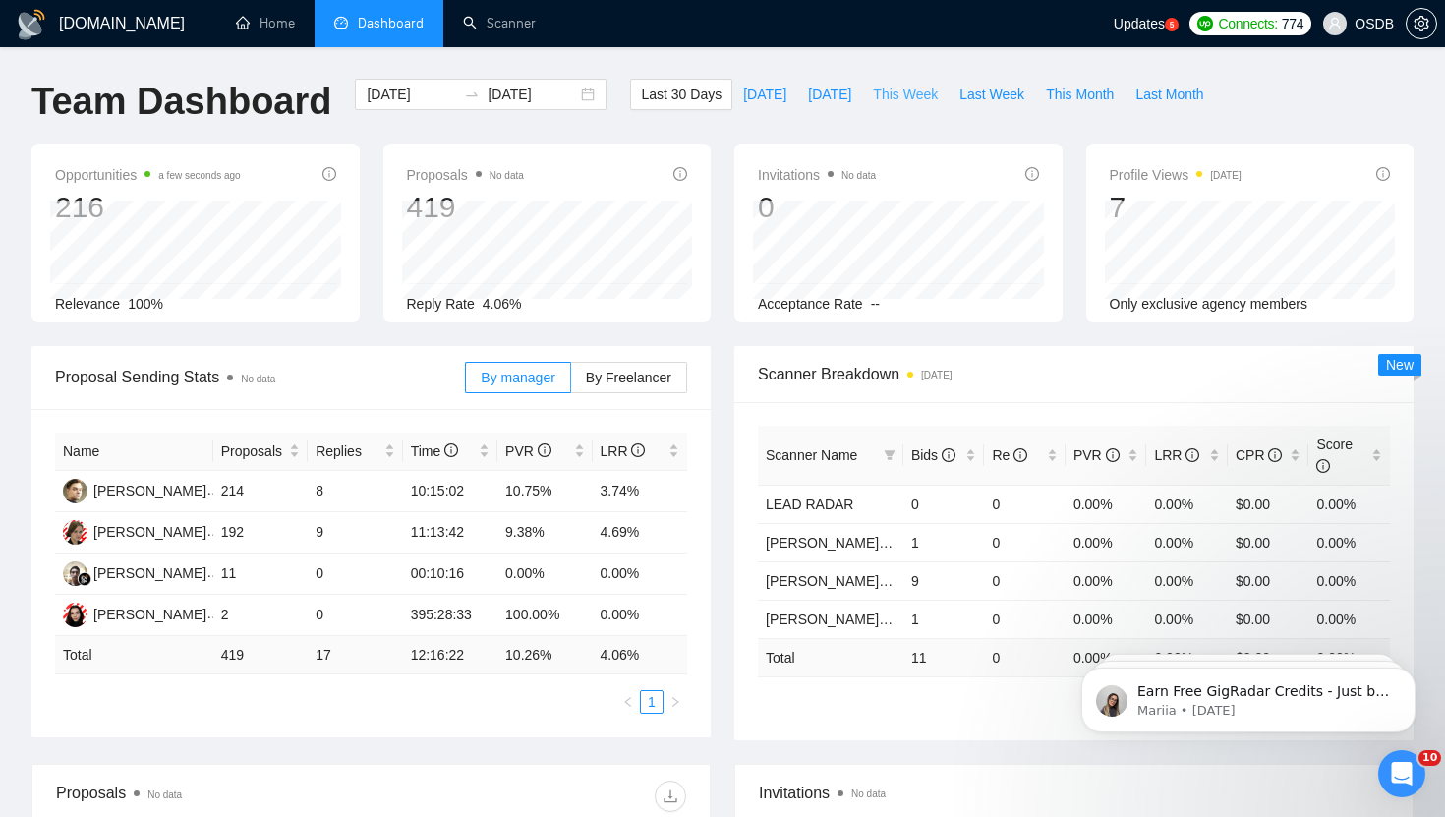
click at [898, 95] on span "This Week" at bounding box center [905, 95] width 65 height 22
type input "[DATE]"
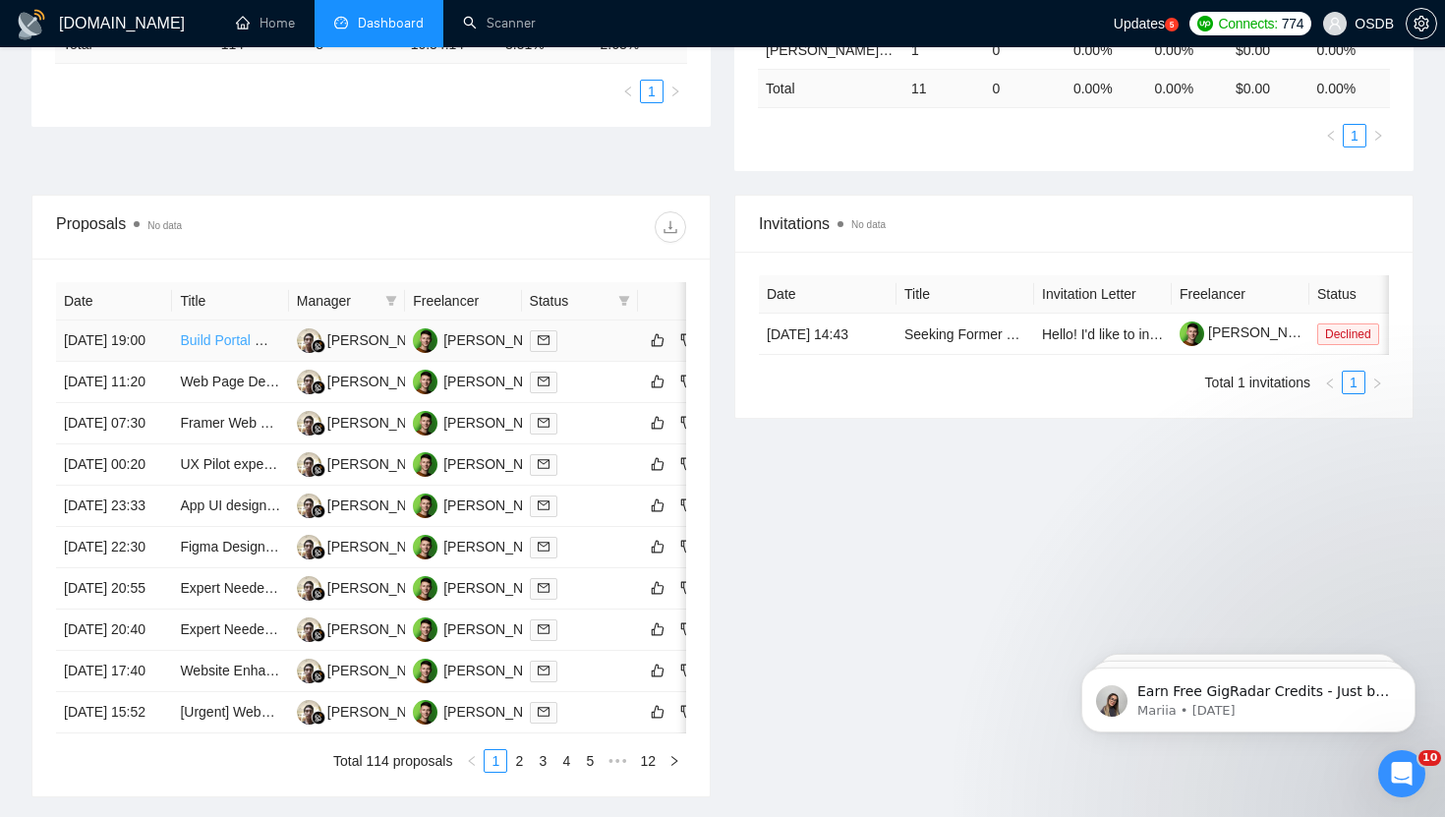
click at [264, 348] on link "Build Portal Website" at bounding box center [242, 340] width 124 height 16
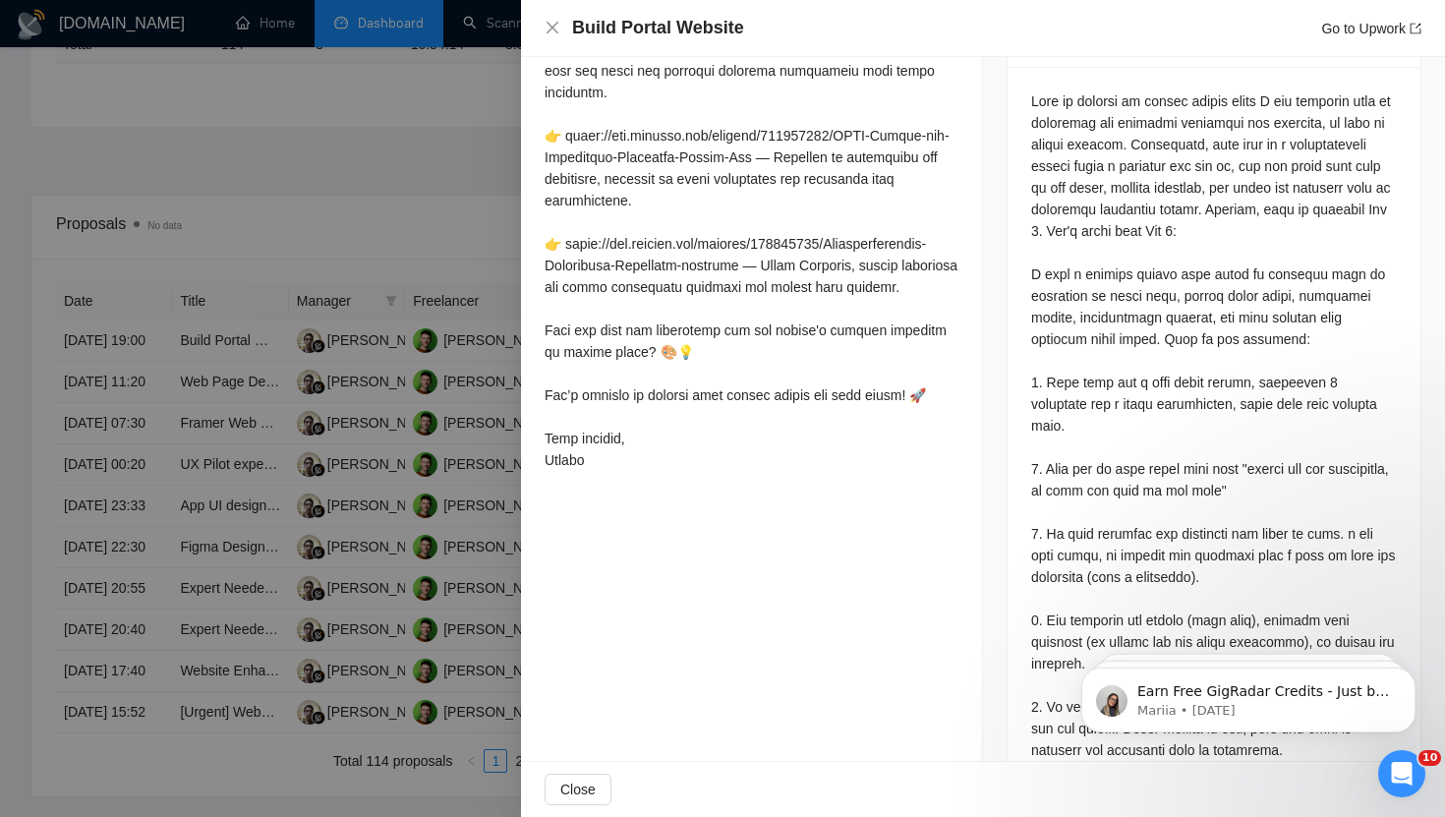
scroll to position [847, 0]
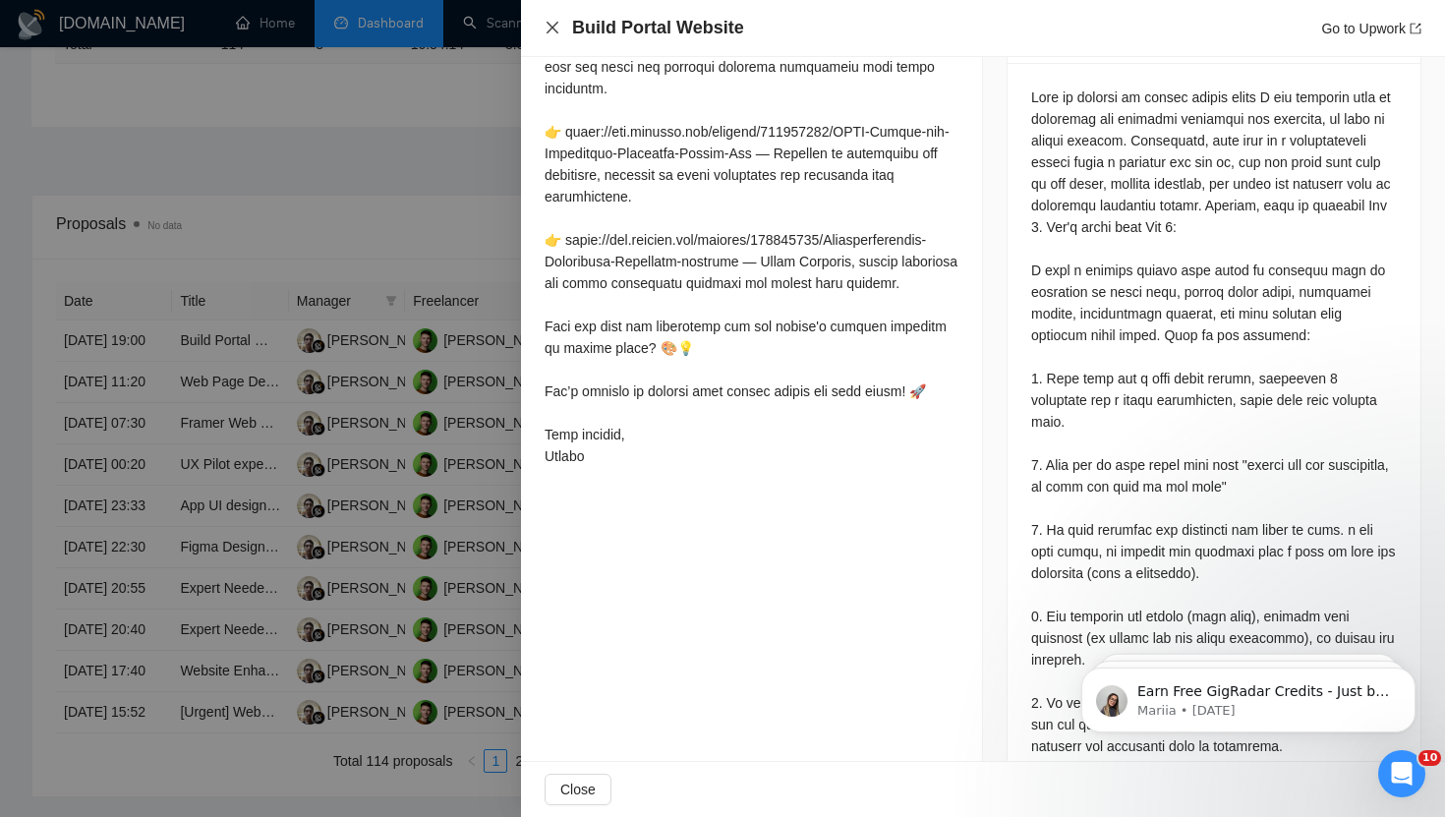
click at [559, 29] on icon "close" at bounding box center [553, 28] width 16 height 16
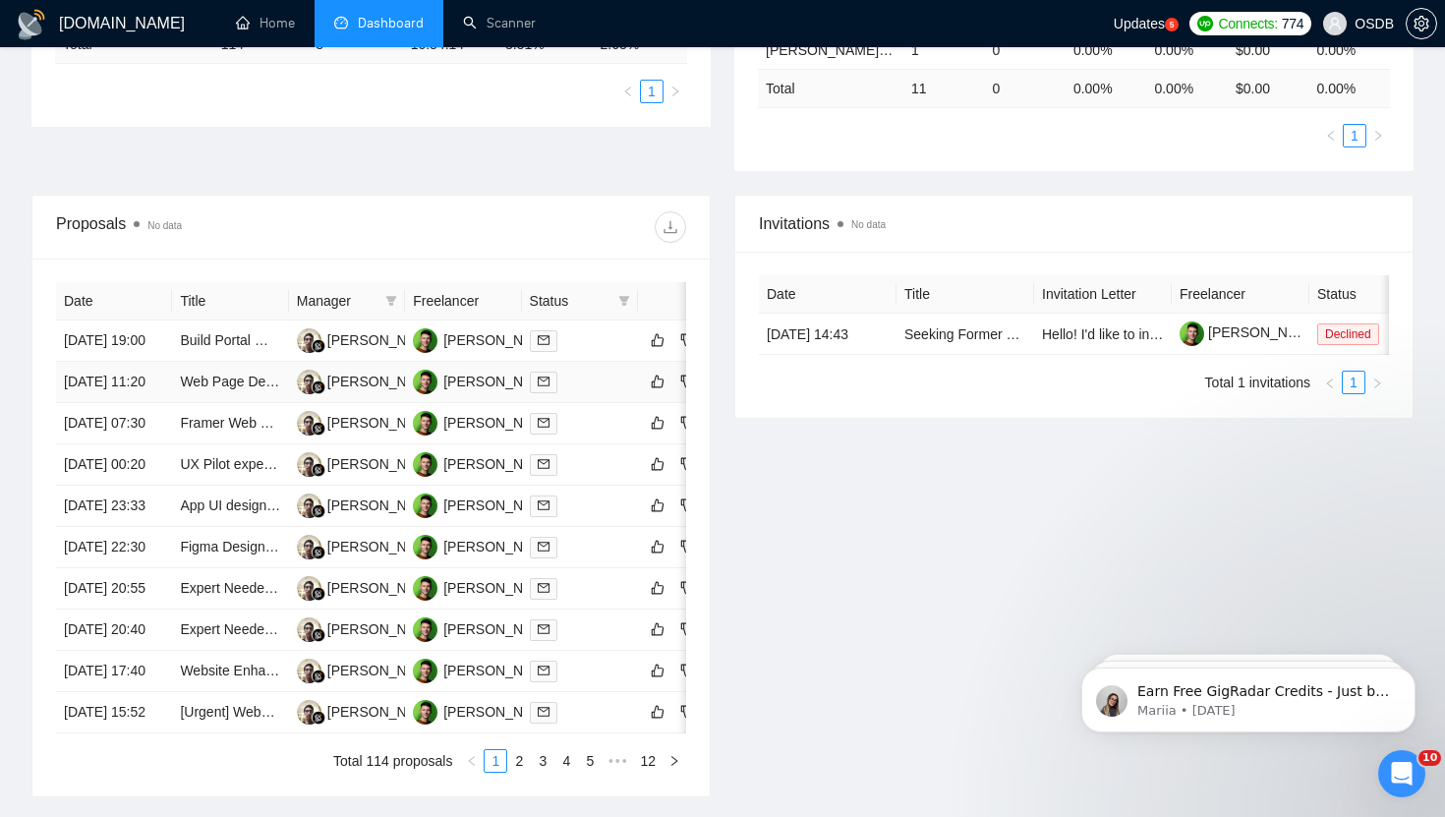
click at [365, 403] on td "[PERSON_NAME]" at bounding box center [347, 382] width 116 height 41
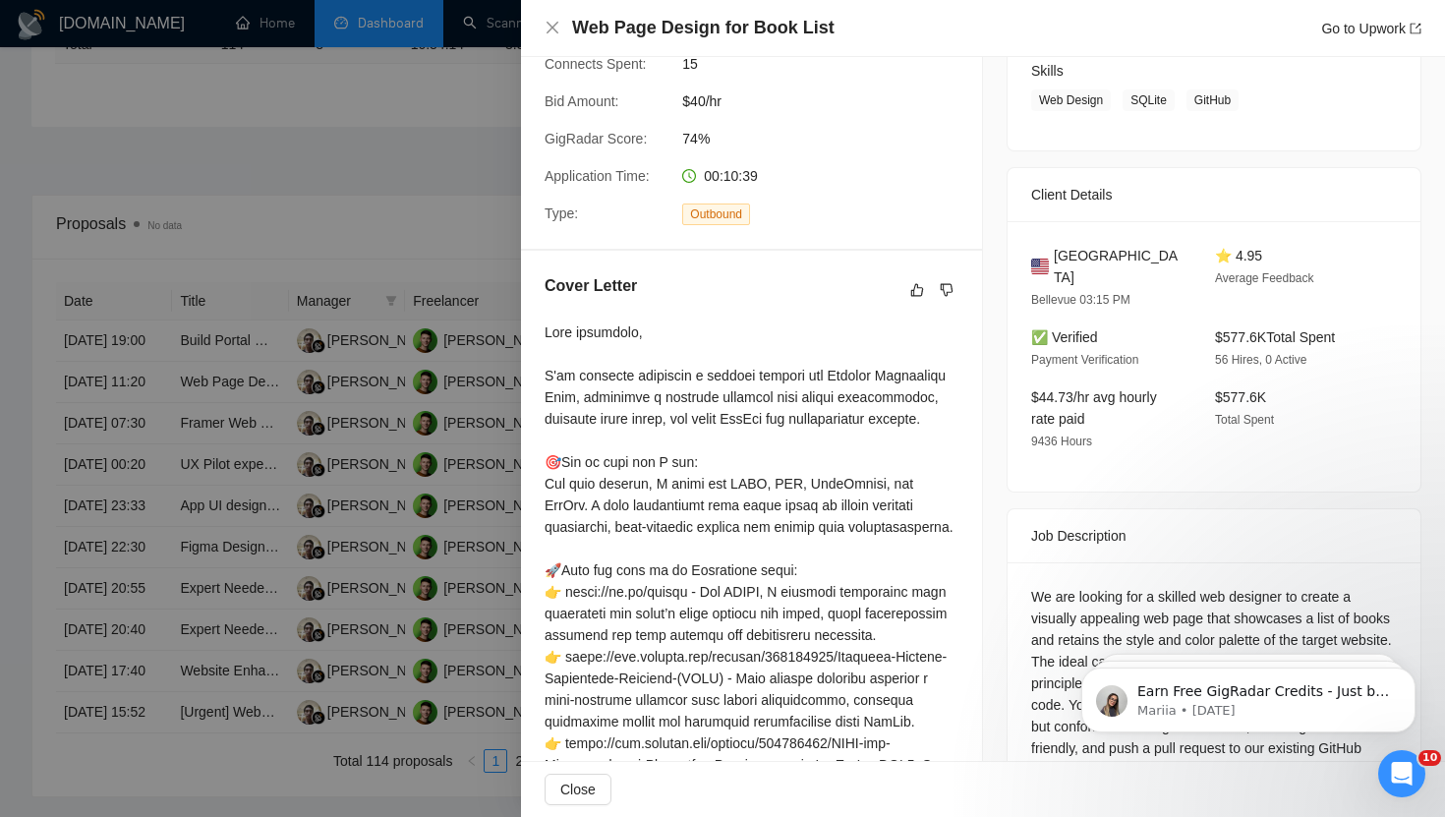
scroll to position [330, 0]
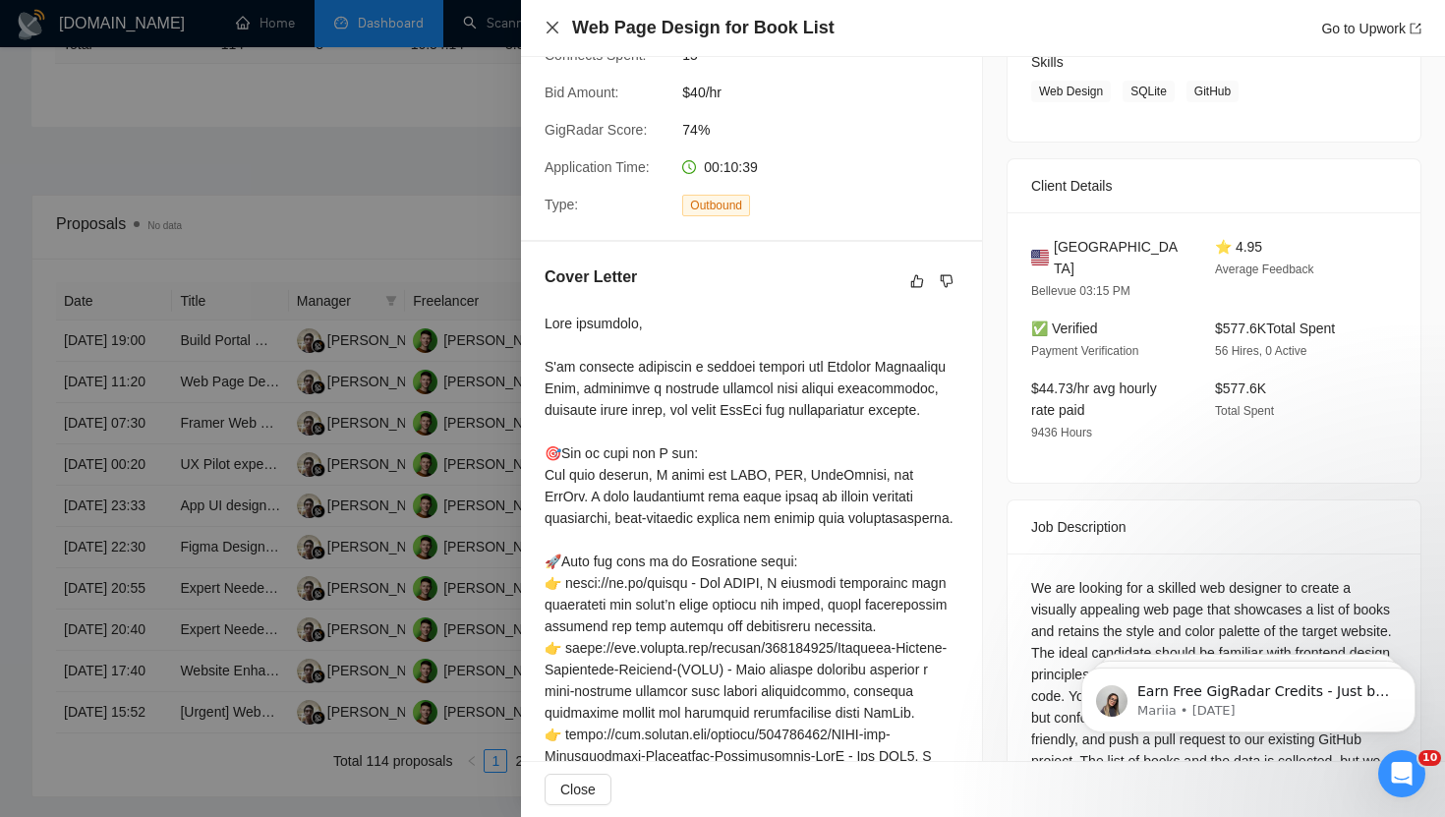
click at [545, 26] on icon "close" at bounding box center [553, 28] width 16 height 16
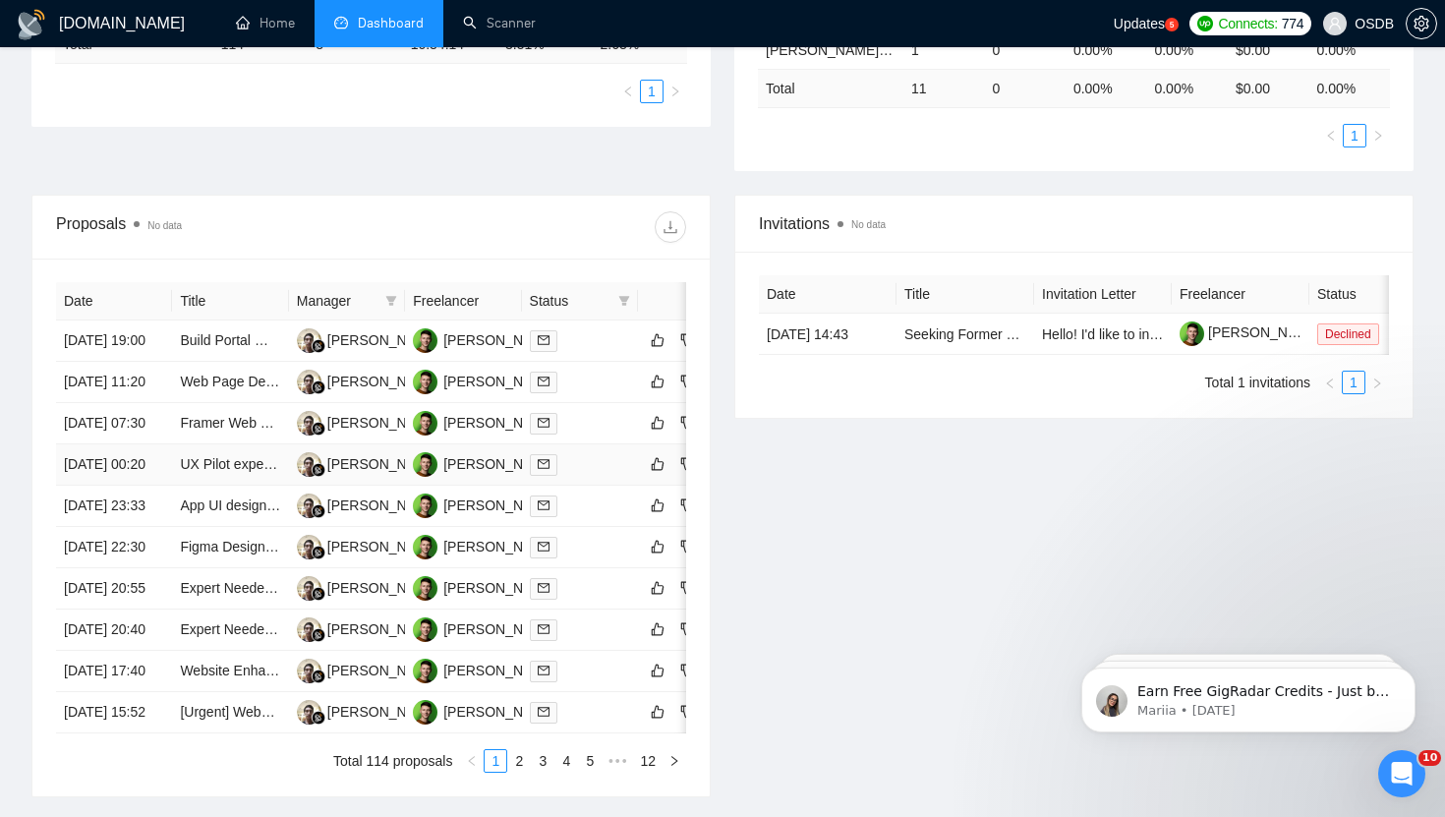
click at [281, 486] on td "UX Pilot expert. trainer" at bounding box center [230, 464] width 116 height 41
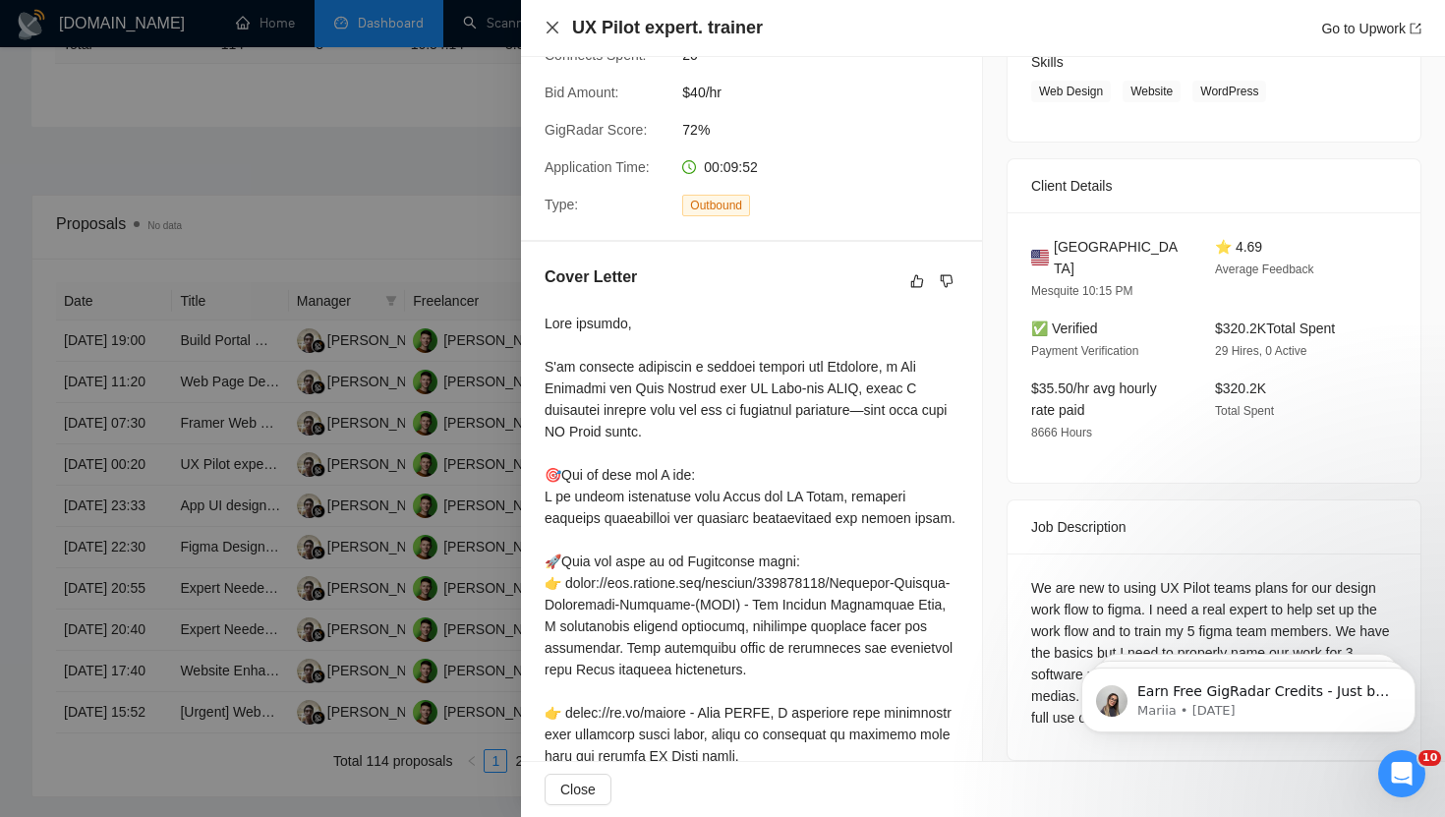
click at [550, 27] on icon "close" at bounding box center [553, 28] width 16 height 16
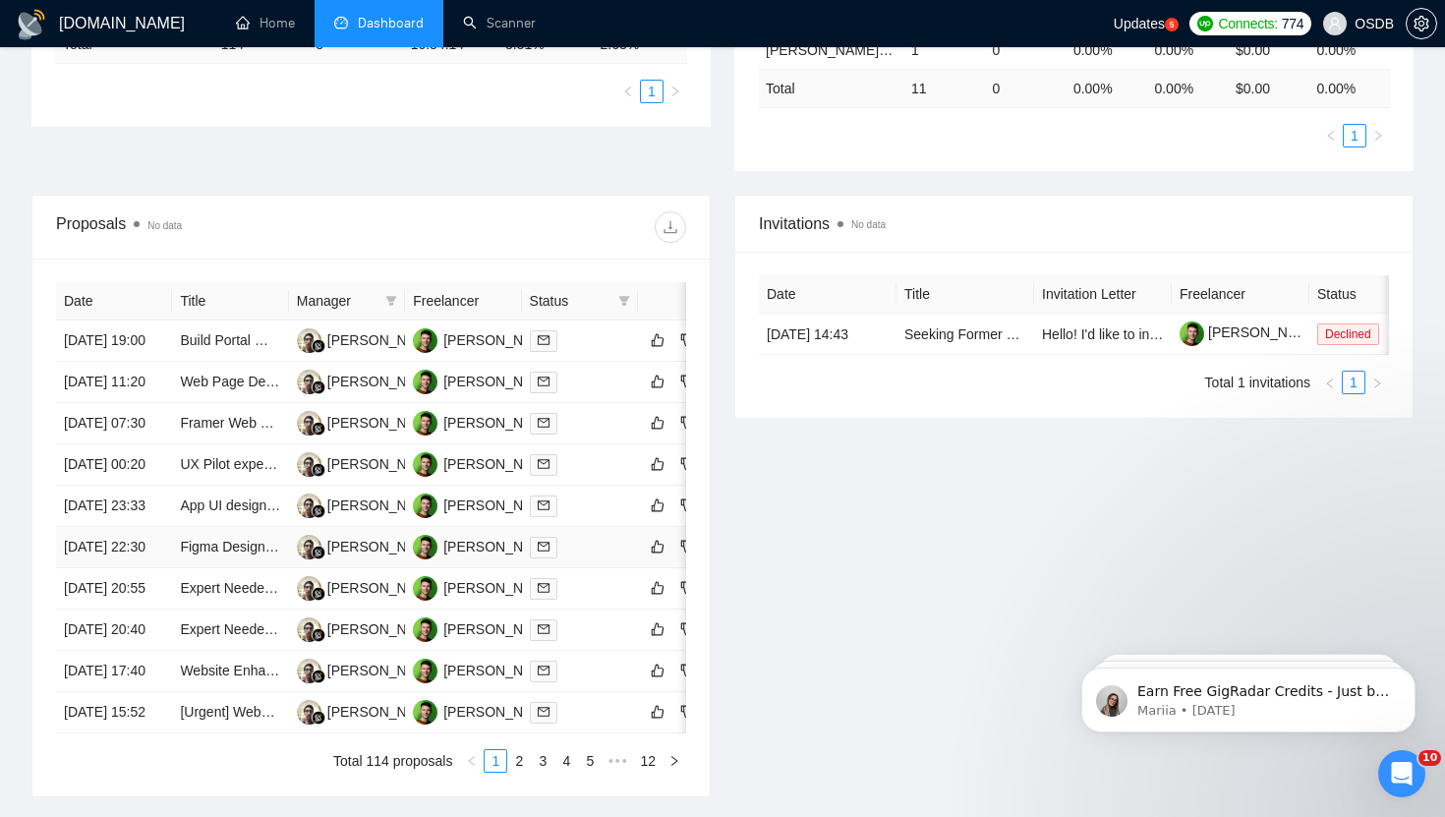
click at [258, 568] on td "Figma Design for a One-Page Website Landing Page" at bounding box center [230, 547] width 116 height 41
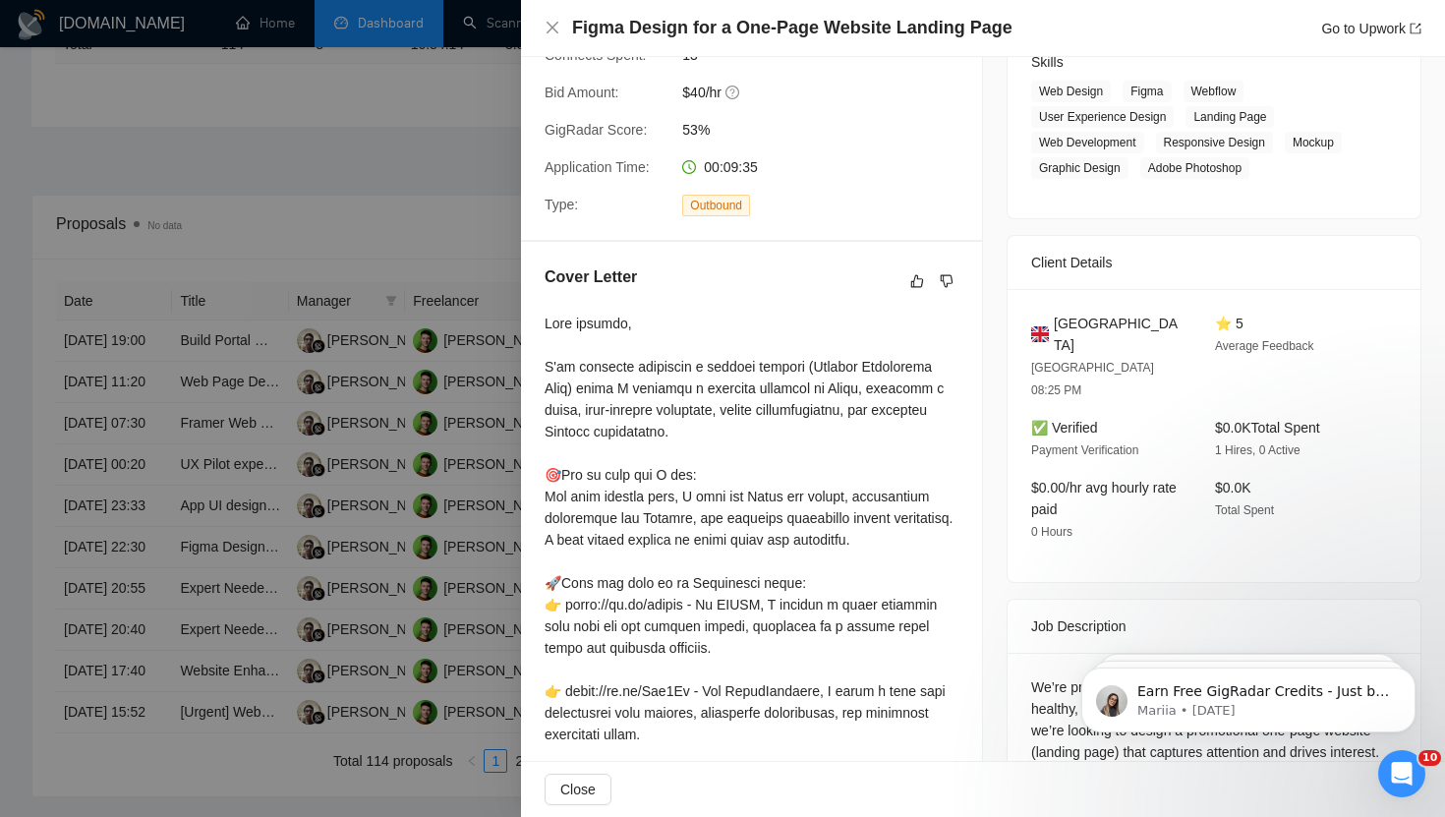
click at [544, 13] on div "Figma Design for a One-Page Website Landing Page Go to Upwork" at bounding box center [983, 28] width 924 height 57
click at [553, 24] on icon "close" at bounding box center [553, 28] width 16 height 16
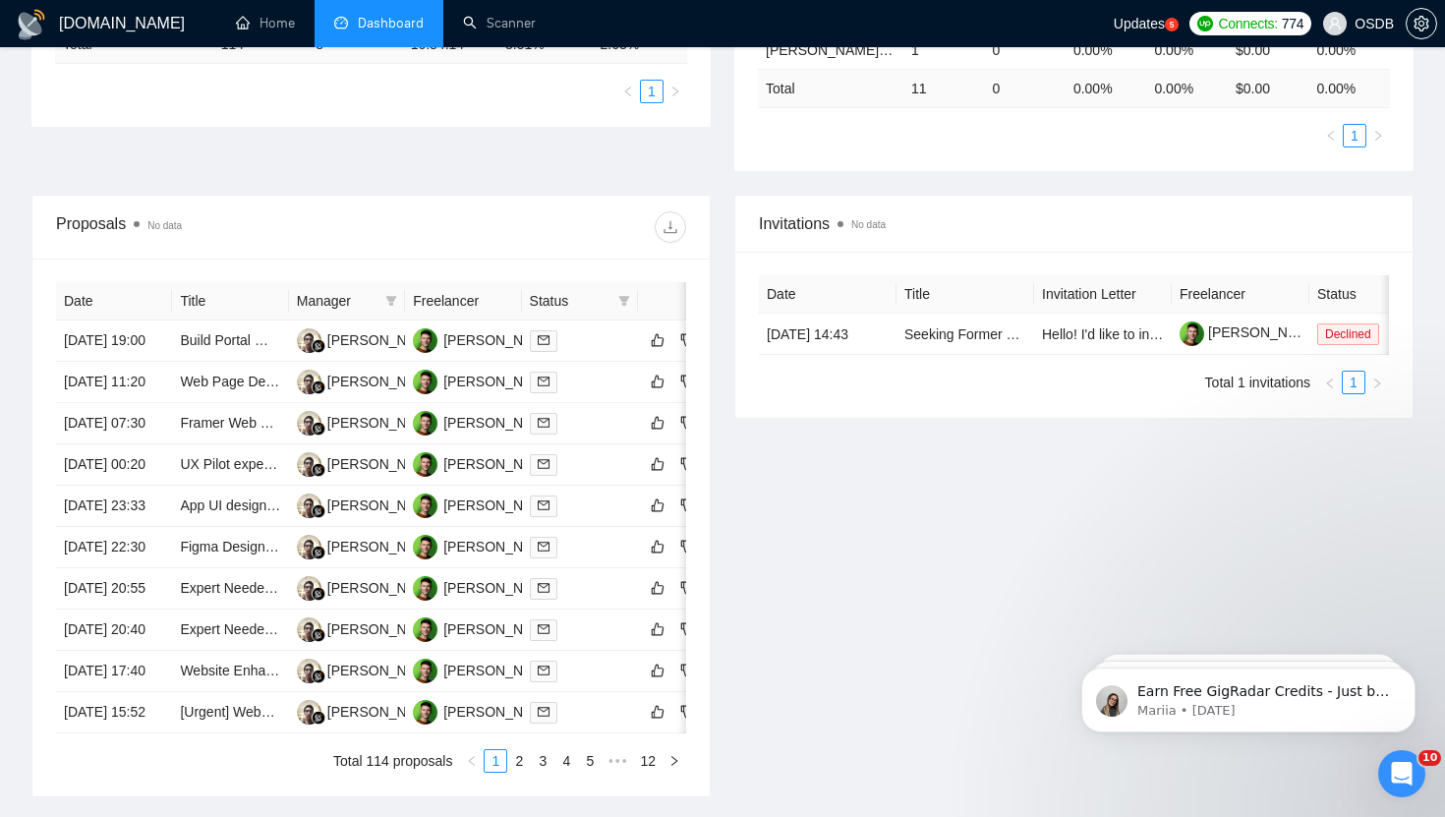
scroll to position [0, 0]
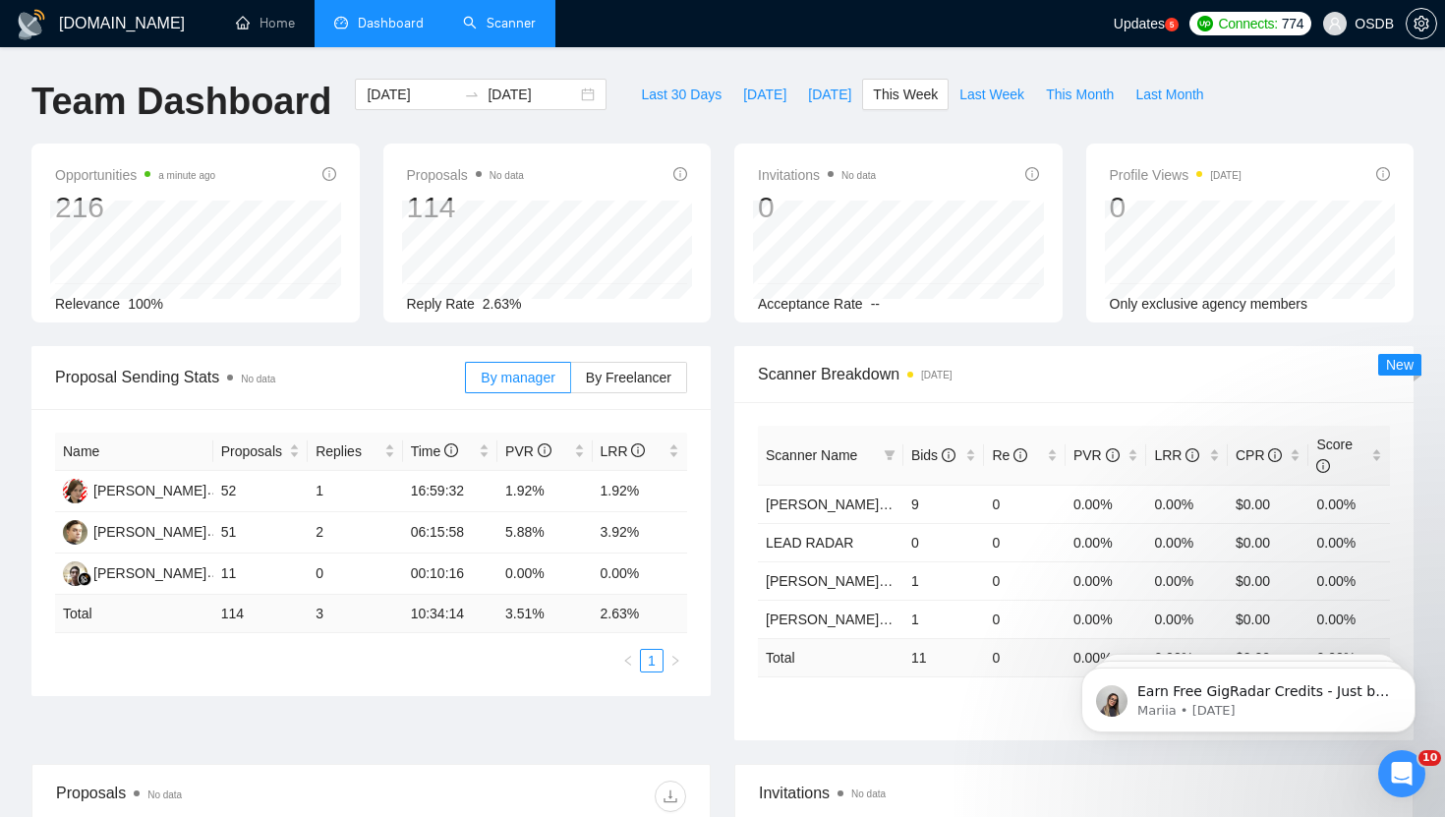
click at [507, 31] on link "Scanner" at bounding box center [499, 23] width 73 height 17
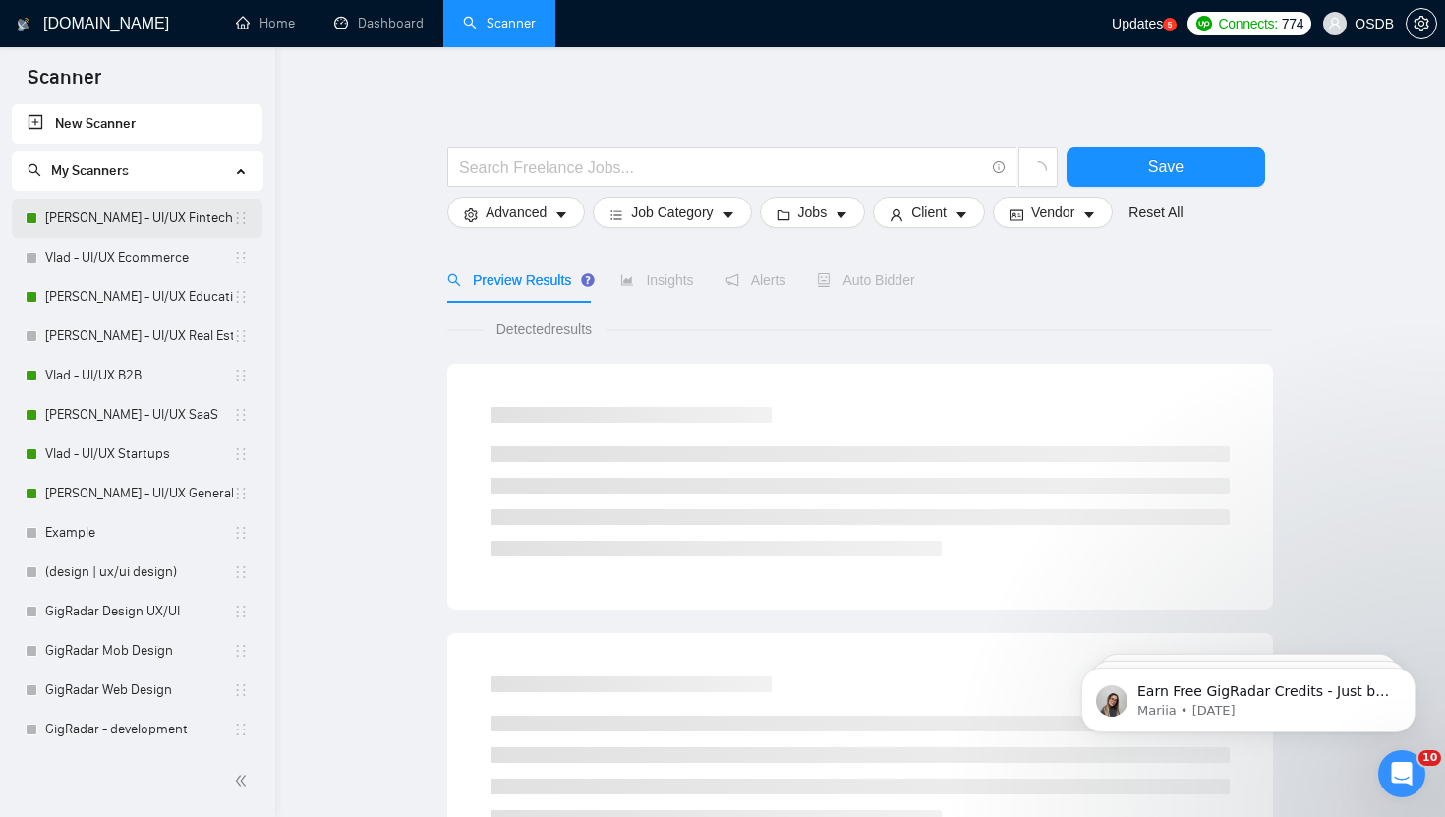
click at [144, 232] on link "[PERSON_NAME] - UI/UX Fintech" at bounding box center [139, 218] width 188 height 39
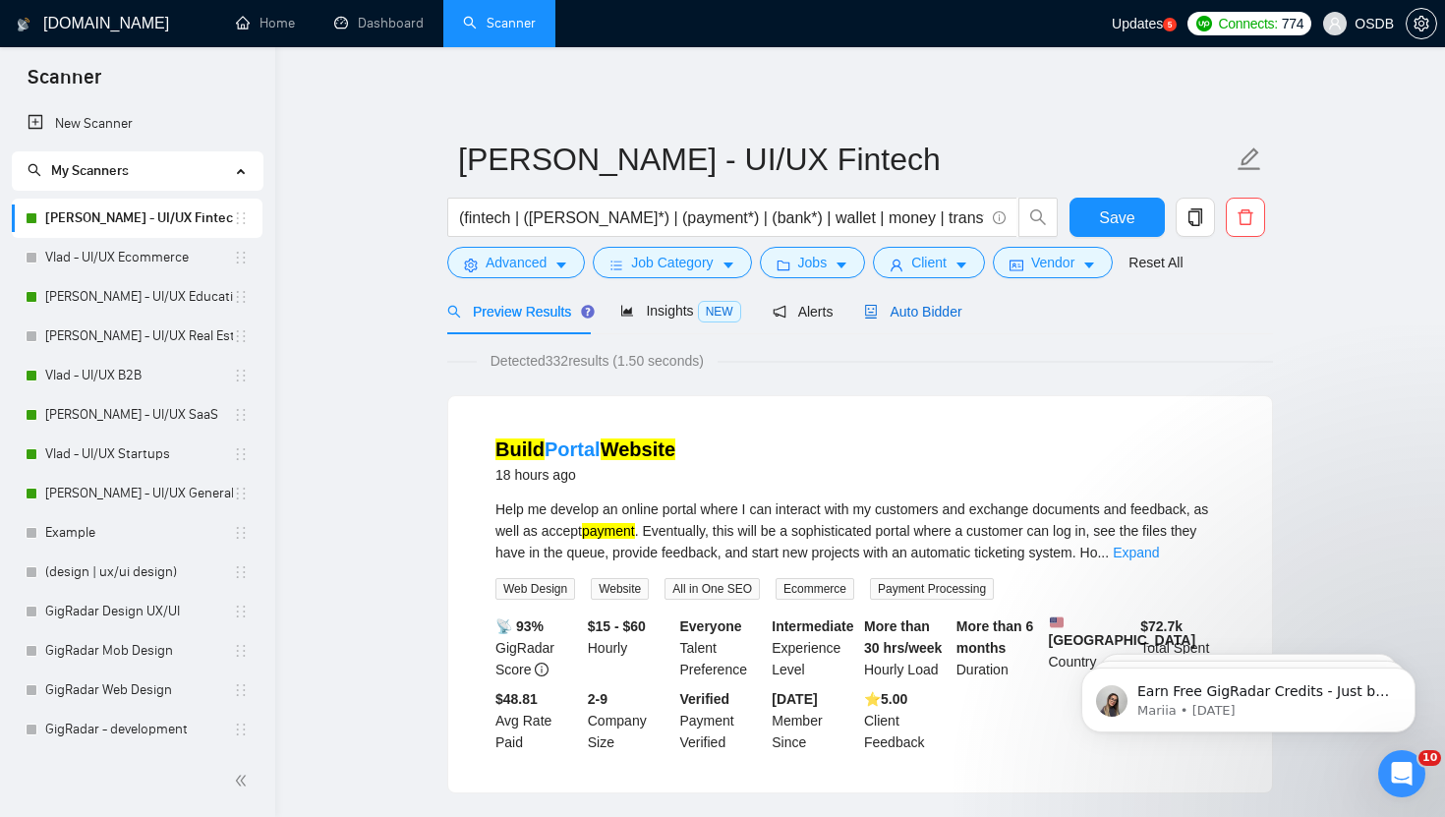
click at [903, 314] on span "Auto Bidder" at bounding box center [912, 312] width 97 height 16
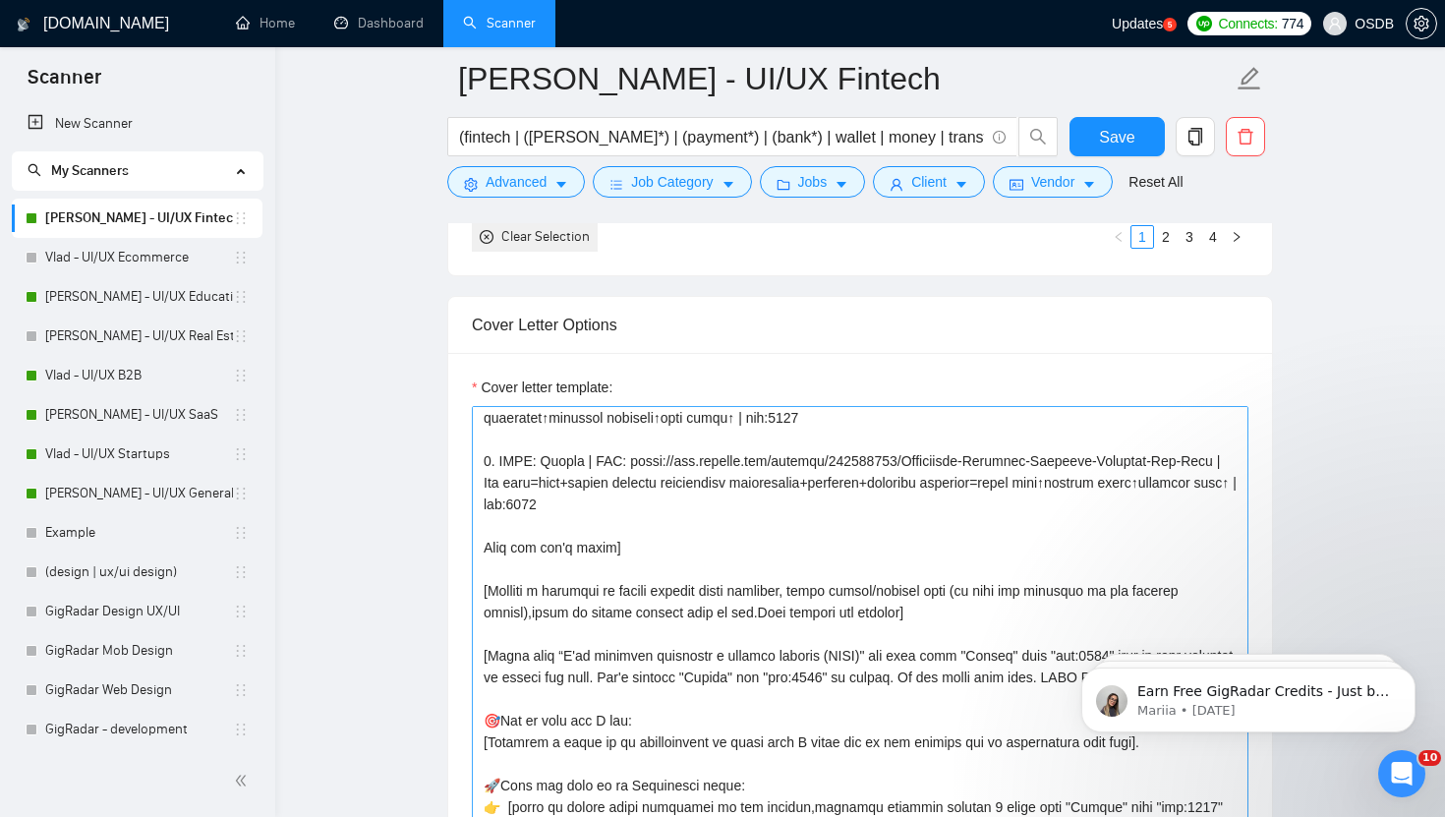
scroll to position [227, 0]
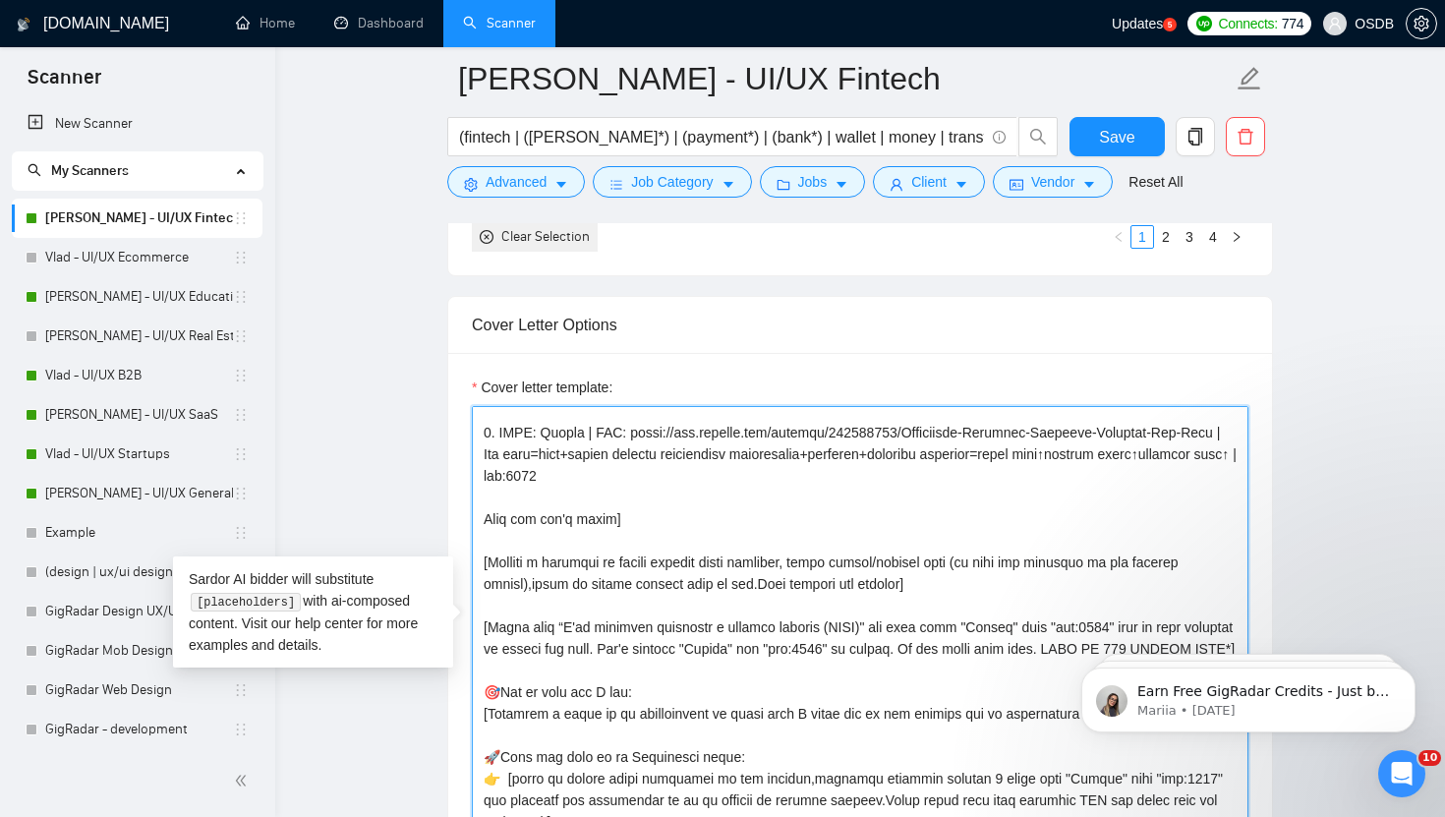
drag, startPoint x: 706, startPoint y: 631, endPoint x: 659, endPoint y: 632, distance: 47.2
click at [657, 633] on textarea "Cover letter template:" at bounding box center [860, 627] width 777 height 442
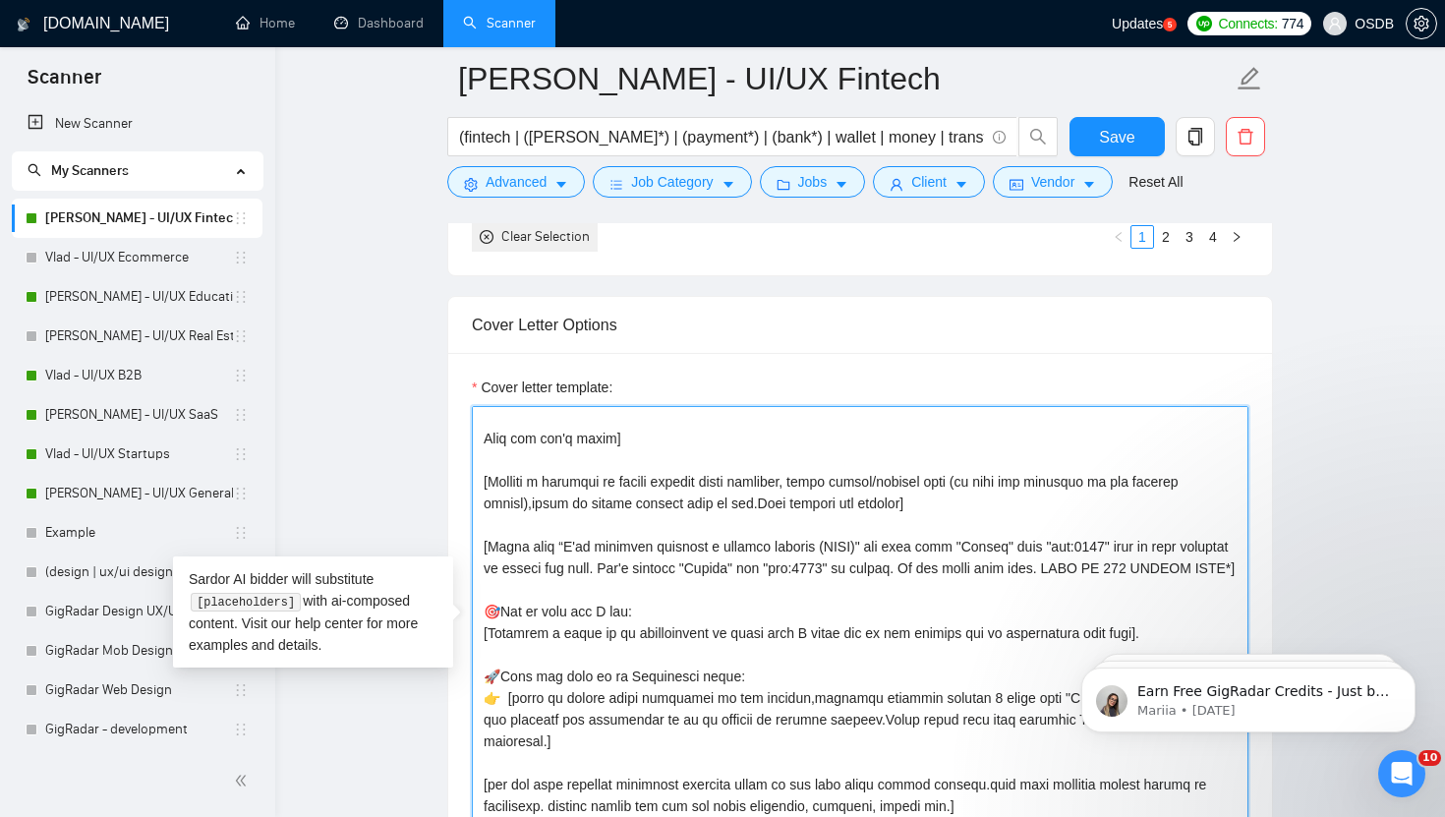
scroll to position [323, 0]
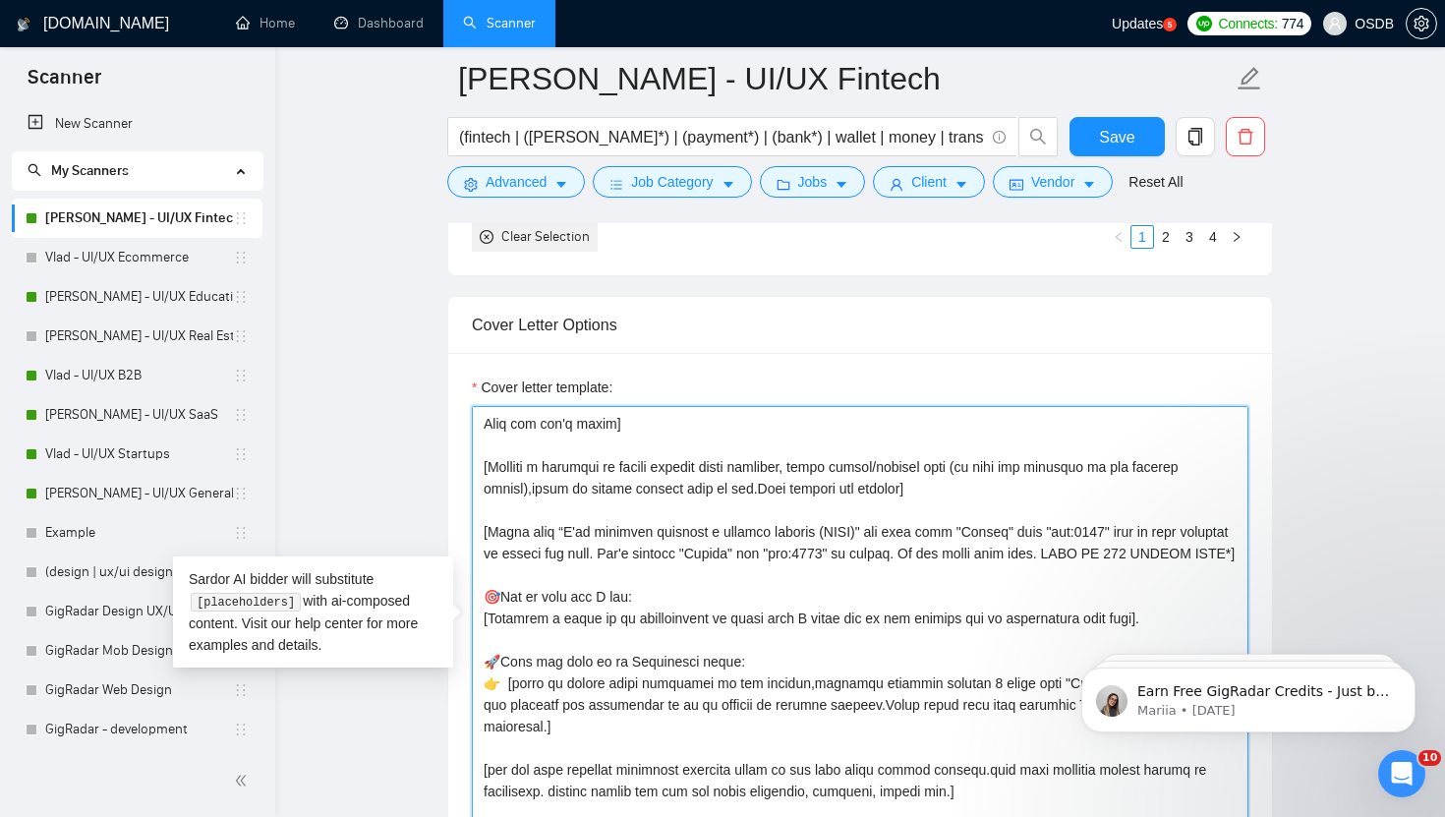
drag, startPoint x: 712, startPoint y: 642, endPoint x: 551, endPoint y: 648, distance: 161.4
click at [551, 648] on textarea "Cover letter template:" at bounding box center [860, 627] width 777 height 442
click at [591, 640] on textarea "Cover letter template:" at bounding box center [860, 627] width 777 height 442
drag, startPoint x: 479, startPoint y: 536, endPoint x: 644, endPoint y: 653, distance: 202.4
click at [644, 653] on textarea "Cover letter template:" at bounding box center [860, 627] width 777 height 442
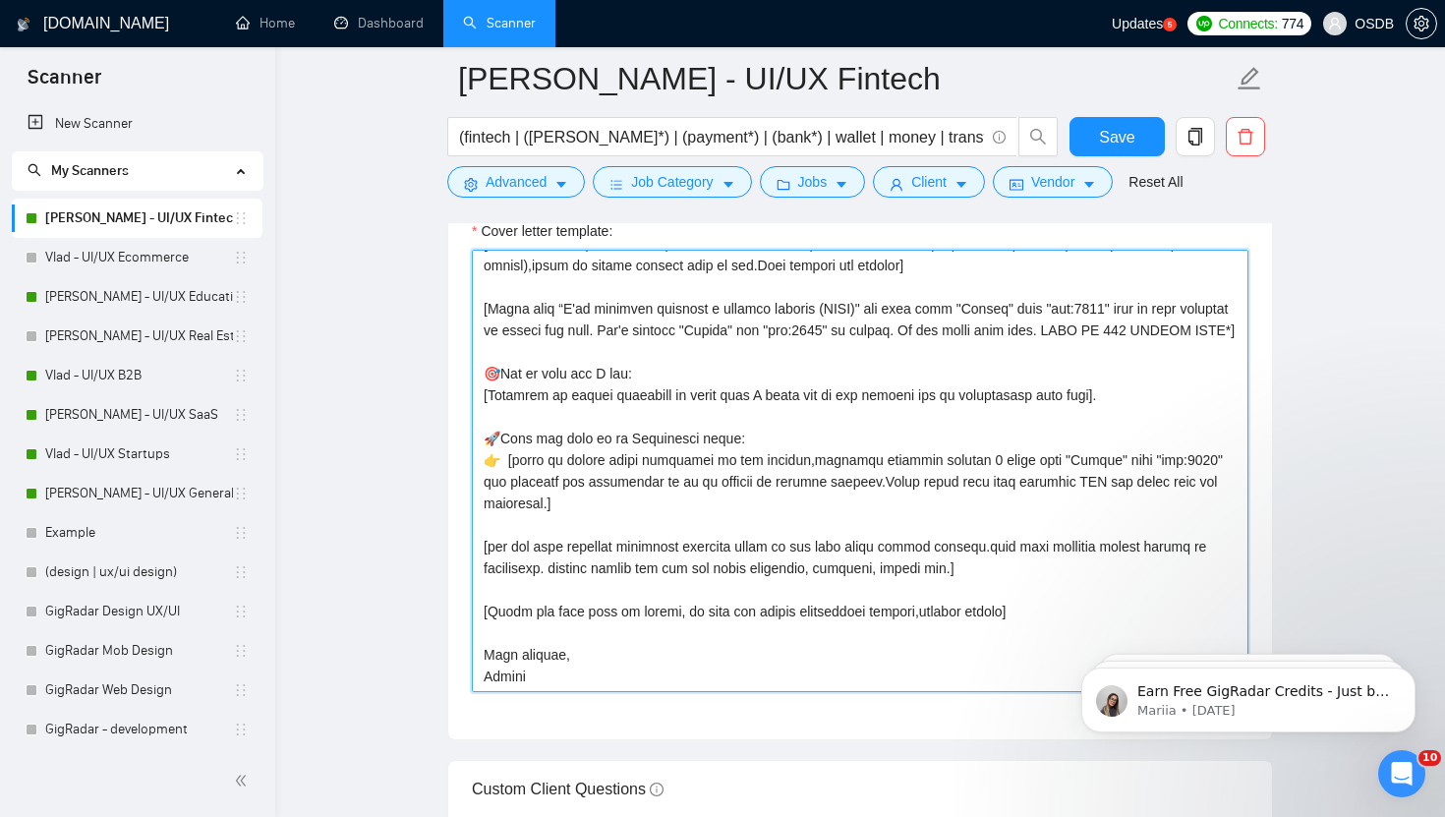
scroll to position [2356, 0]
type textarea "[Loremi= 7. DOLO: Sitamet | CON: adipi://el.se/d20eiU | Temporin=Utl9 etdol mag…"
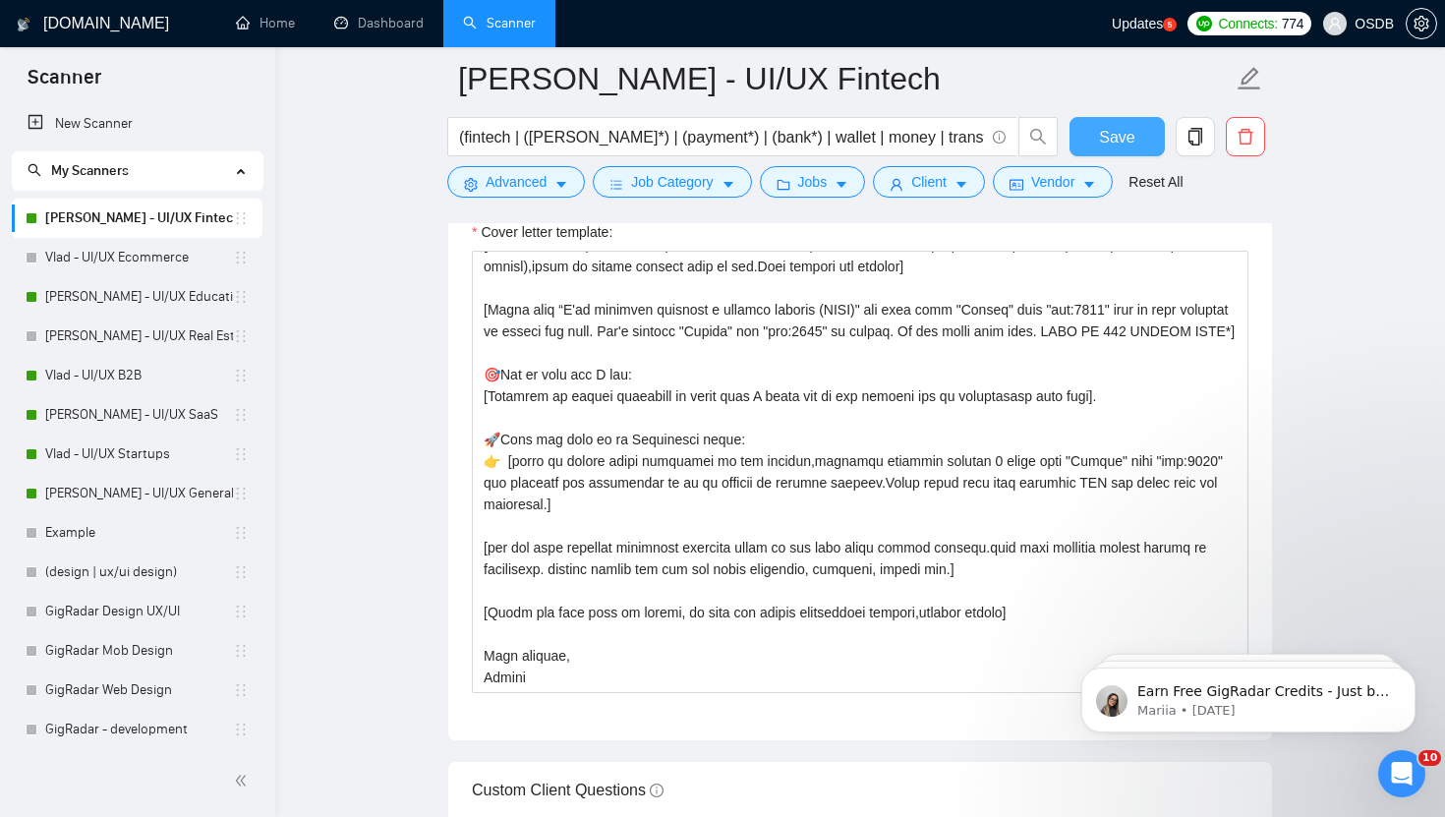
click at [1101, 136] on span "Save" at bounding box center [1116, 137] width 35 height 25
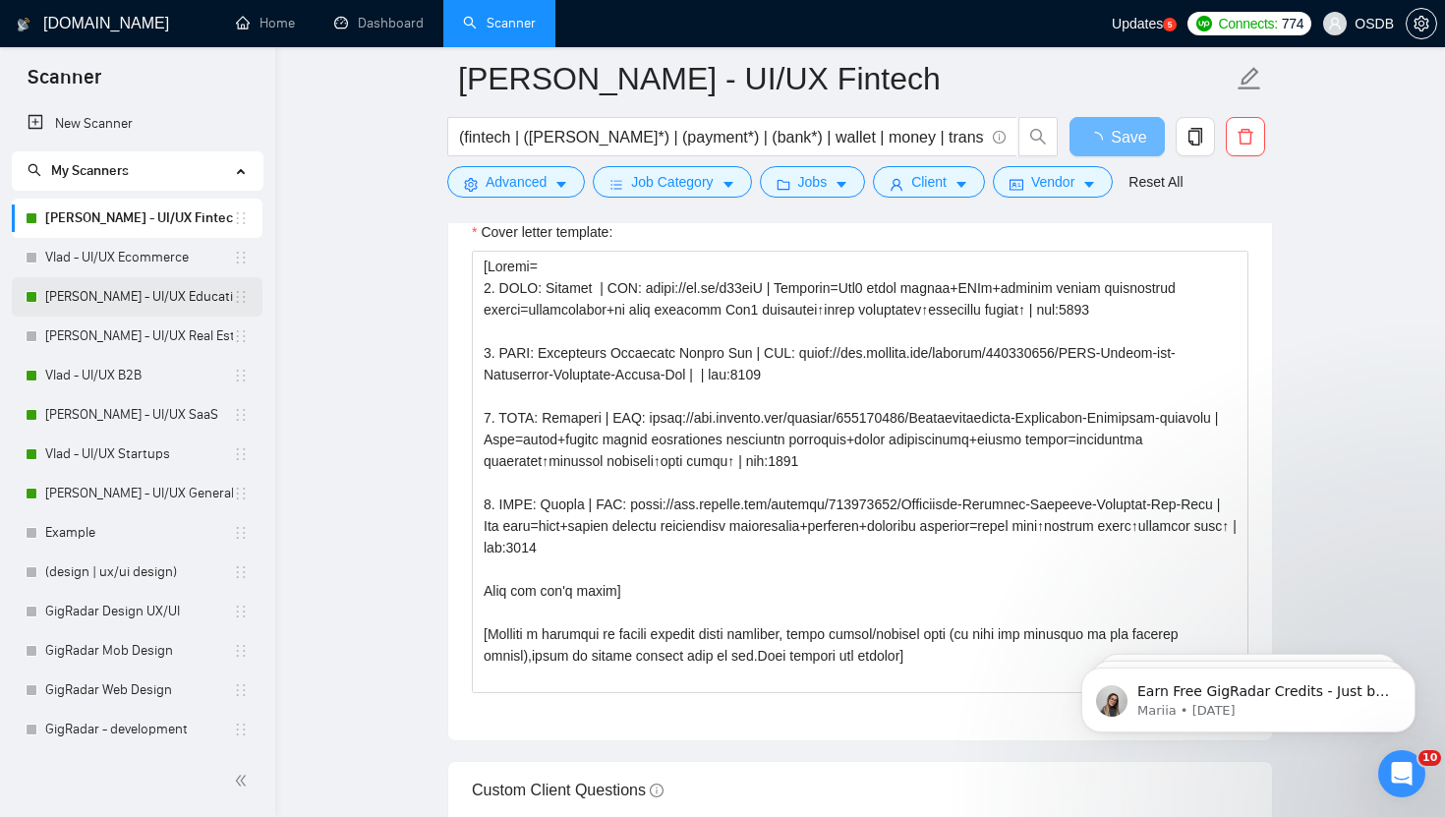
click at [156, 303] on link "[PERSON_NAME] - UI/UX Education" at bounding box center [139, 296] width 188 height 39
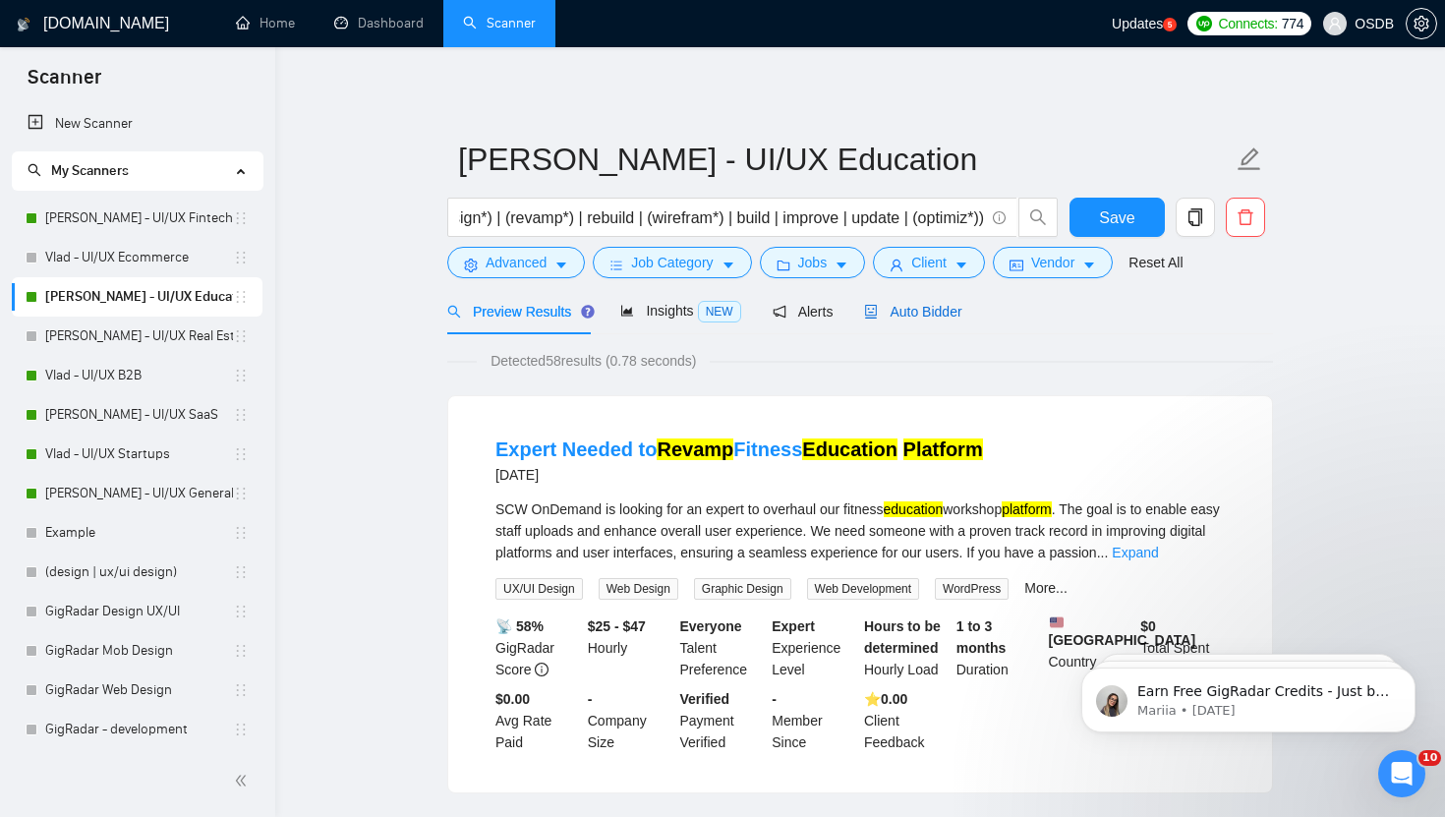
click at [897, 315] on span "Auto Bidder" at bounding box center [912, 312] width 97 height 16
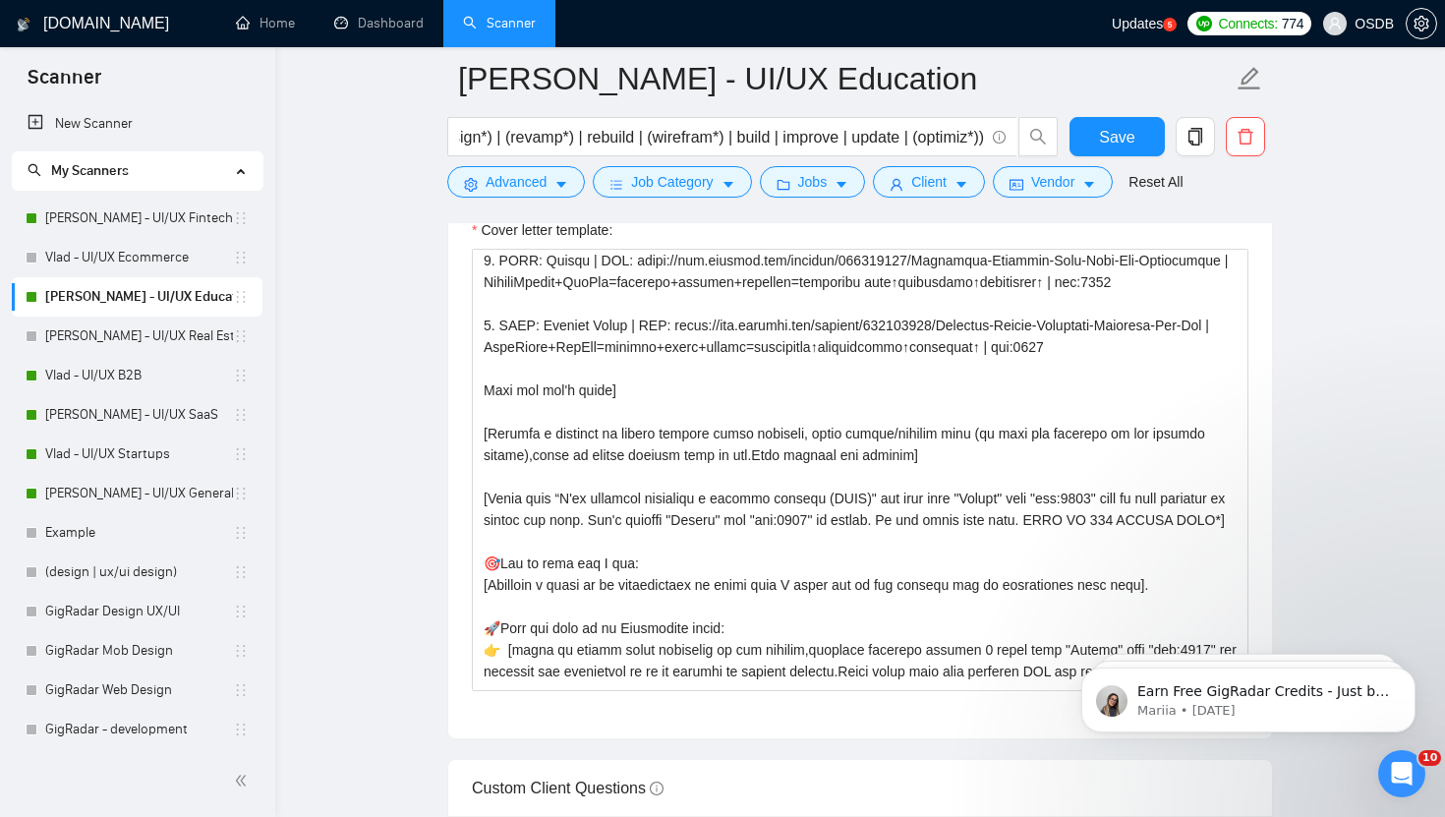
scroll to position [266, 0]
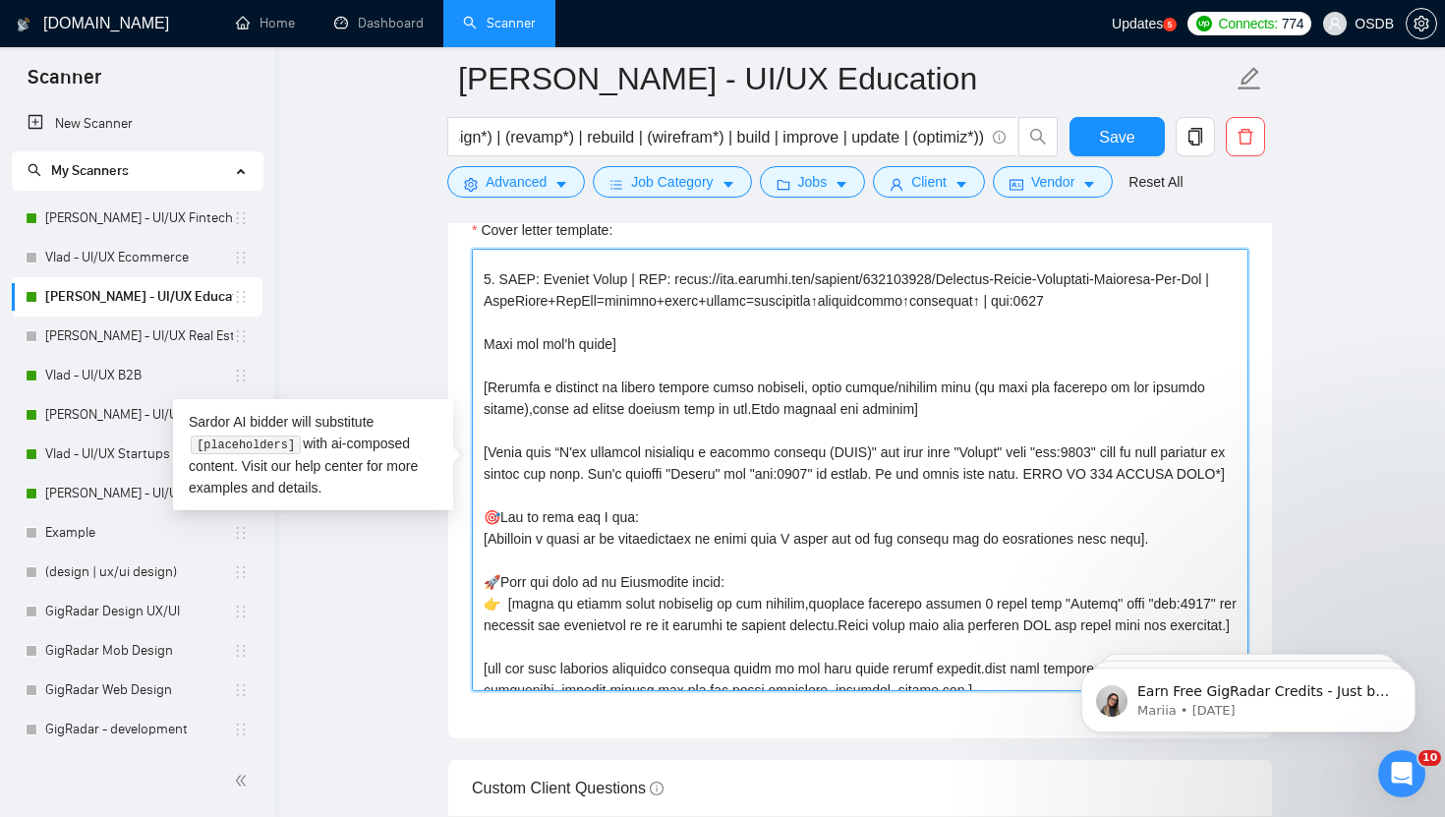
drag, startPoint x: 483, startPoint y: 458, endPoint x: 642, endPoint y: 571, distance: 195.4
click at [642, 573] on textarea "Cover letter template:" at bounding box center [860, 470] width 777 height 442
paste textarea "signed a similar project (CLNT)" use case from "Folder" with "tag:7748" wich is…"
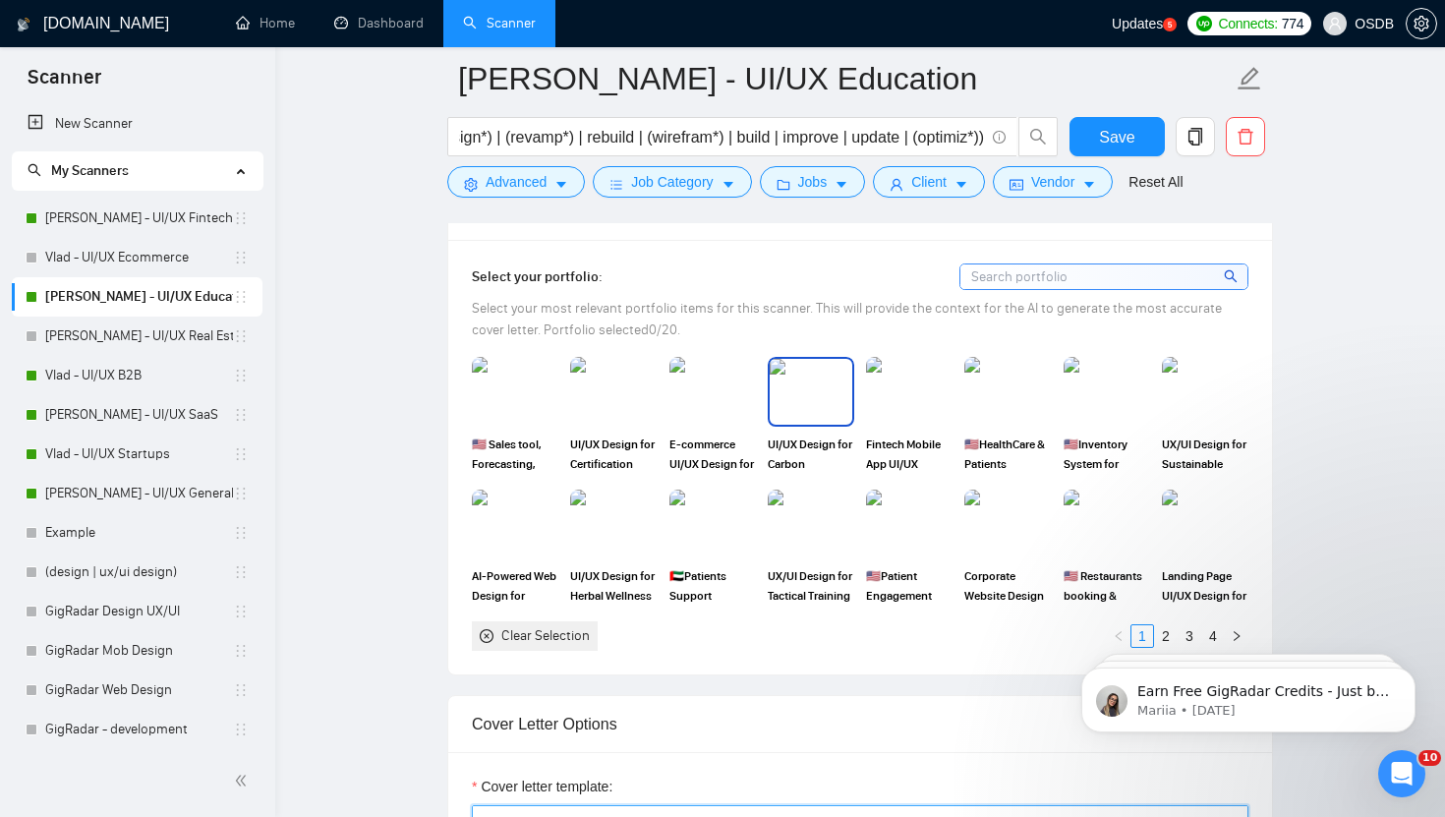
scroll to position [1842, 0]
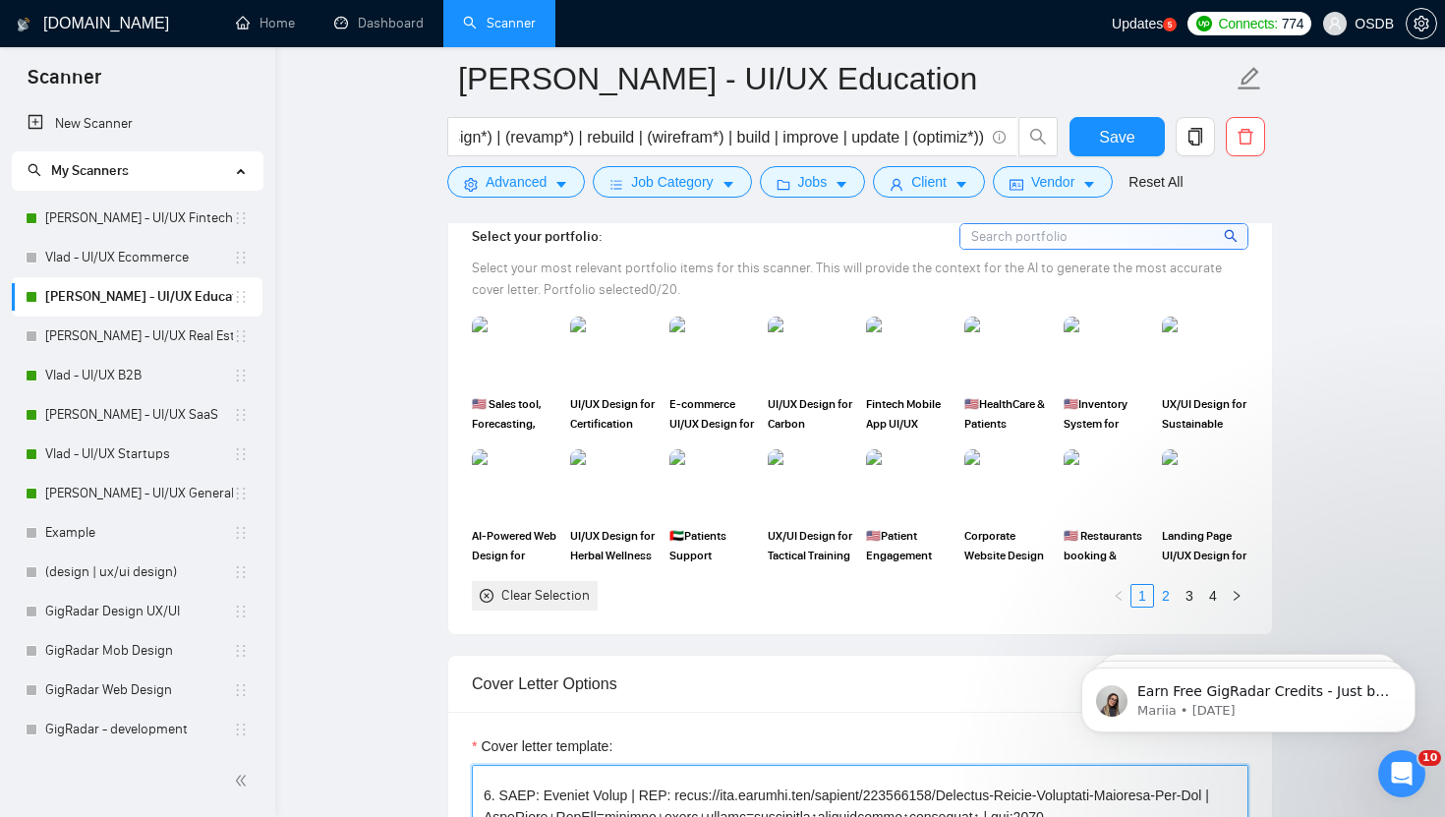
type textarea "[Loremi= 7. DOLO: SitaMetc | ADI: elits://doe.tempori.utl/etdolor/063442711/Mag…"
click at [1164, 593] on link "2" at bounding box center [1166, 596] width 22 height 22
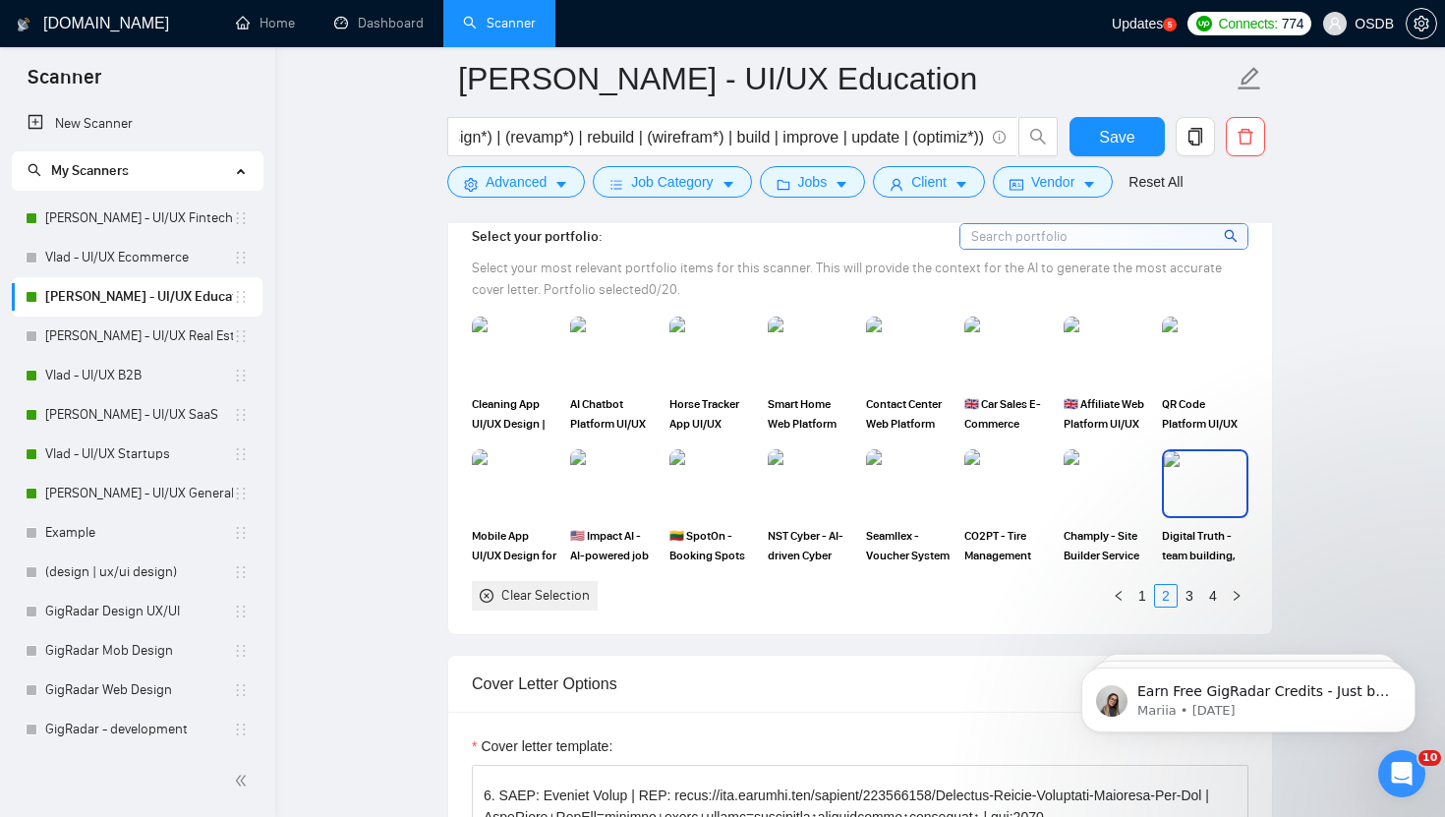
click at [1185, 501] on img at bounding box center [1205, 483] width 83 height 65
click at [1191, 589] on link "3" at bounding box center [1190, 596] width 22 height 22
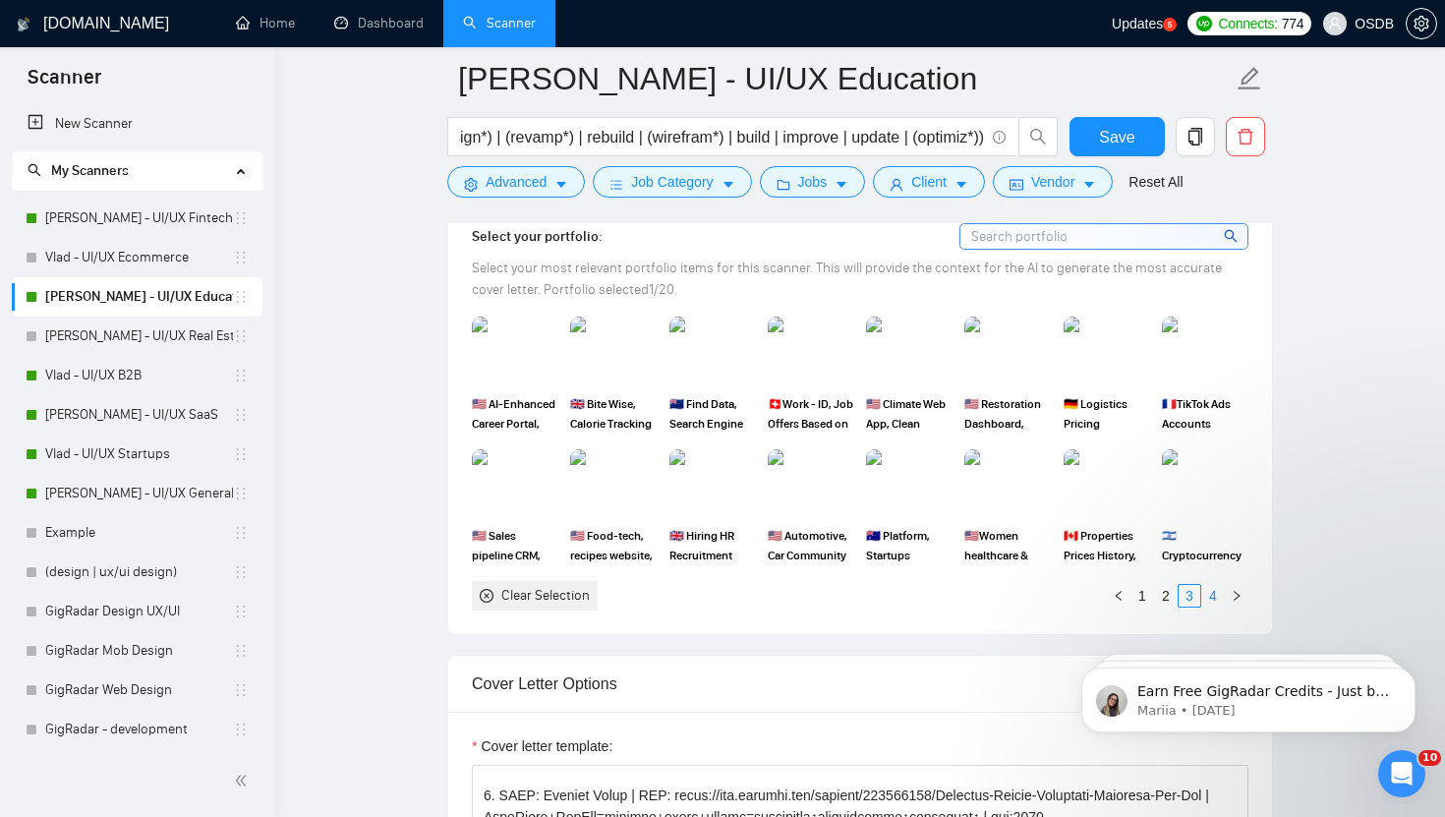
click at [1214, 590] on link "4" at bounding box center [1214, 596] width 22 height 22
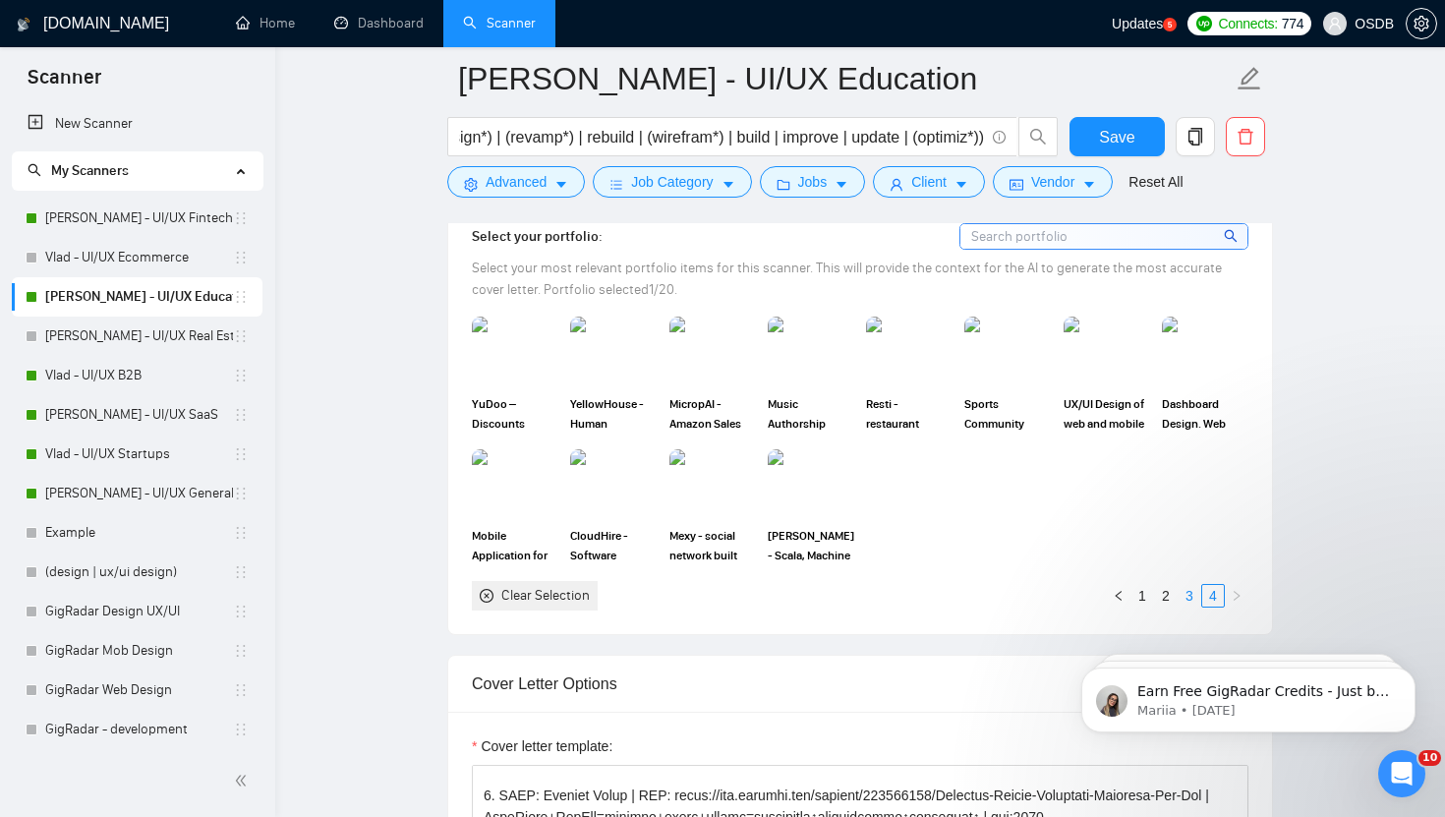
click at [1184, 593] on link "3" at bounding box center [1190, 596] width 22 height 22
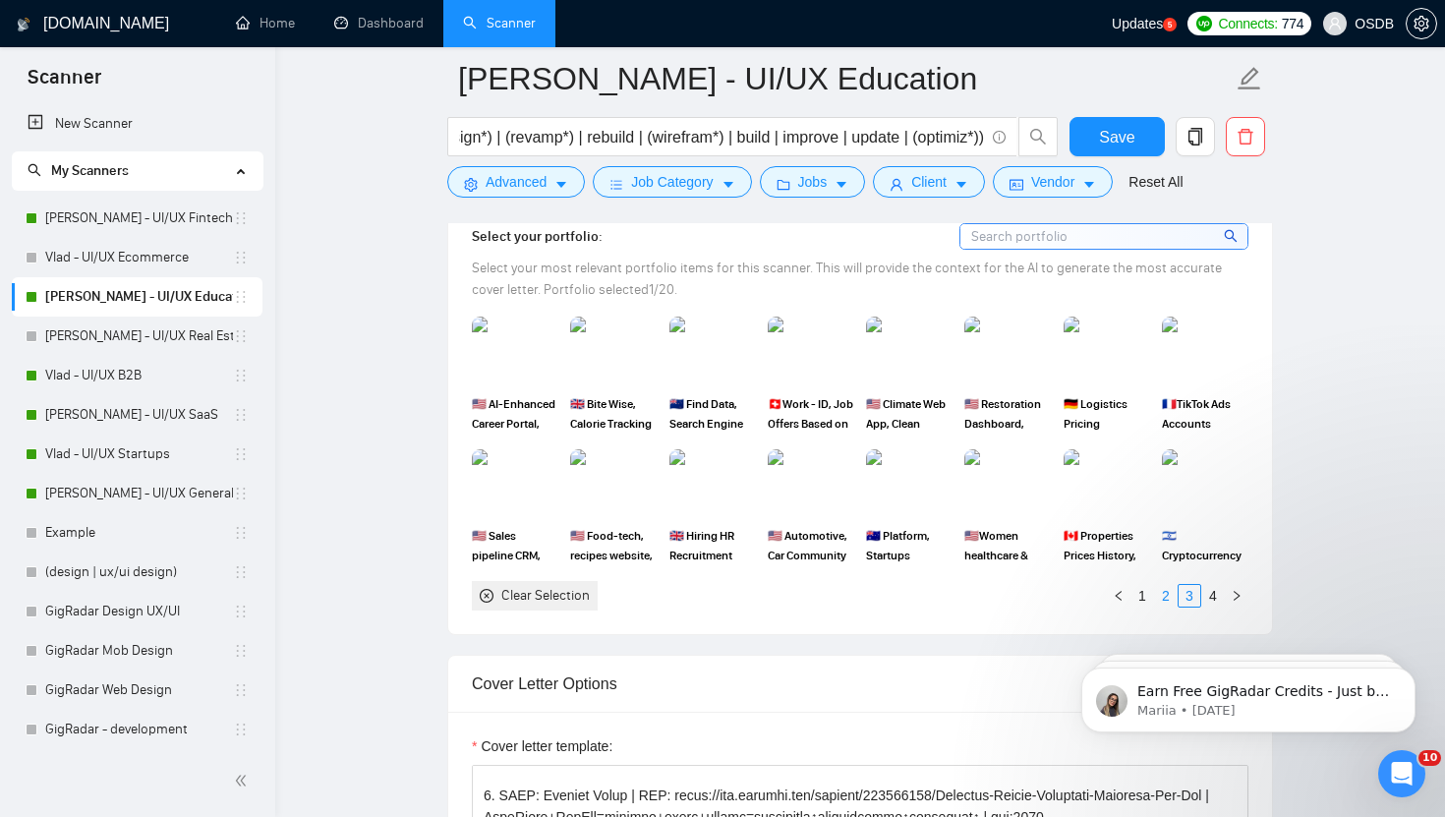
click at [1167, 591] on link "2" at bounding box center [1166, 596] width 22 height 22
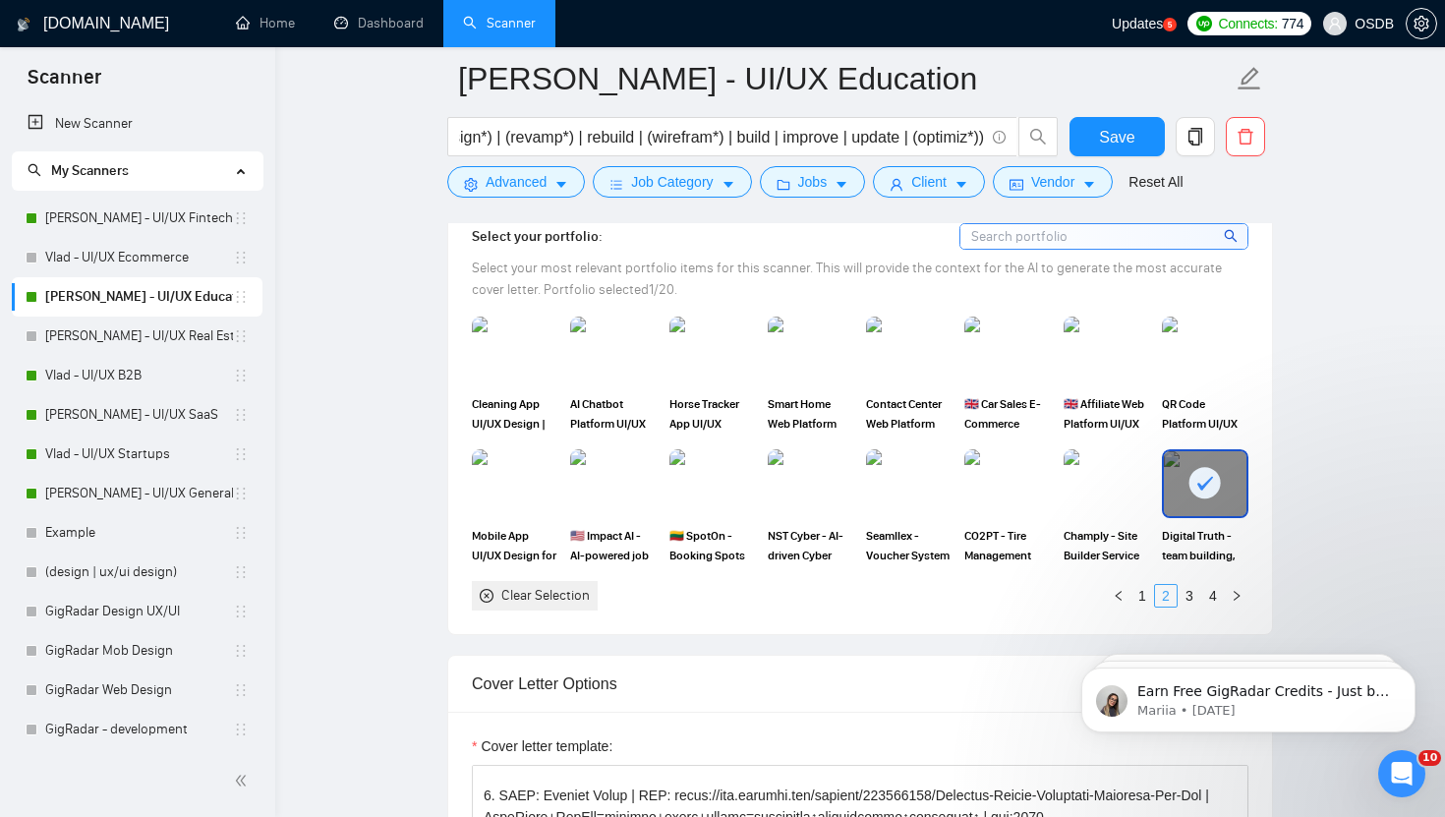
click at [1166, 590] on link "2" at bounding box center [1166, 596] width 22 height 22
click at [1146, 593] on link "1" at bounding box center [1143, 596] width 22 height 22
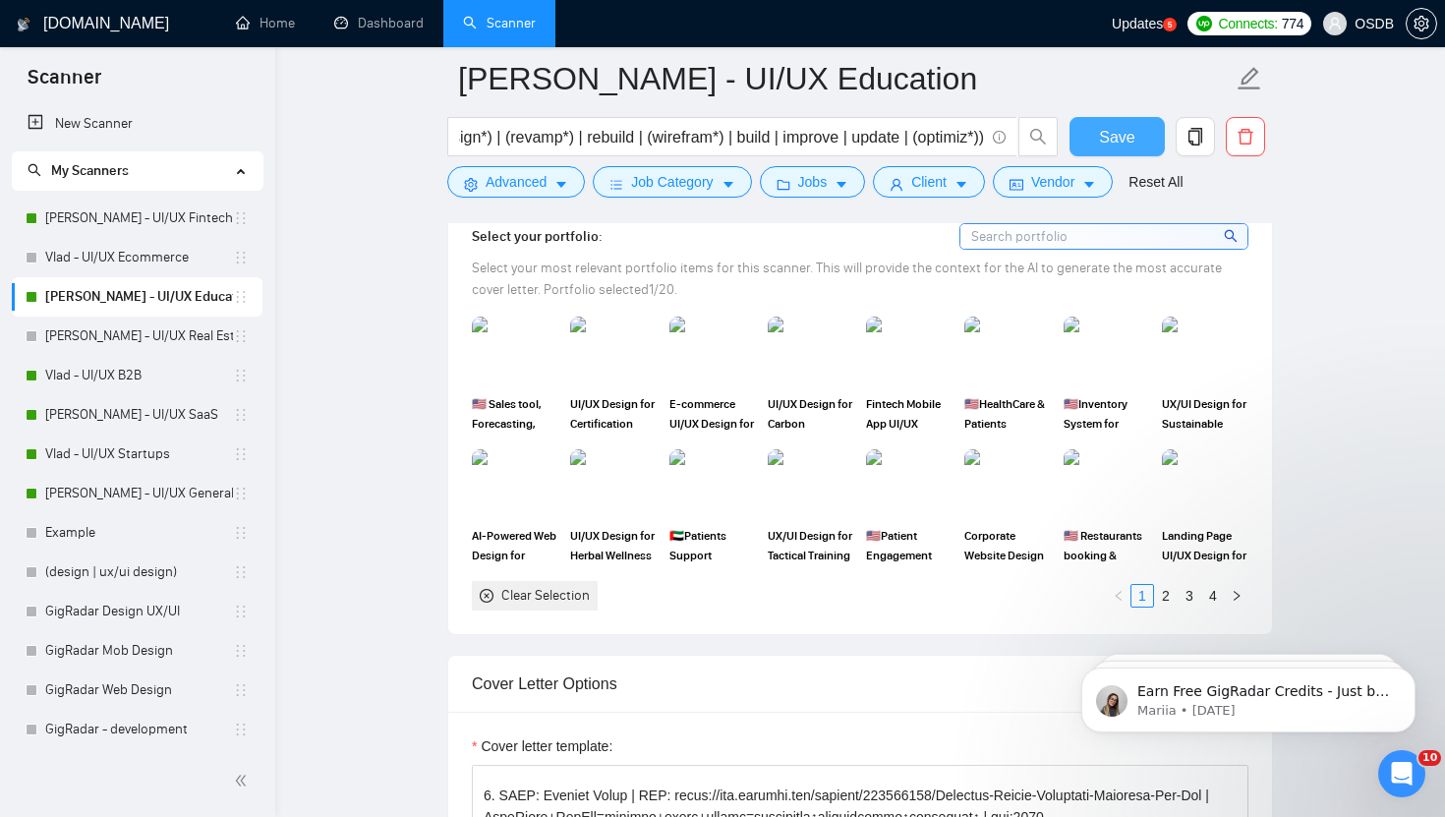
click at [1125, 144] on span "Save" at bounding box center [1116, 137] width 35 height 25
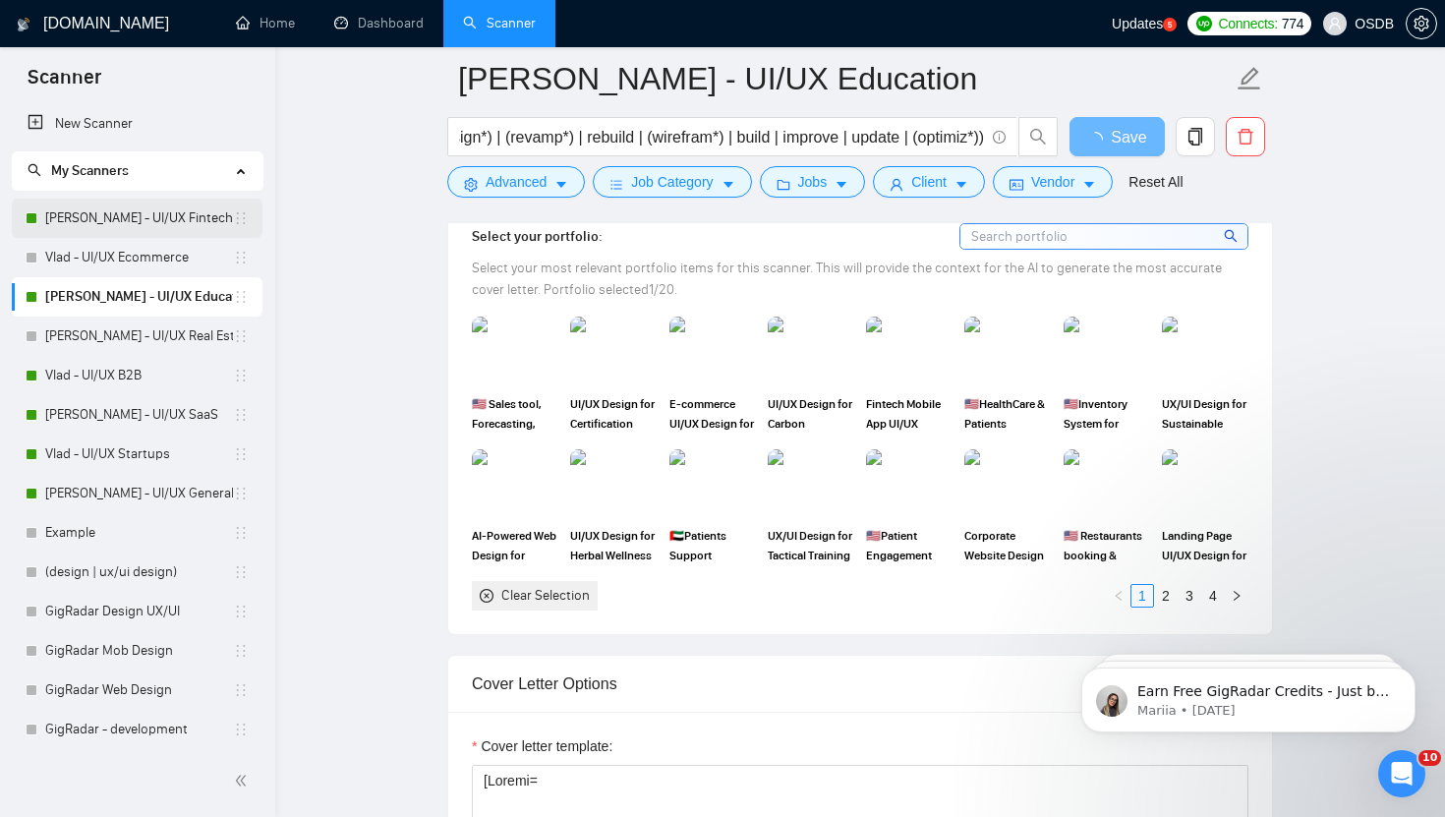
click at [103, 201] on link "[PERSON_NAME] - UI/UX Fintech" at bounding box center [139, 218] width 188 height 39
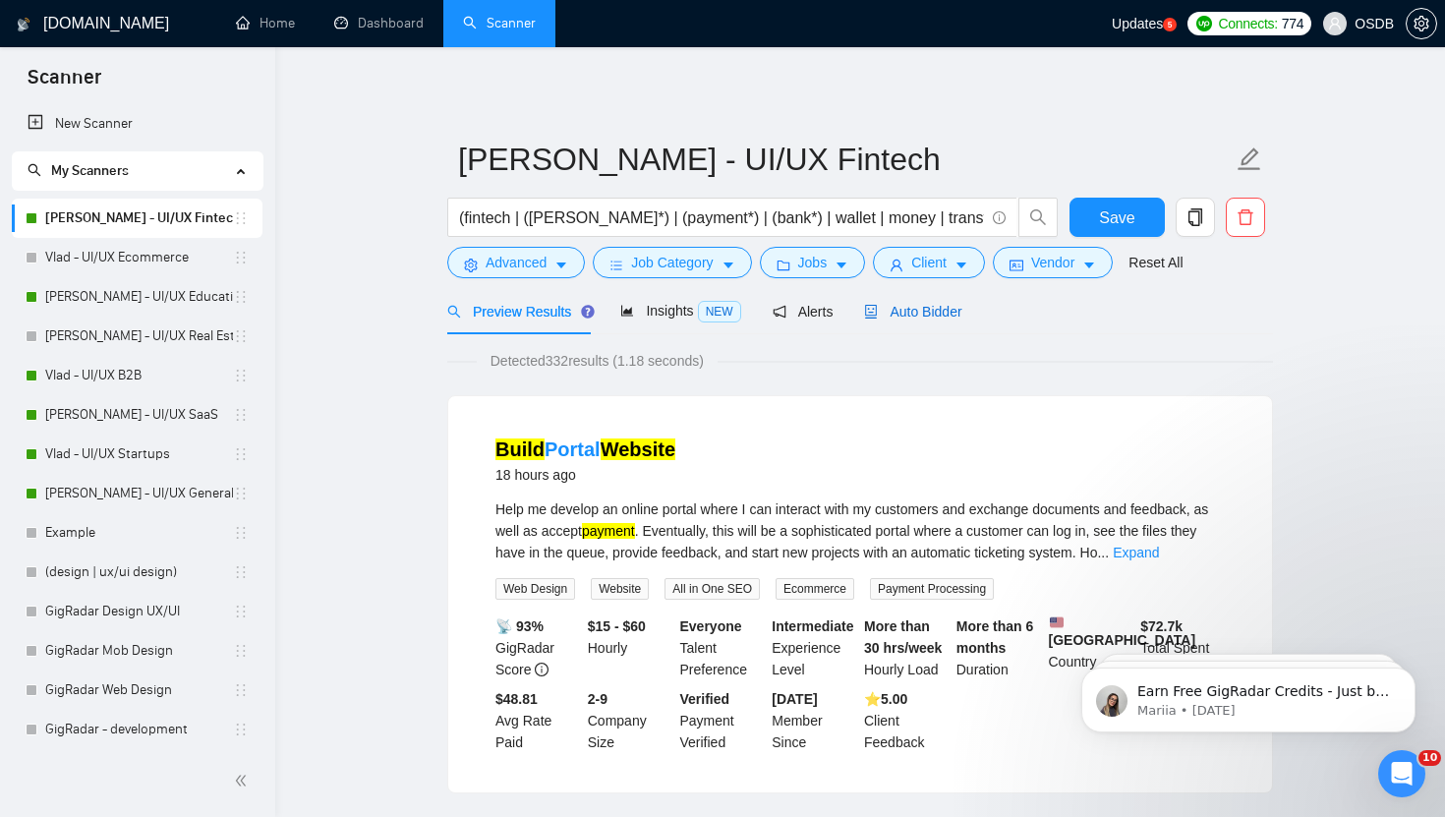
click at [897, 316] on span "Auto Bidder" at bounding box center [912, 312] width 97 height 16
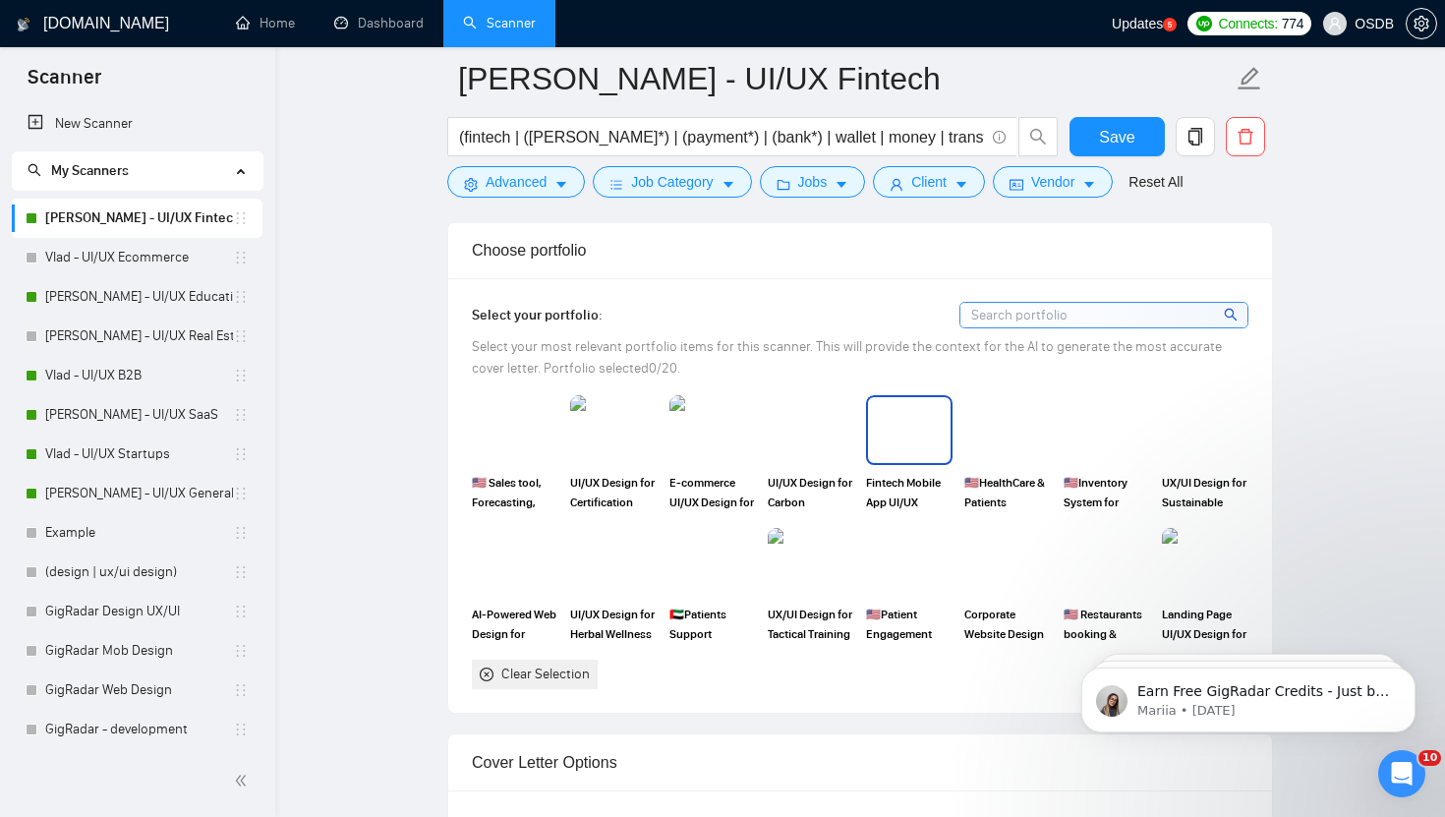
scroll to position [1786, 0]
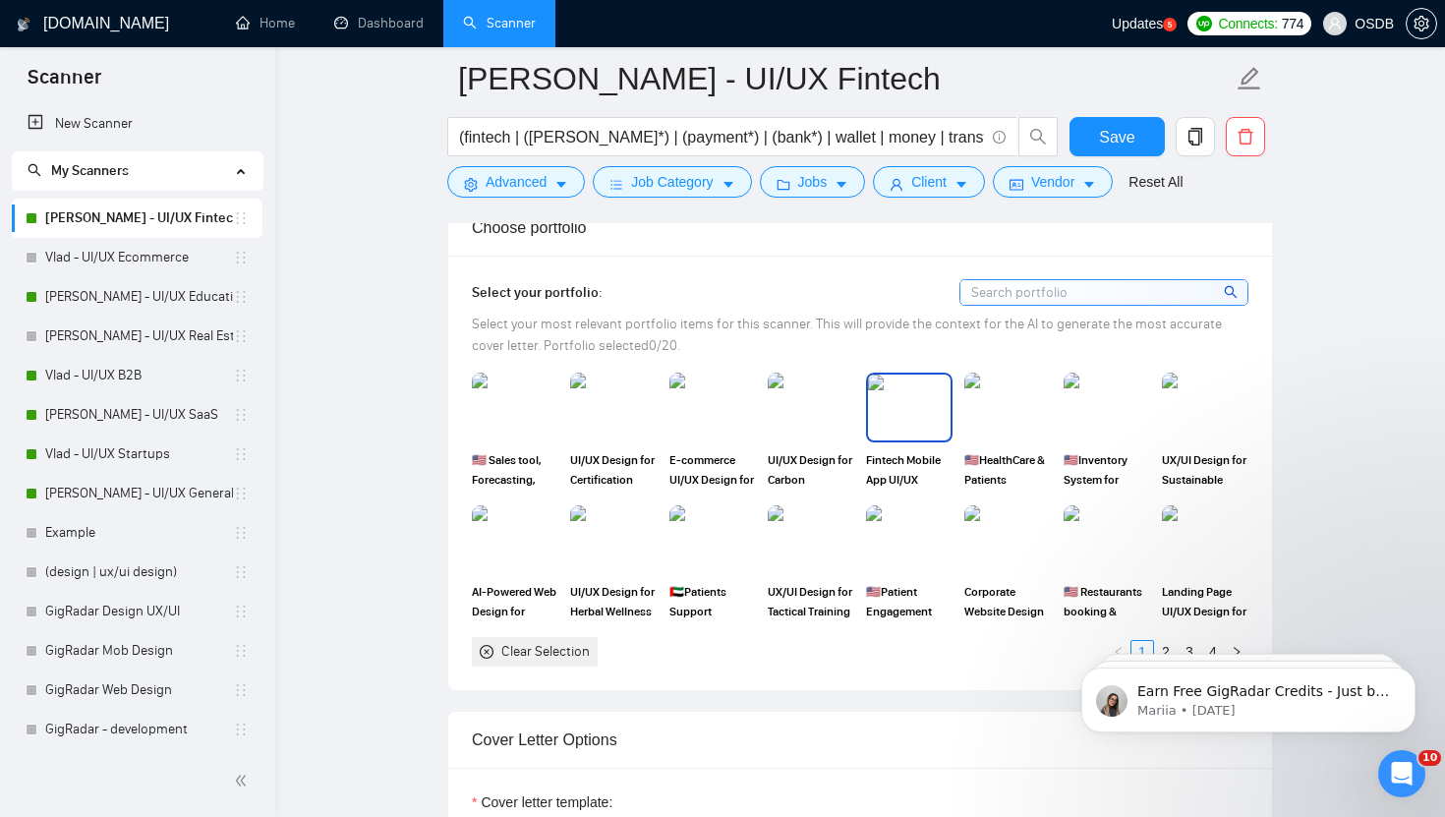
click at [902, 401] on img at bounding box center [909, 407] width 83 height 65
click at [1207, 546] on img at bounding box center [1205, 539] width 83 height 65
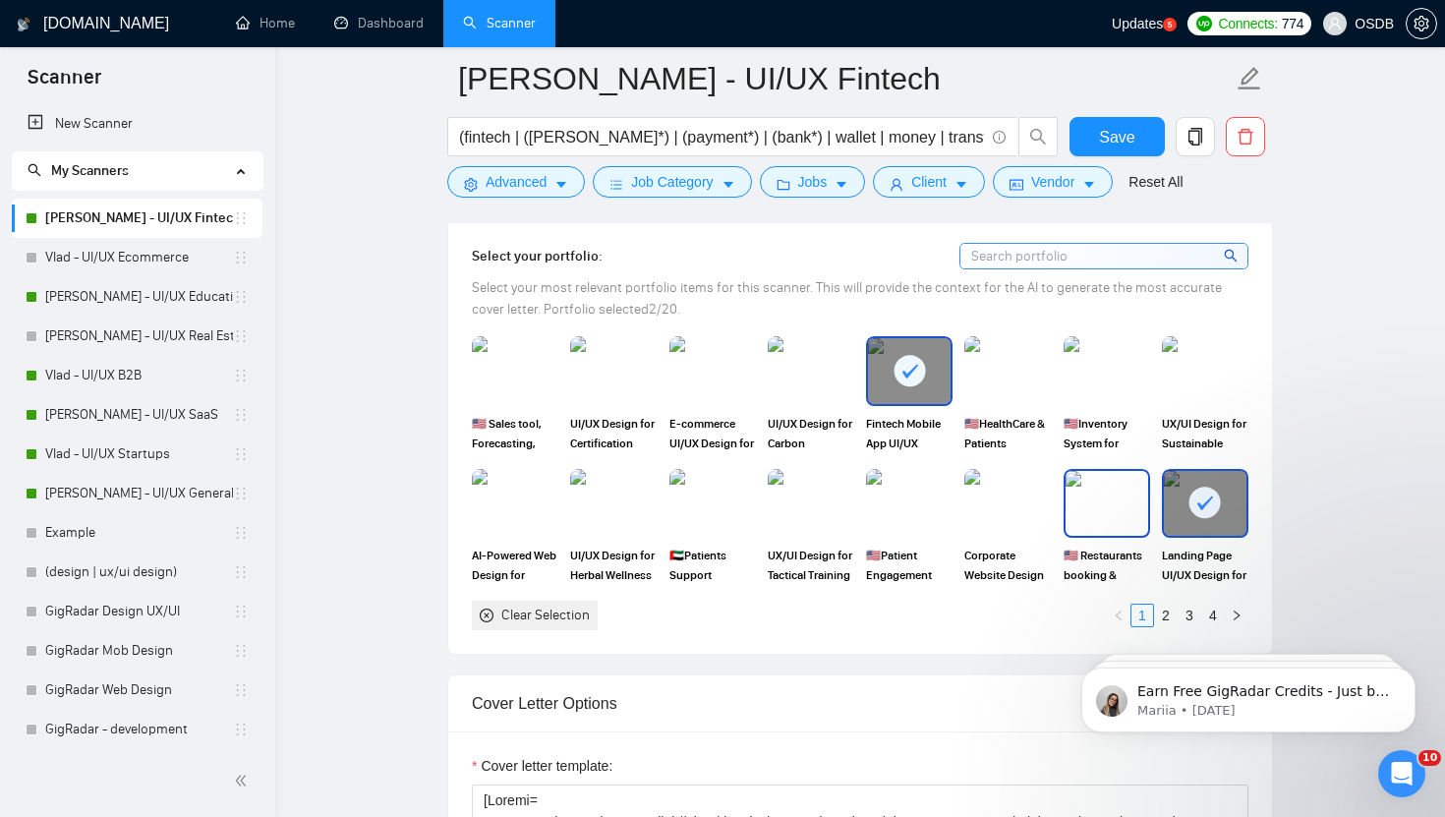
scroll to position [1825, 0]
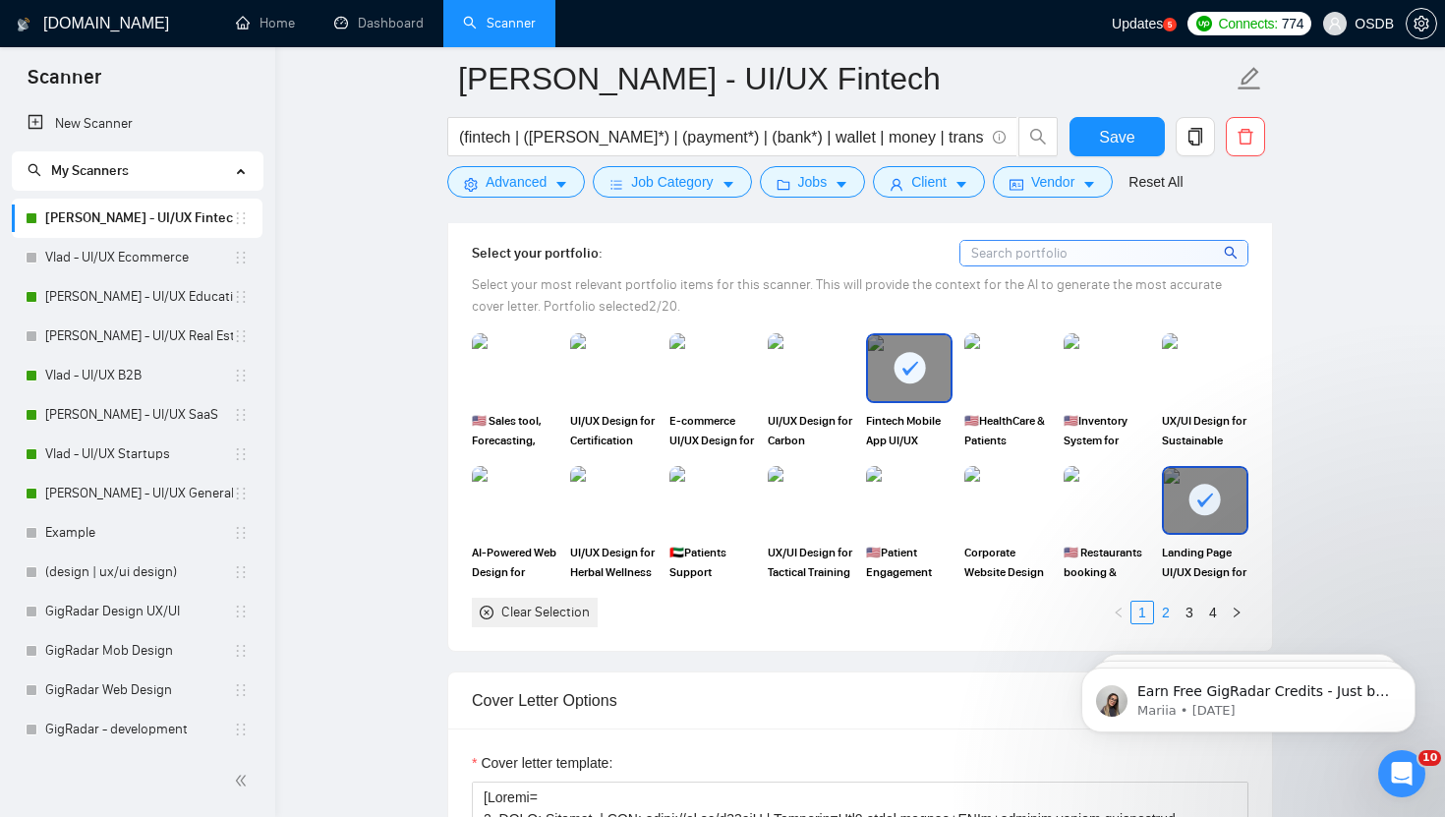
click at [1168, 612] on link "2" at bounding box center [1166, 613] width 22 height 22
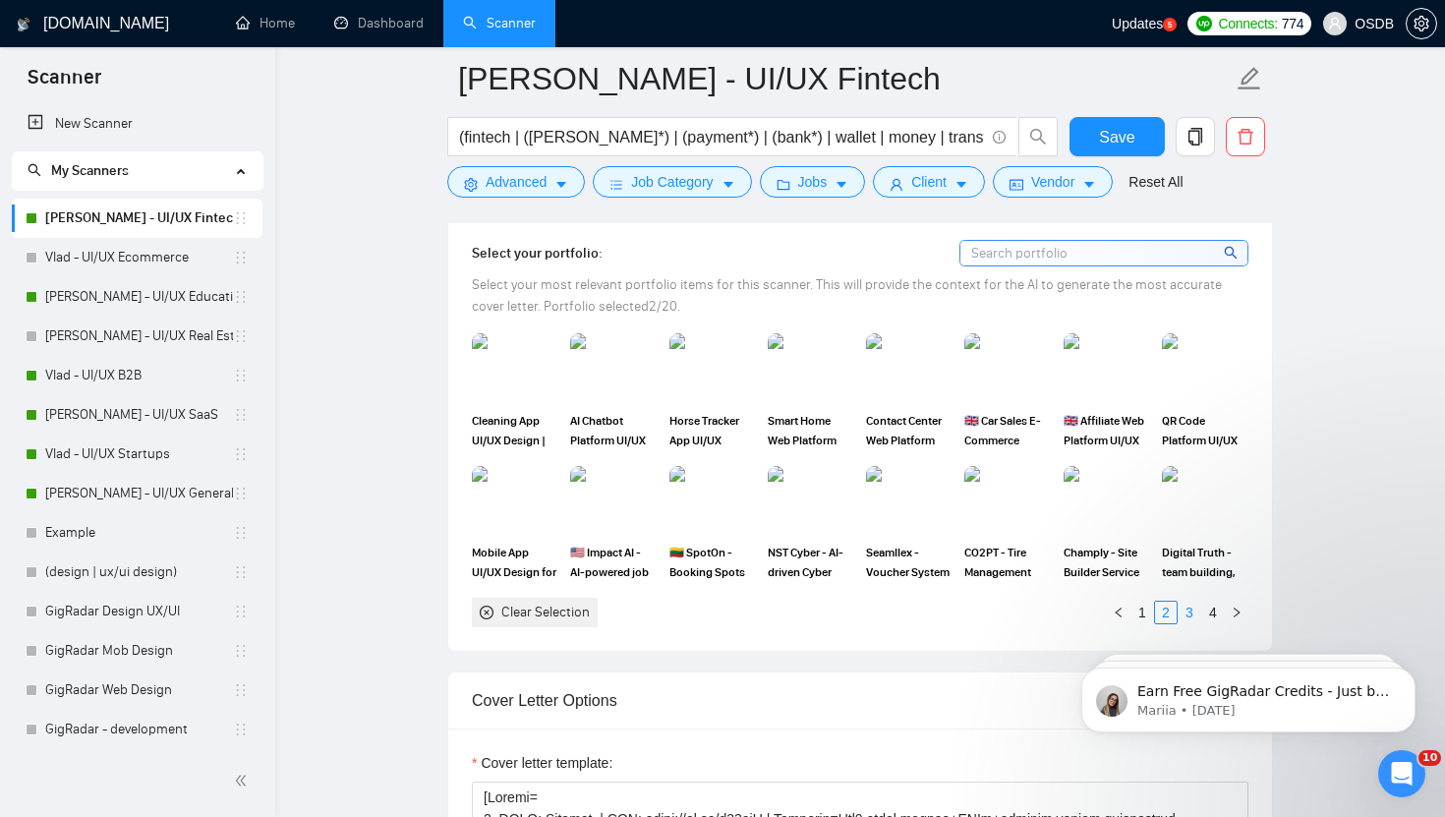
click at [1193, 606] on link "3" at bounding box center [1190, 613] width 22 height 22
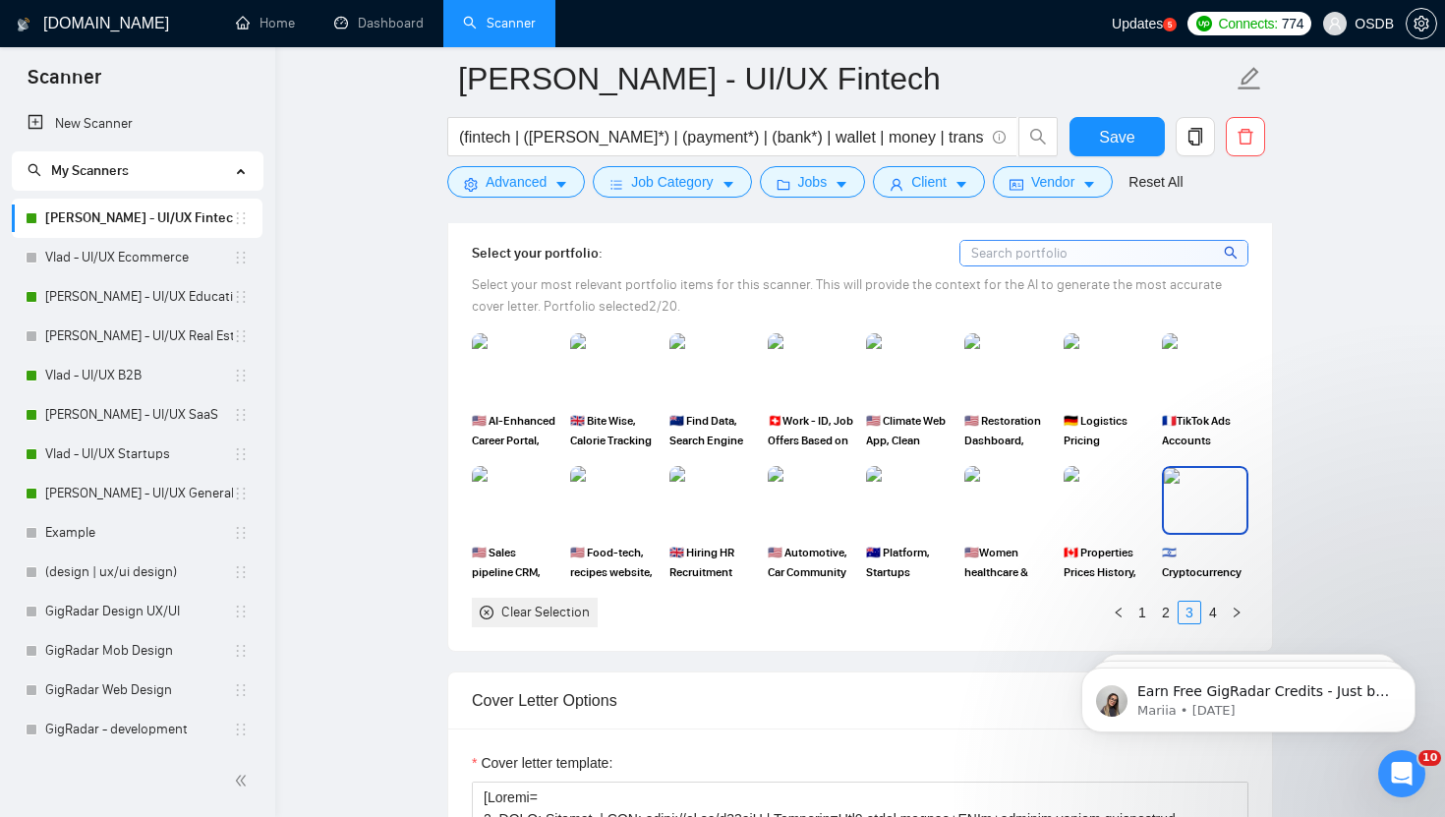
click at [1193, 509] on img at bounding box center [1205, 500] width 83 height 65
click at [1215, 610] on link "4" at bounding box center [1214, 613] width 22 height 22
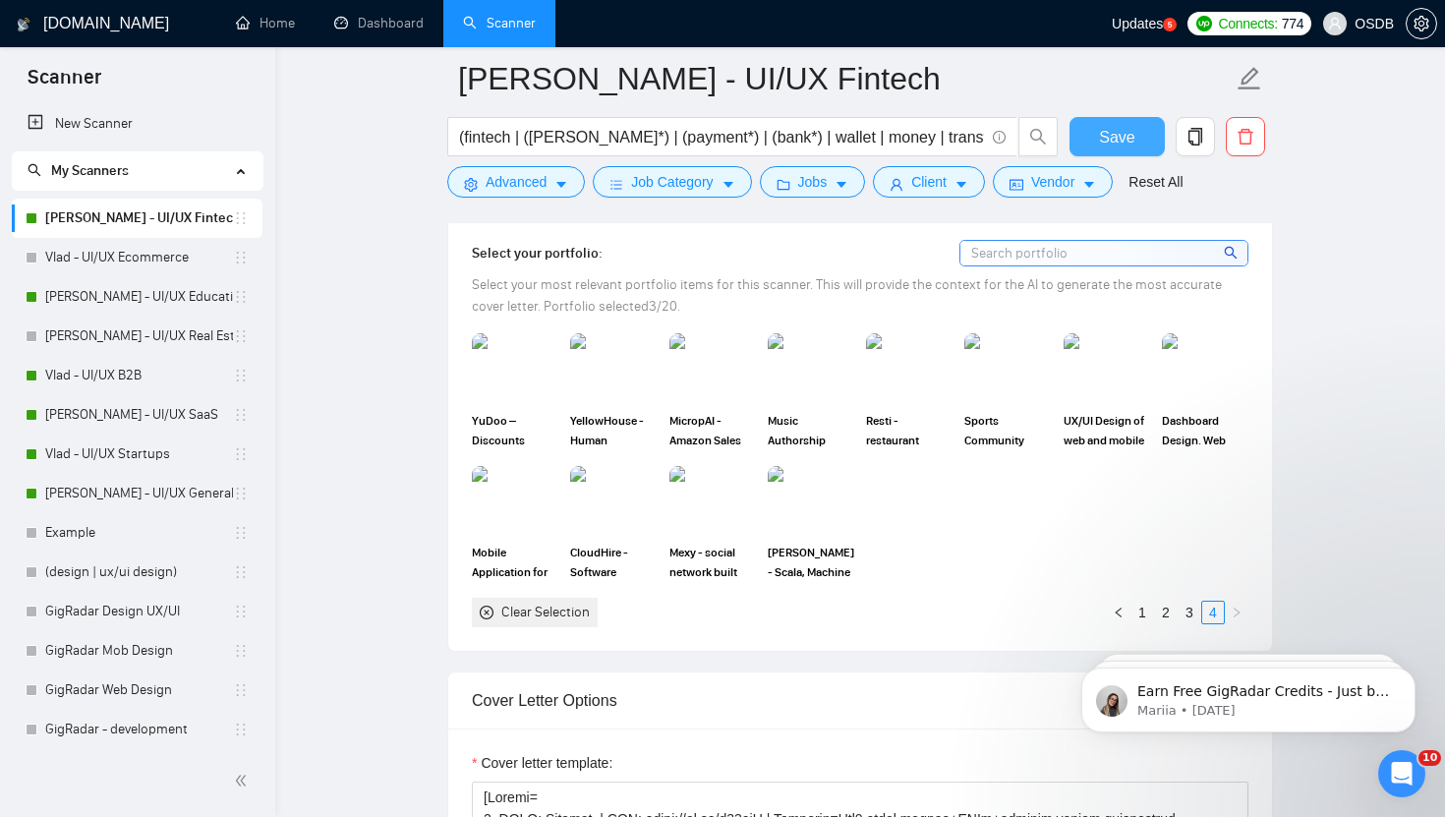
click at [1117, 137] on span "Save" at bounding box center [1116, 137] width 35 height 25
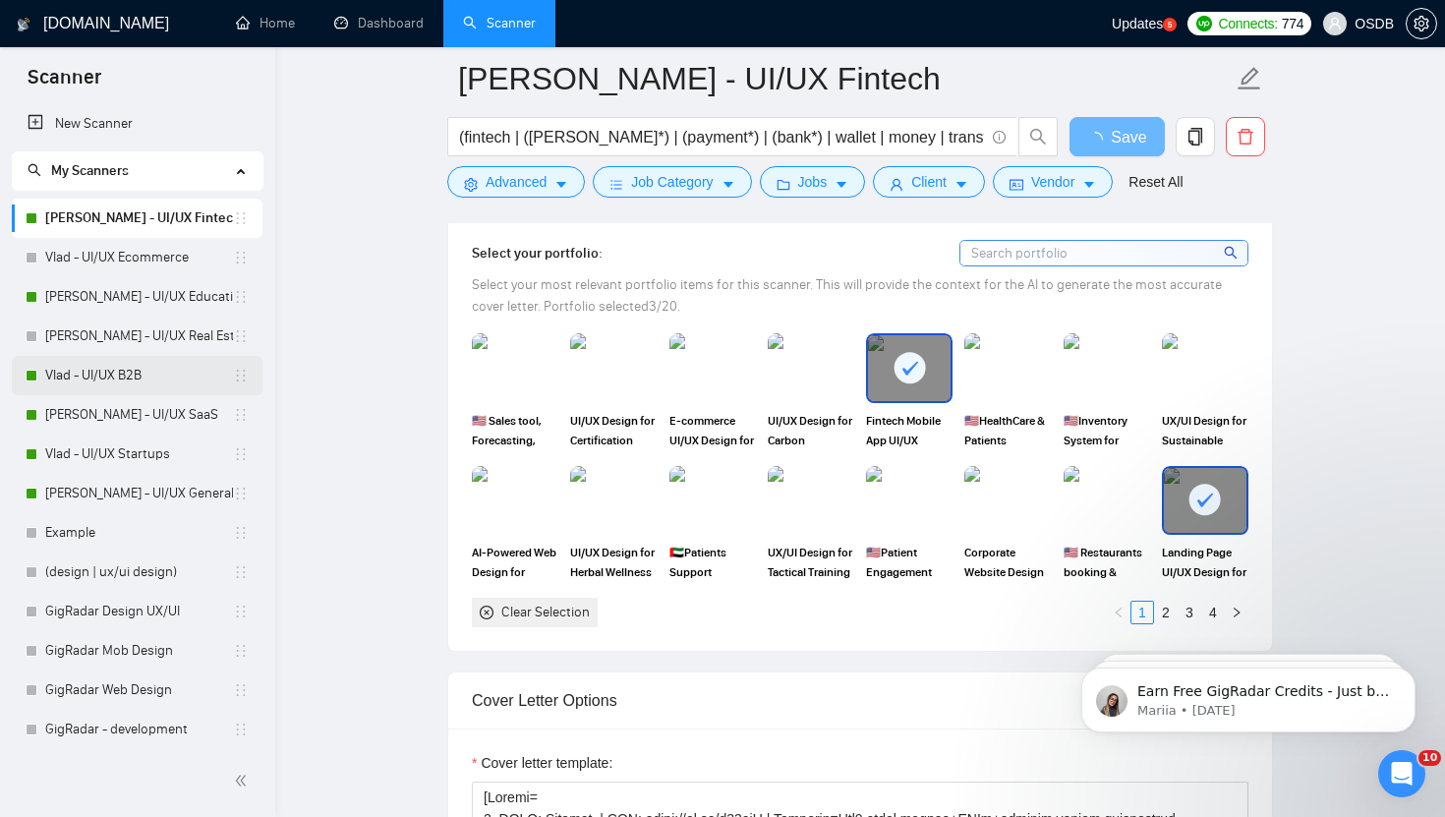
click at [137, 378] on link "Vlad - UI/UX B2B" at bounding box center [139, 375] width 188 height 39
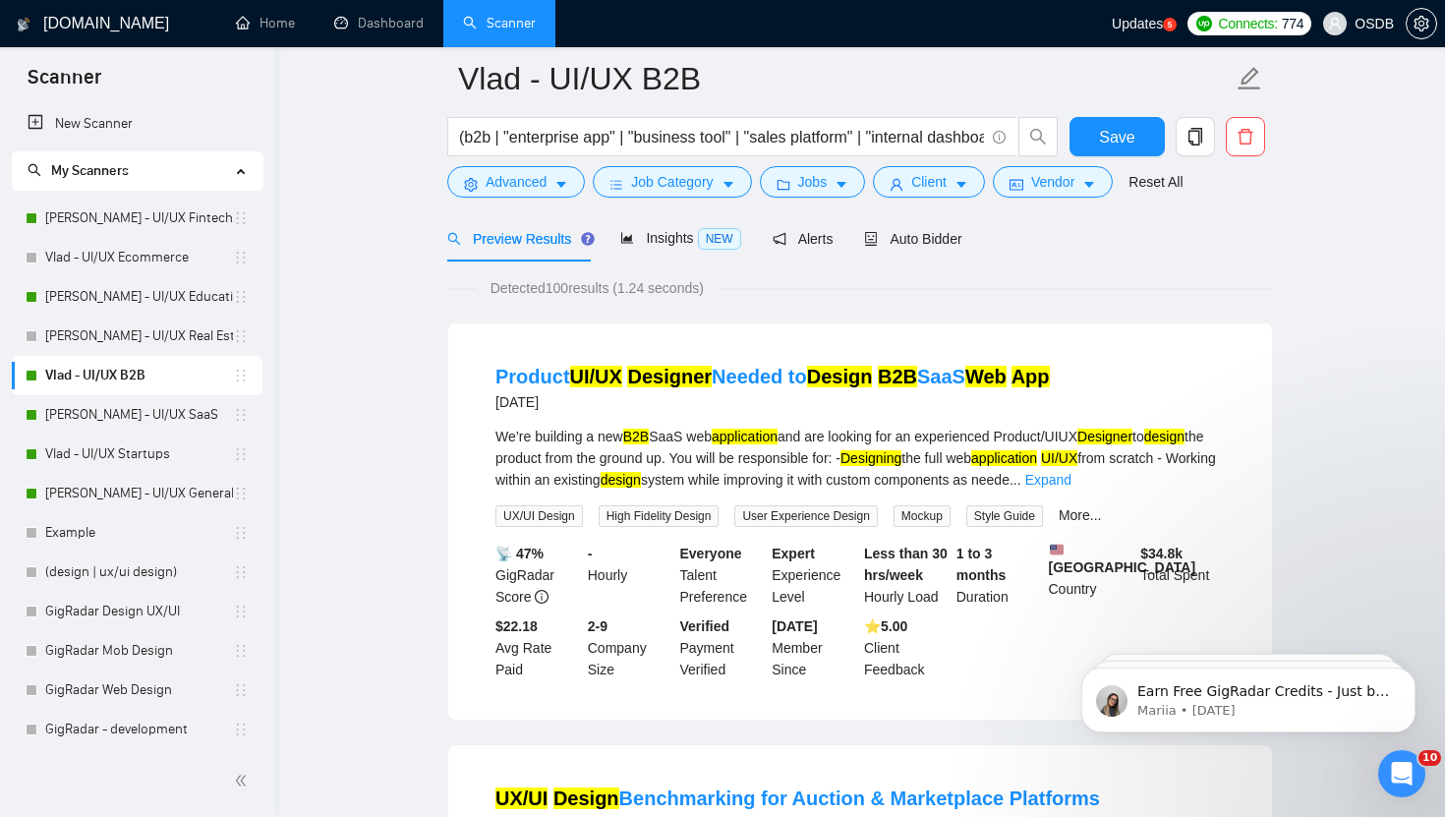
scroll to position [4, 0]
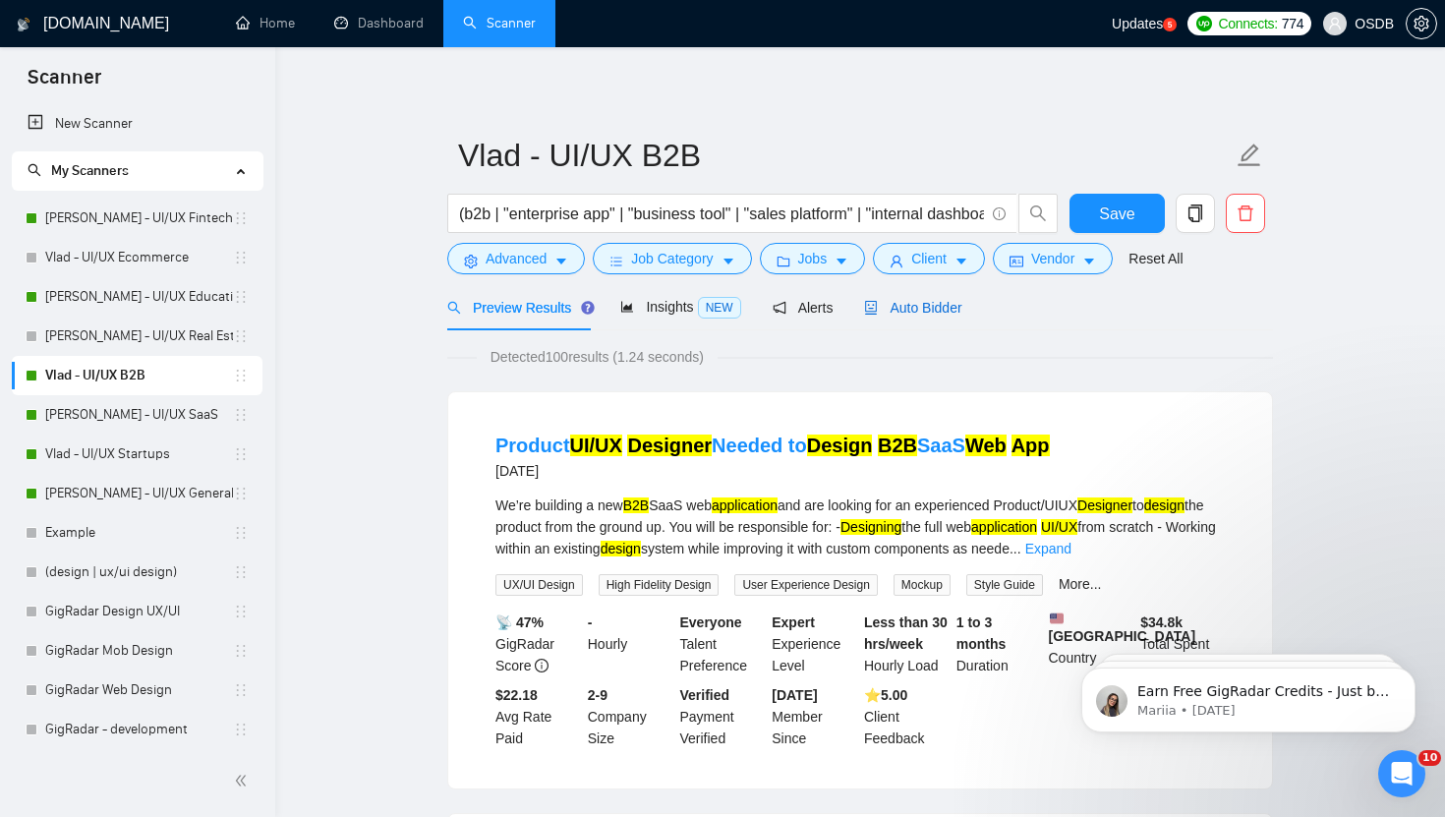
click at [906, 314] on span "Auto Bidder" at bounding box center [912, 308] width 97 height 16
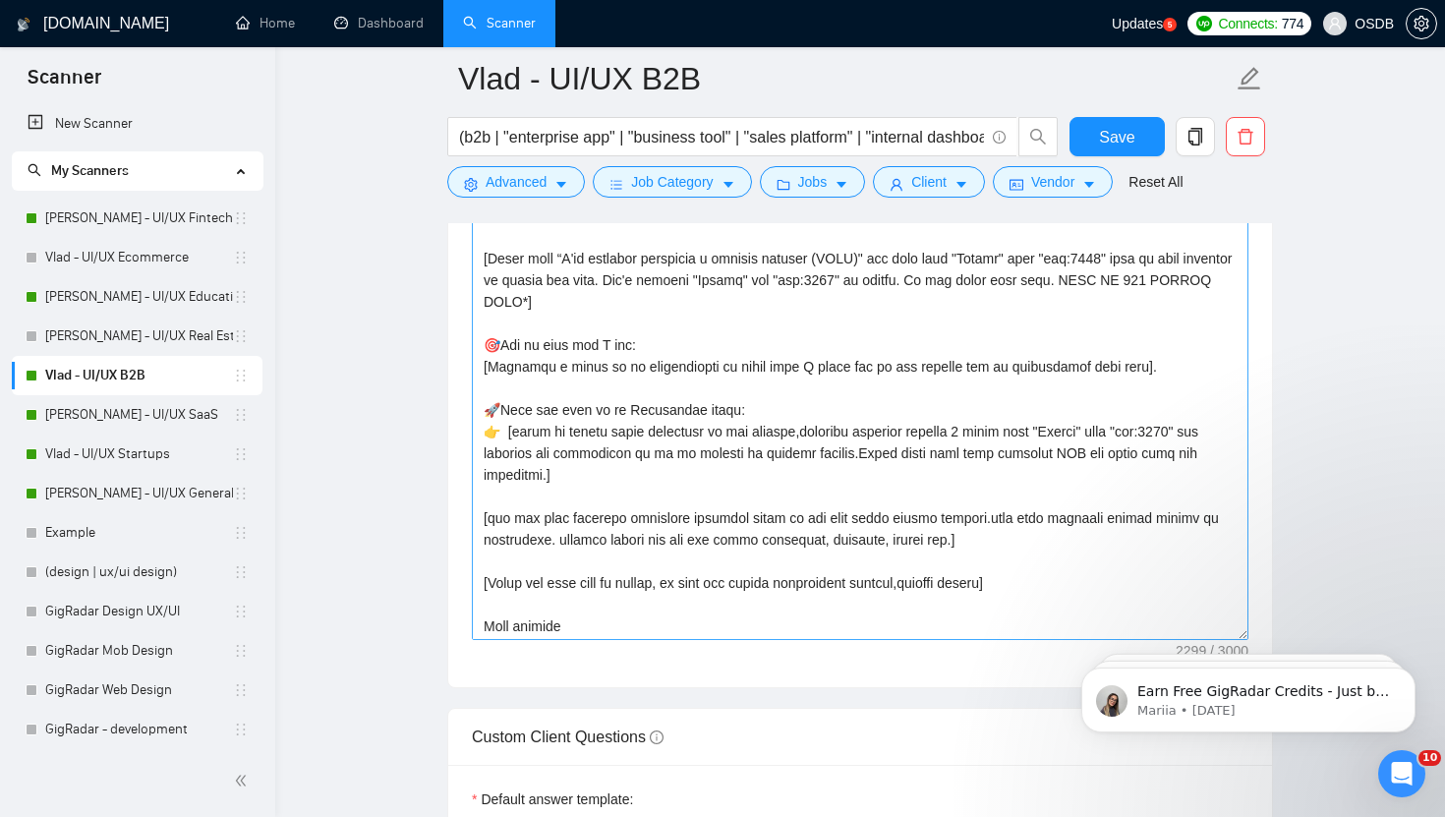
scroll to position [439, 0]
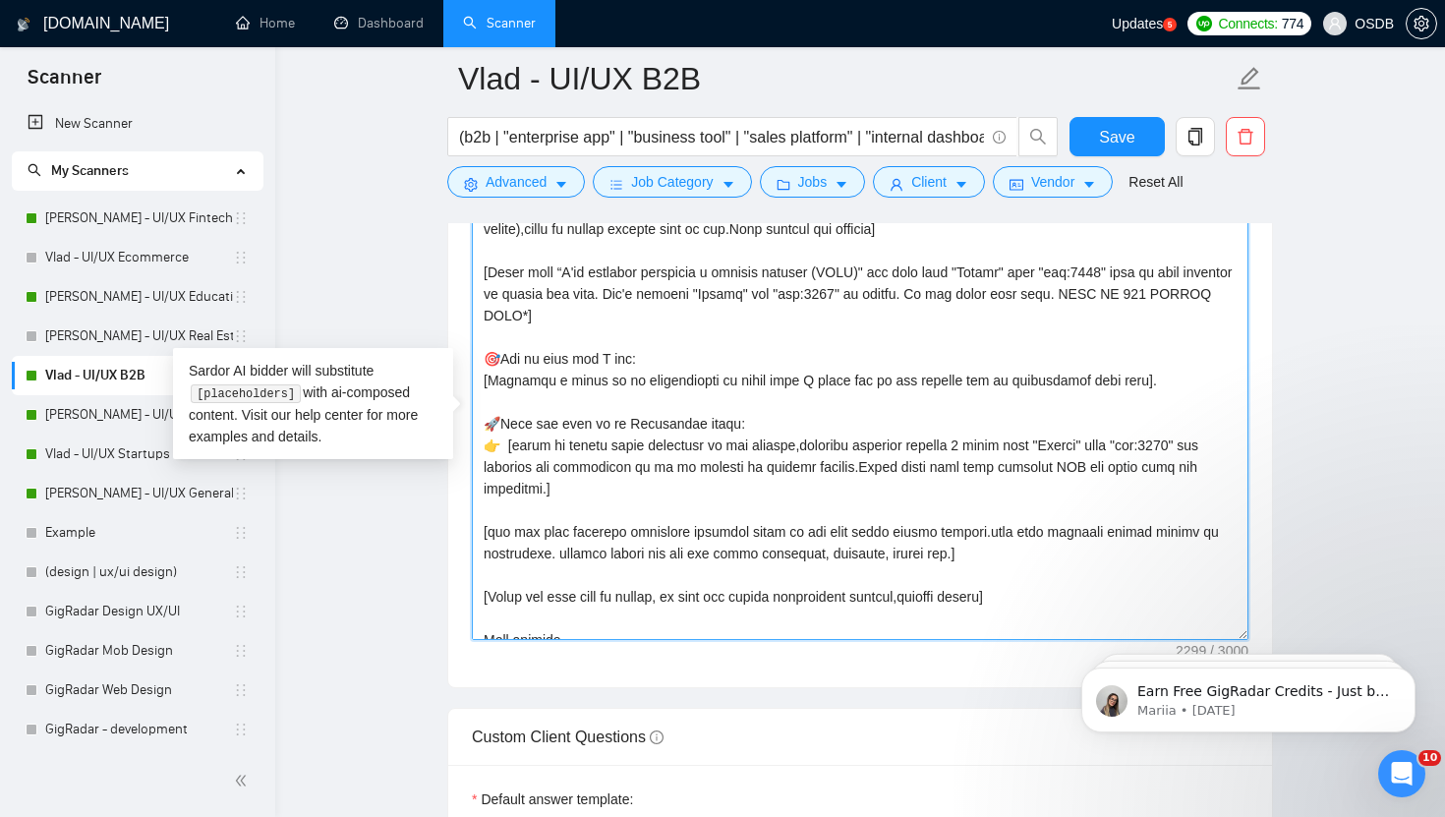
drag, startPoint x: 484, startPoint y: 314, endPoint x: 609, endPoint y: 447, distance: 183.0
click at [608, 448] on textarea "Cover letter template:" at bounding box center [860, 419] width 777 height 442
paste textarea "signed a similar project (CLNT)" use case from "Folder" with "tag:7748" wich is…"
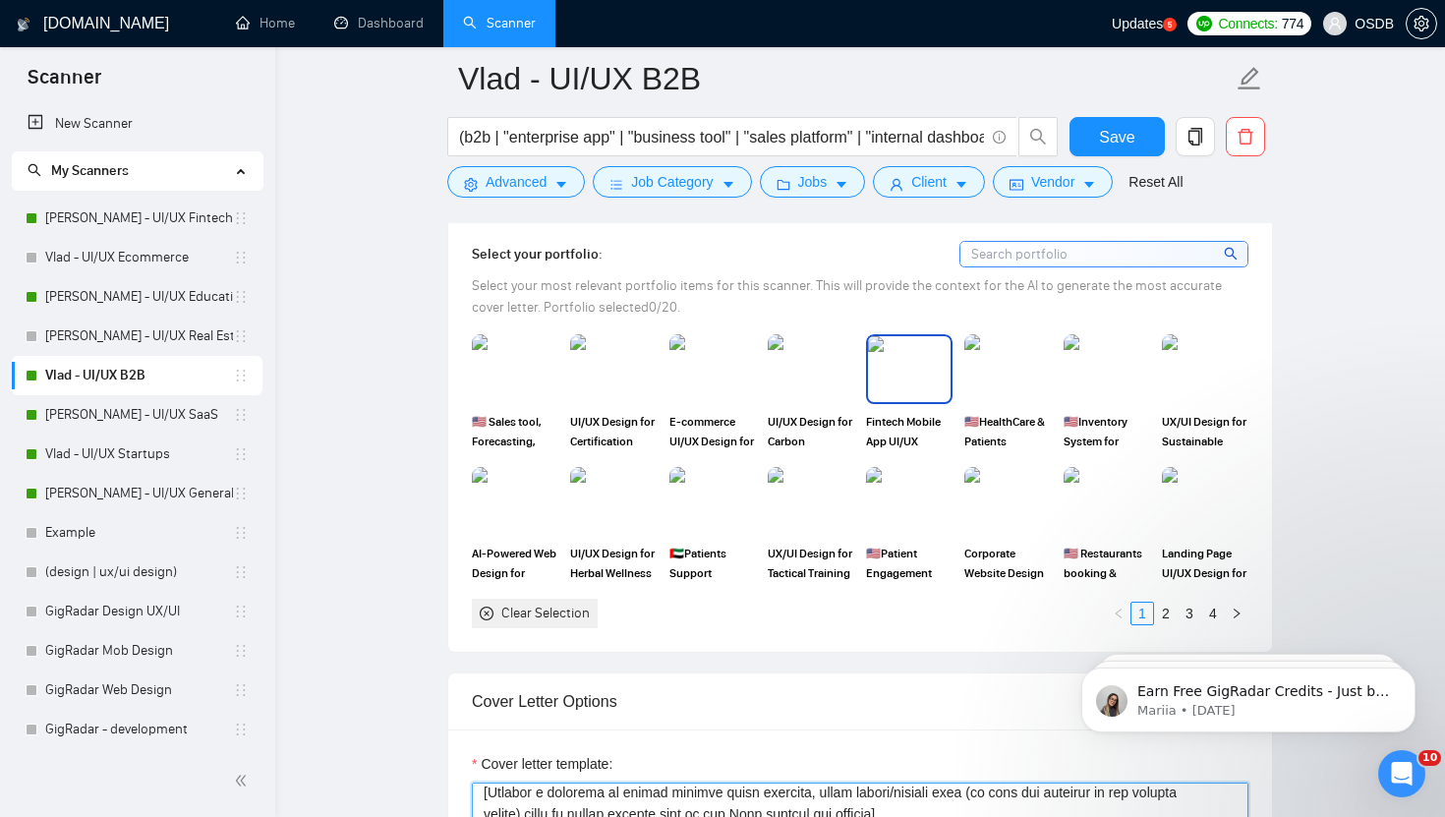
scroll to position [1791, 0]
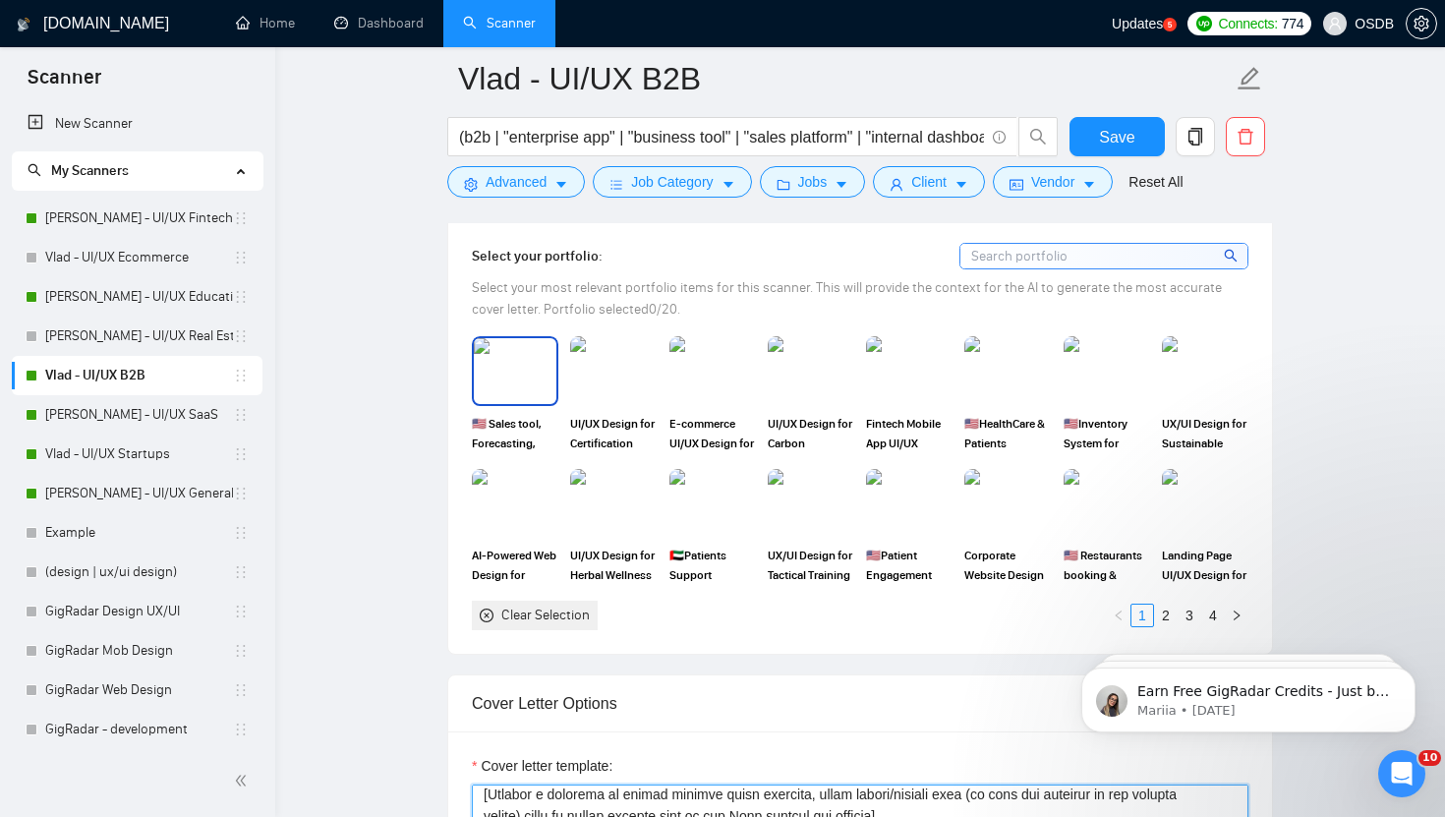
type textarea "[Loremi= 1. DOLO: Sitame C | ADI: elits://doe.tempori.utl/etdolor/053142892/Mag…"
click at [524, 367] on img at bounding box center [515, 370] width 83 height 65
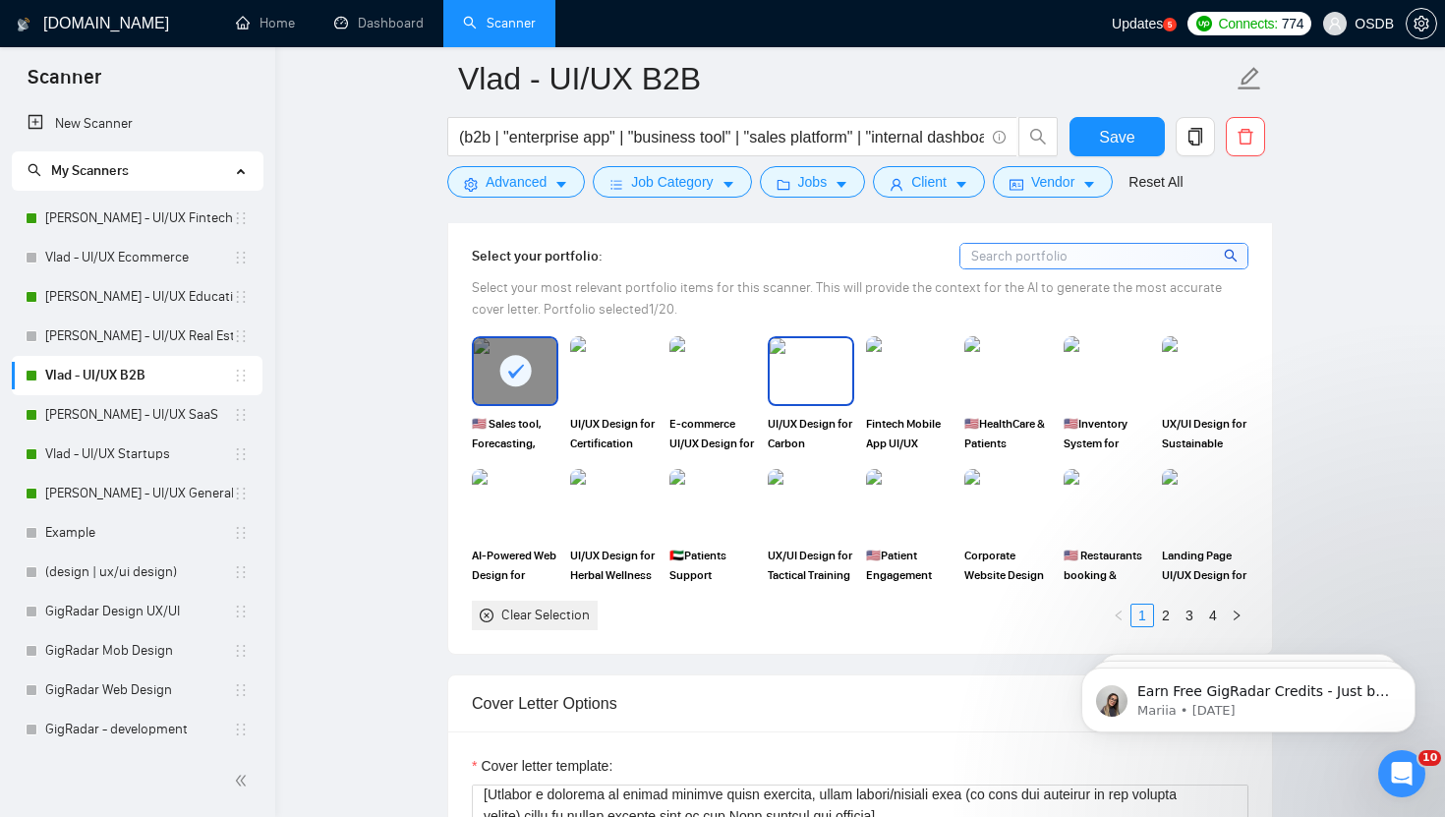
click at [791, 362] on img at bounding box center [811, 370] width 83 height 65
click at [1085, 350] on img at bounding box center [1107, 370] width 83 height 65
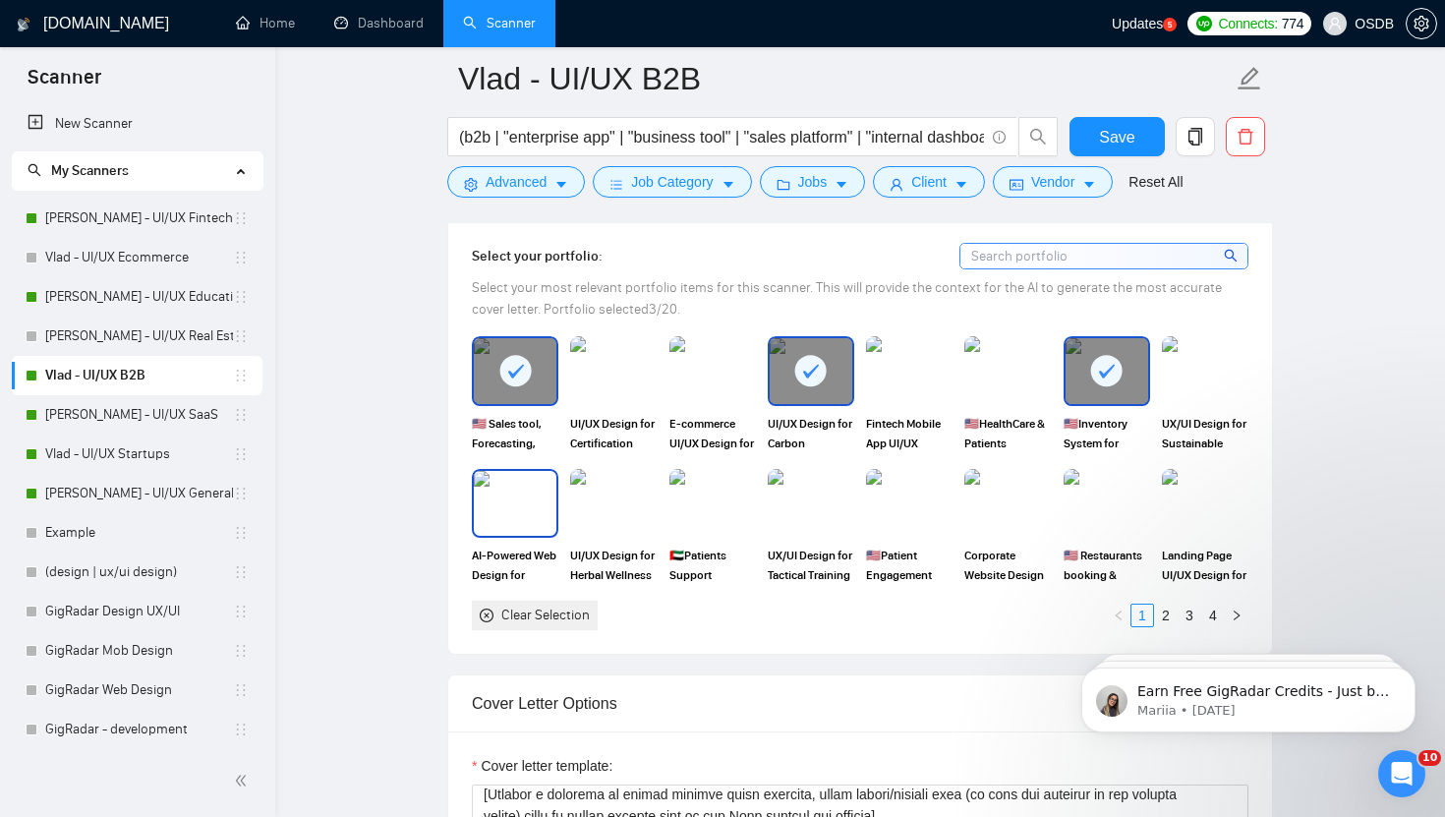
click at [501, 505] on img at bounding box center [515, 503] width 83 height 65
click at [1168, 612] on link "2" at bounding box center [1166, 616] width 22 height 22
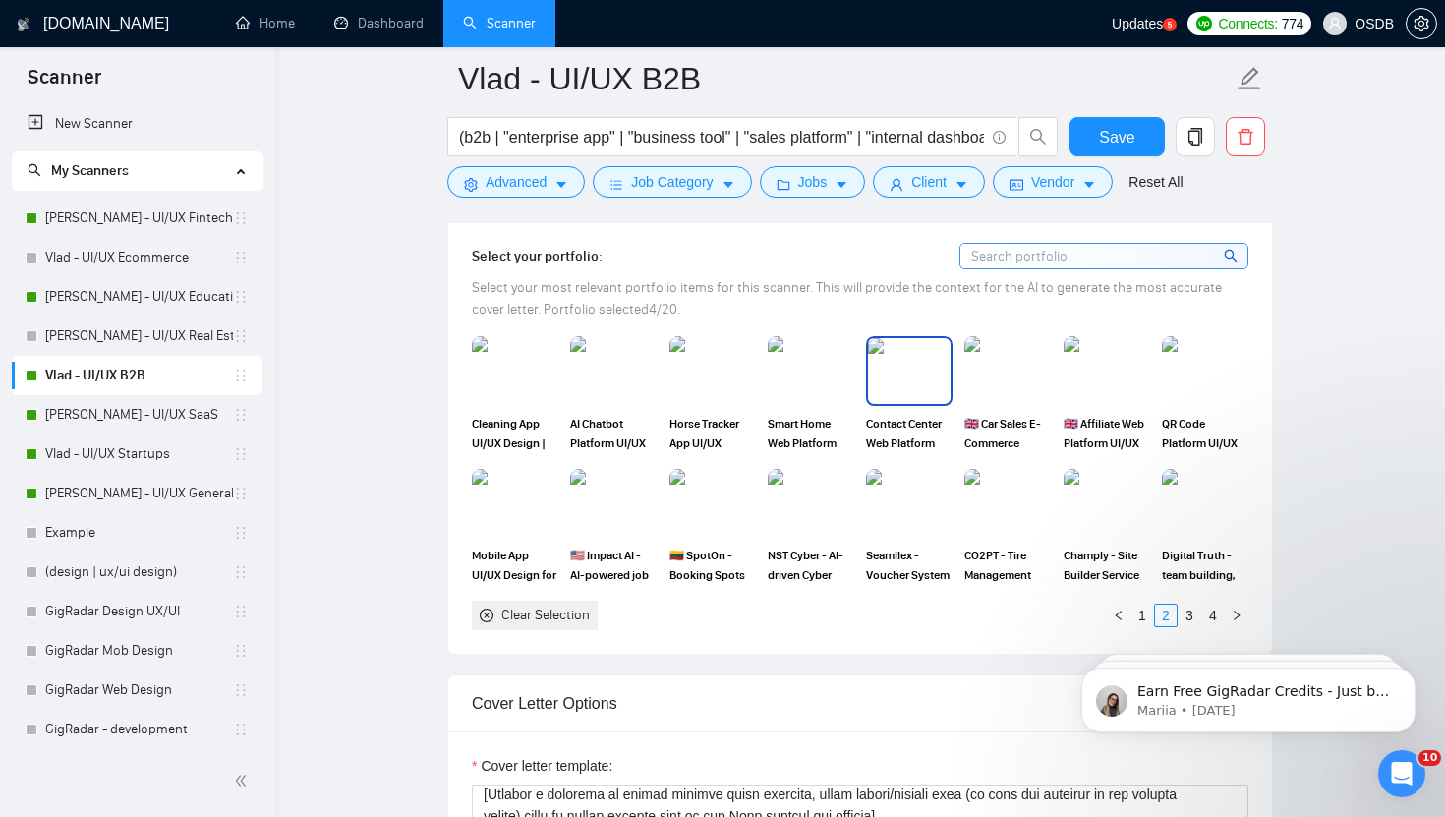
click at [890, 346] on img at bounding box center [909, 370] width 83 height 65
click at [1196, 365] on img at bounding box center [1205, 370] width 83 height 65
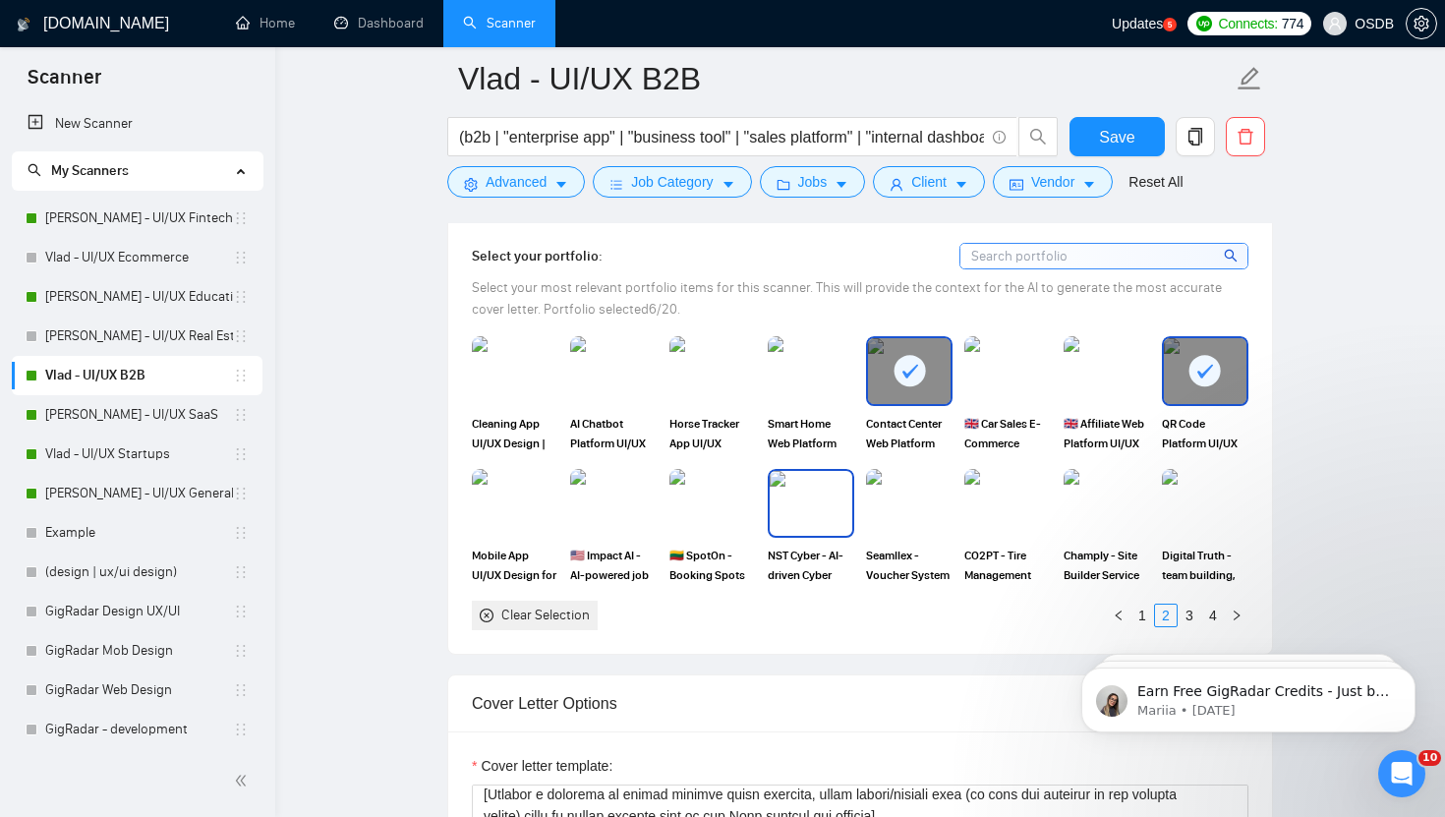
click at [806, 495] on img at bounding box center [811, 503] width 83 height 65
click at [1004, 494] on img at bounding box center [1008, 503] width 83 height 65
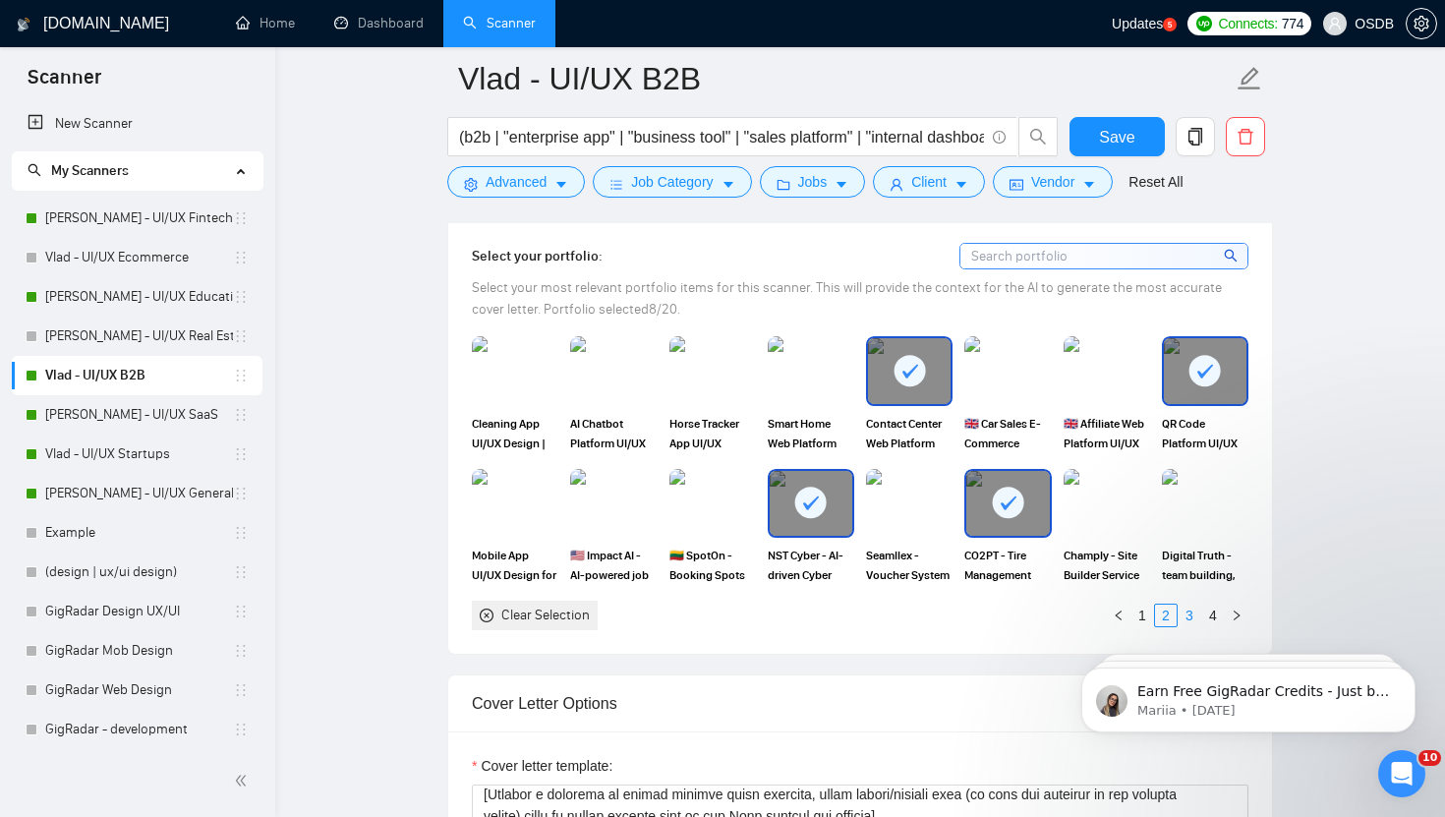
click at [1183, 609] on link "3" at bounding box center [1190, 616] width 22 height 22
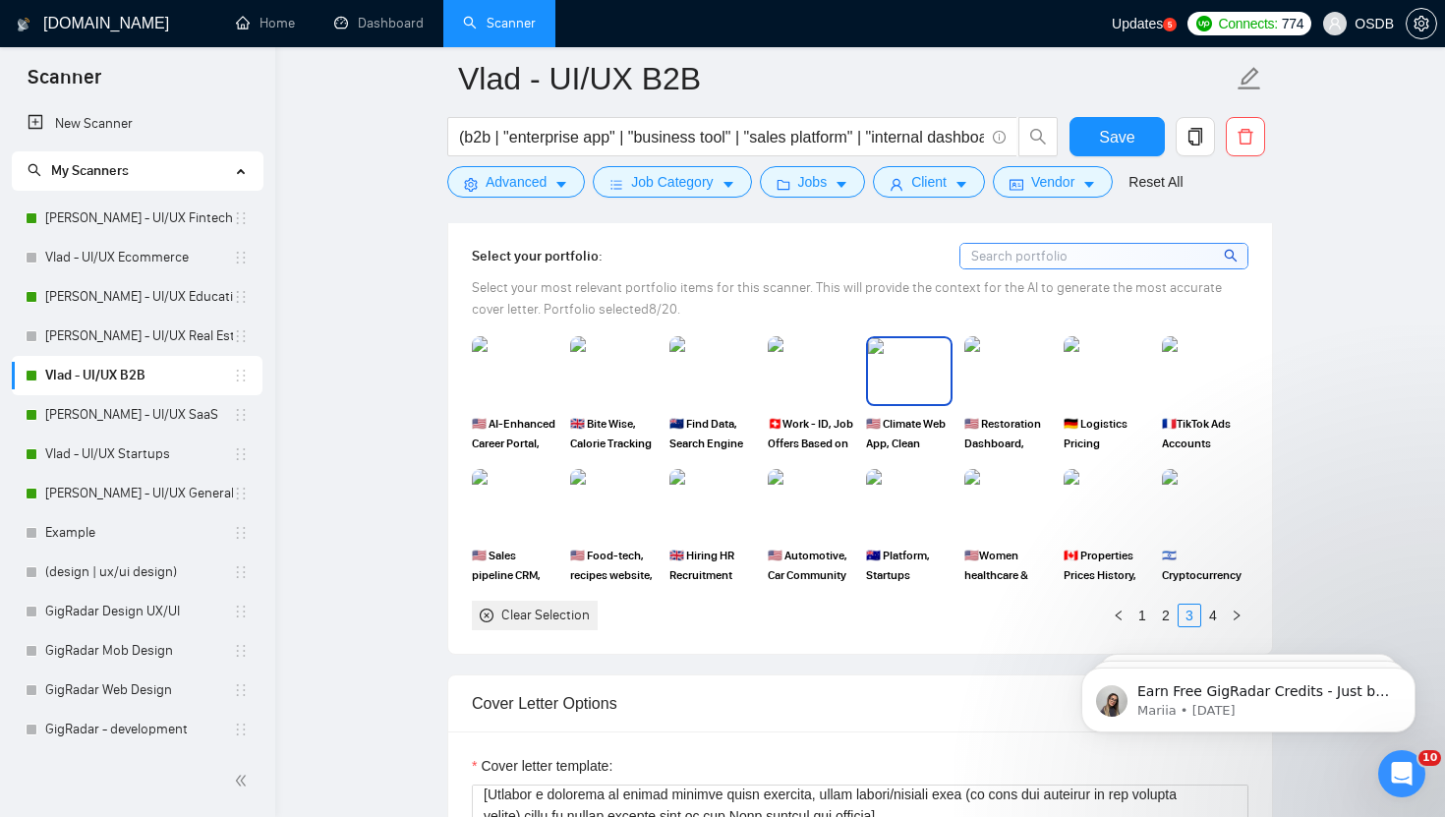
click at [914, 360] on img at bounding box center [909, 370] width 83 height 65
click at [1081, 364] on img at bounding box center [1107, 370] width 83 height 65
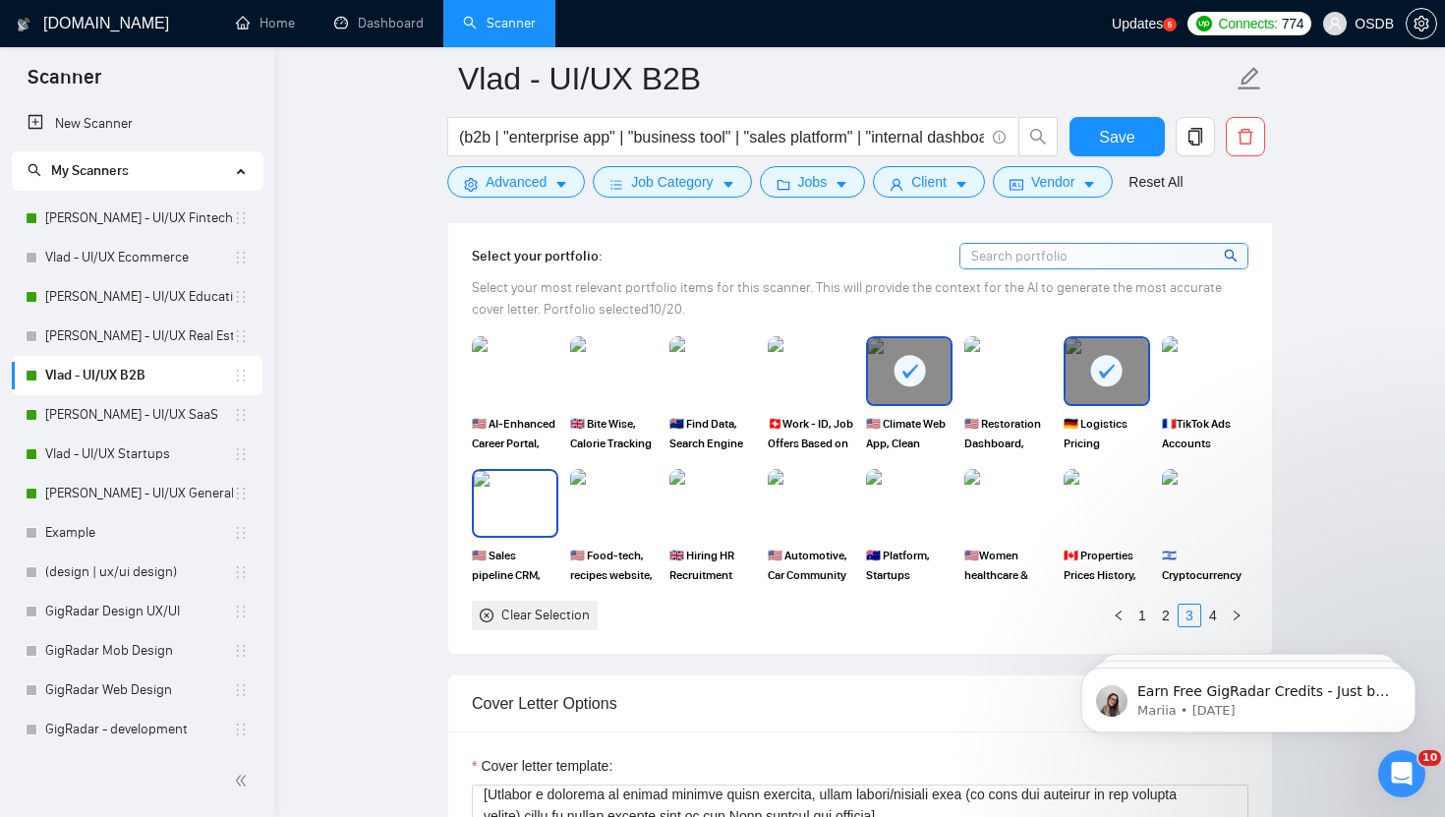
click at [533, 500] on img at bounding box center [515, 503] width 83 height 65
click at [1213, 614] on link "4" at bounding box center [1214, 616] width 22 height 22
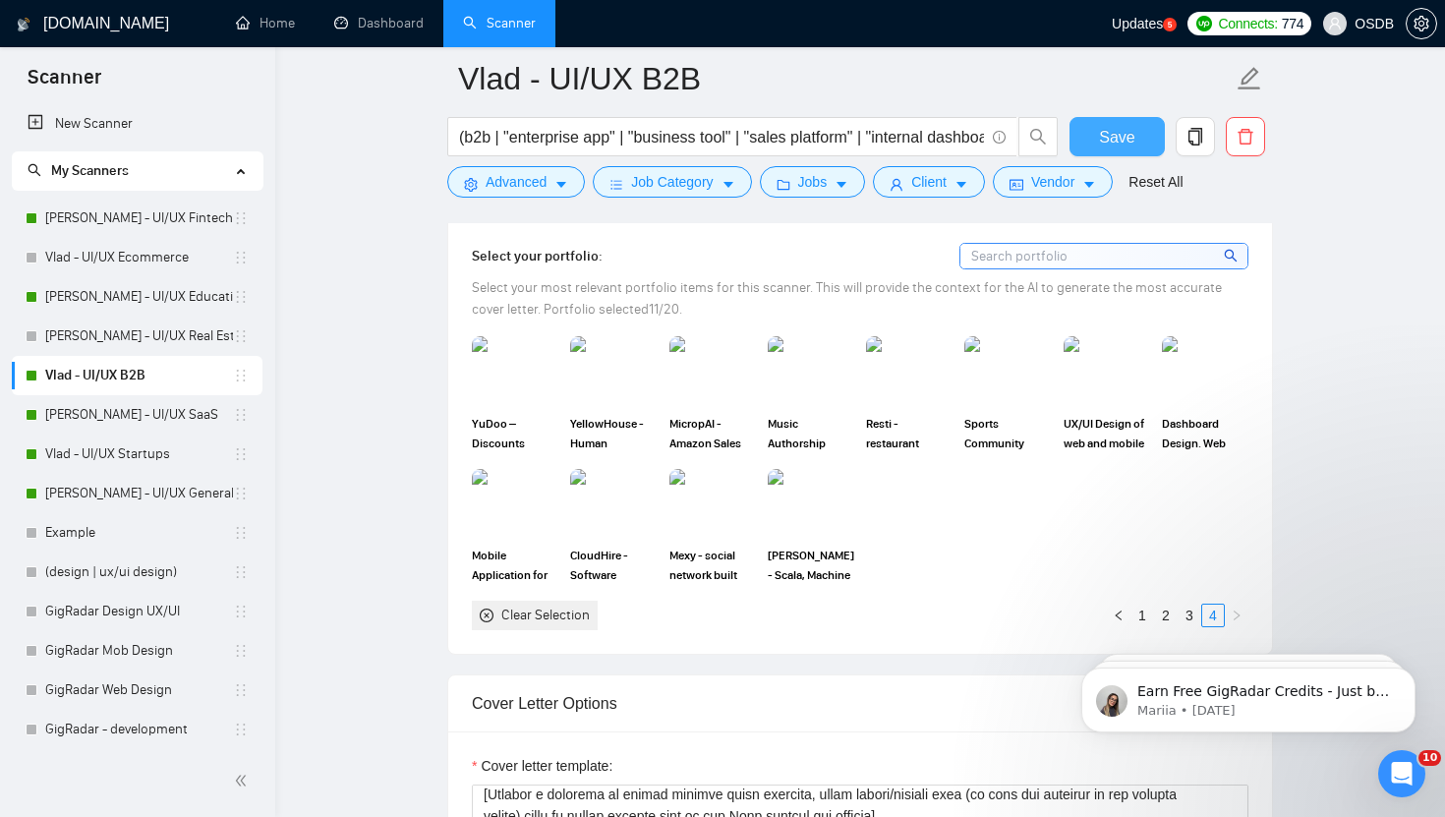
click at [1136, 130] on button "Save" at bounding box center [1117, 136] width 95 height 39
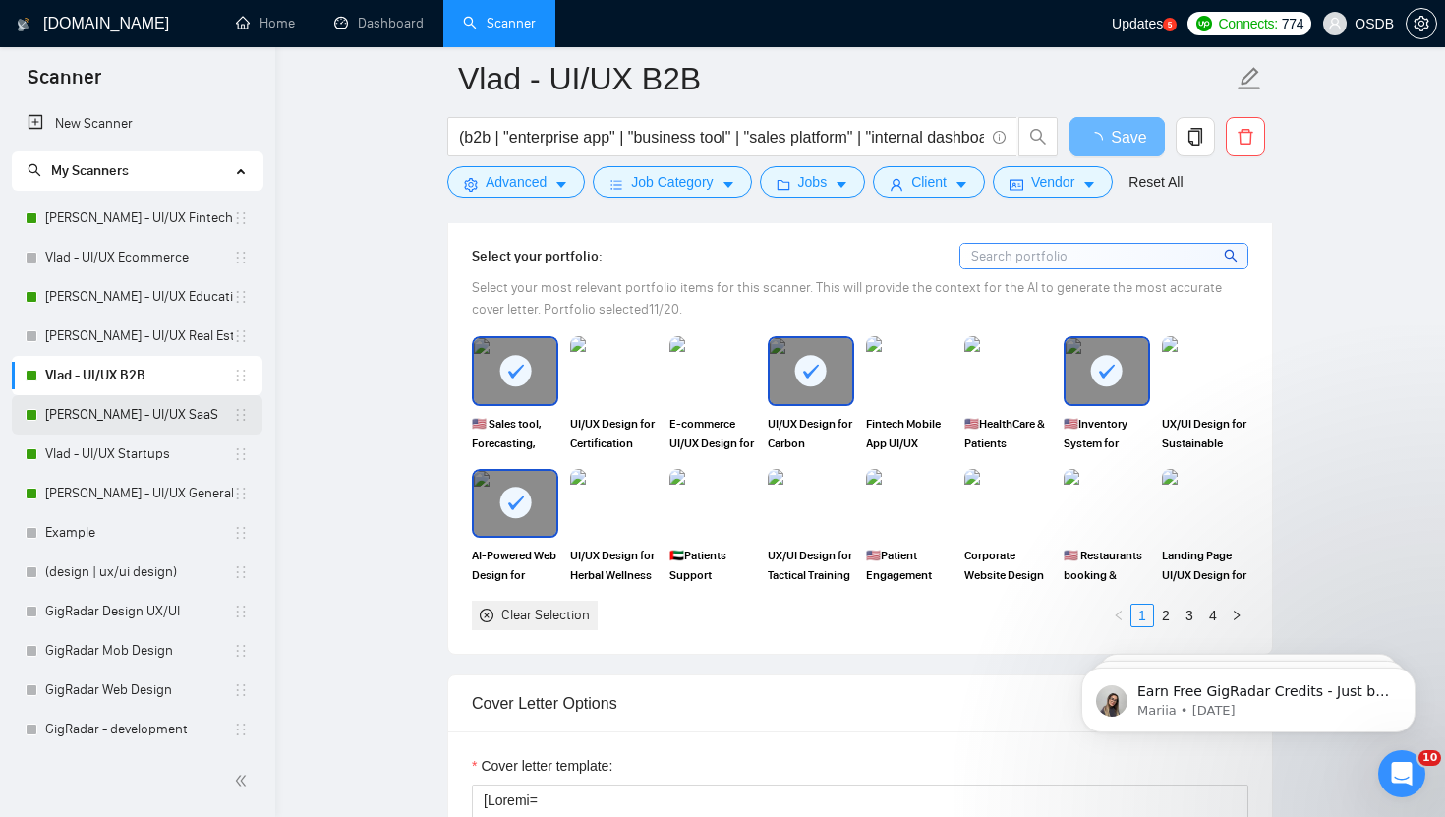
click at [137, 417] on link "[PERSON_NAME] - UI/UX SaaS" at bounding box center [139, 414] width 188 height 39
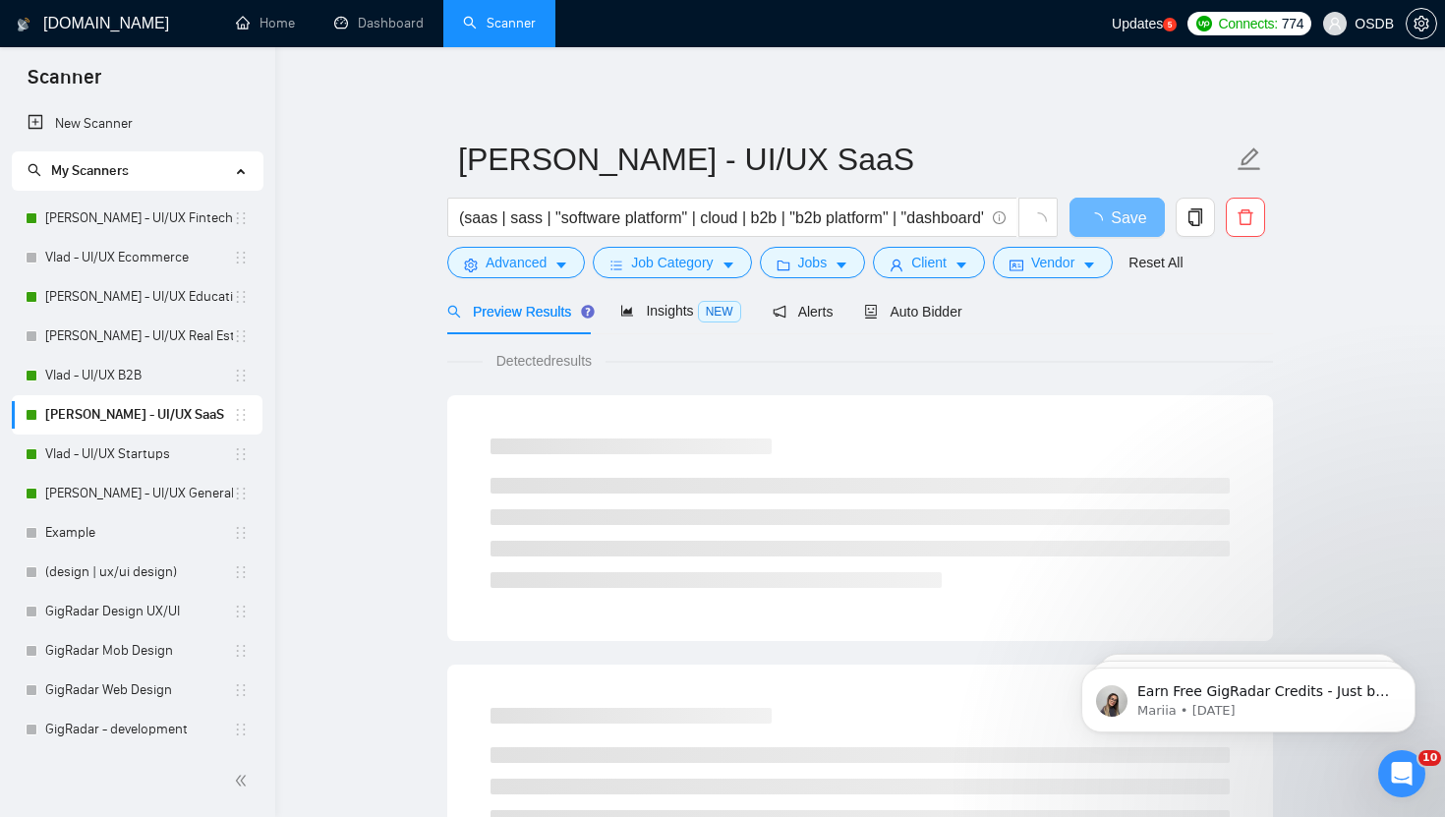
scroll to position [7, 0]
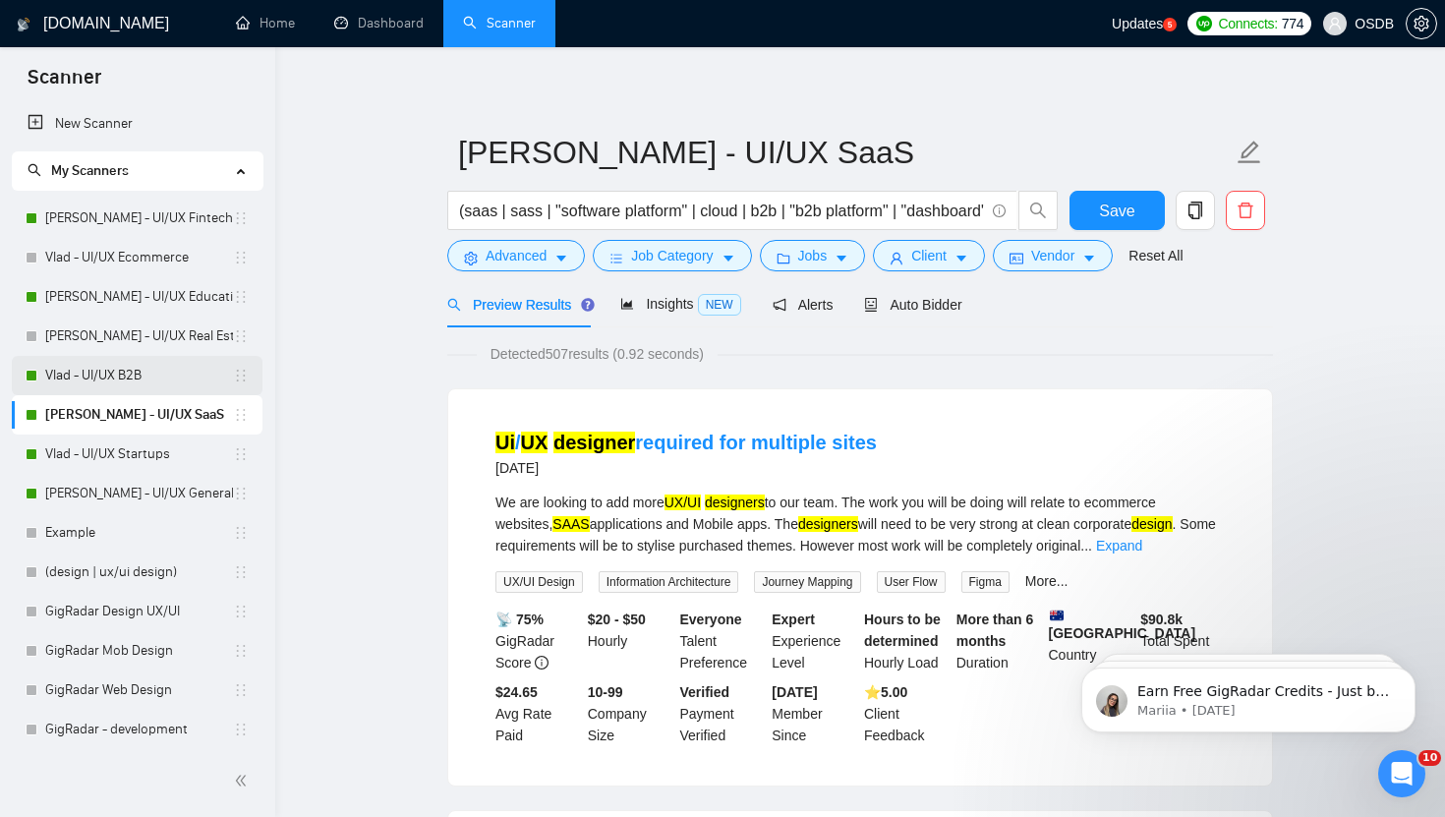
click at [102, 382] on link "Vlad - UI/UX B2B" at bounding box center [139, 375] width 188 height 39
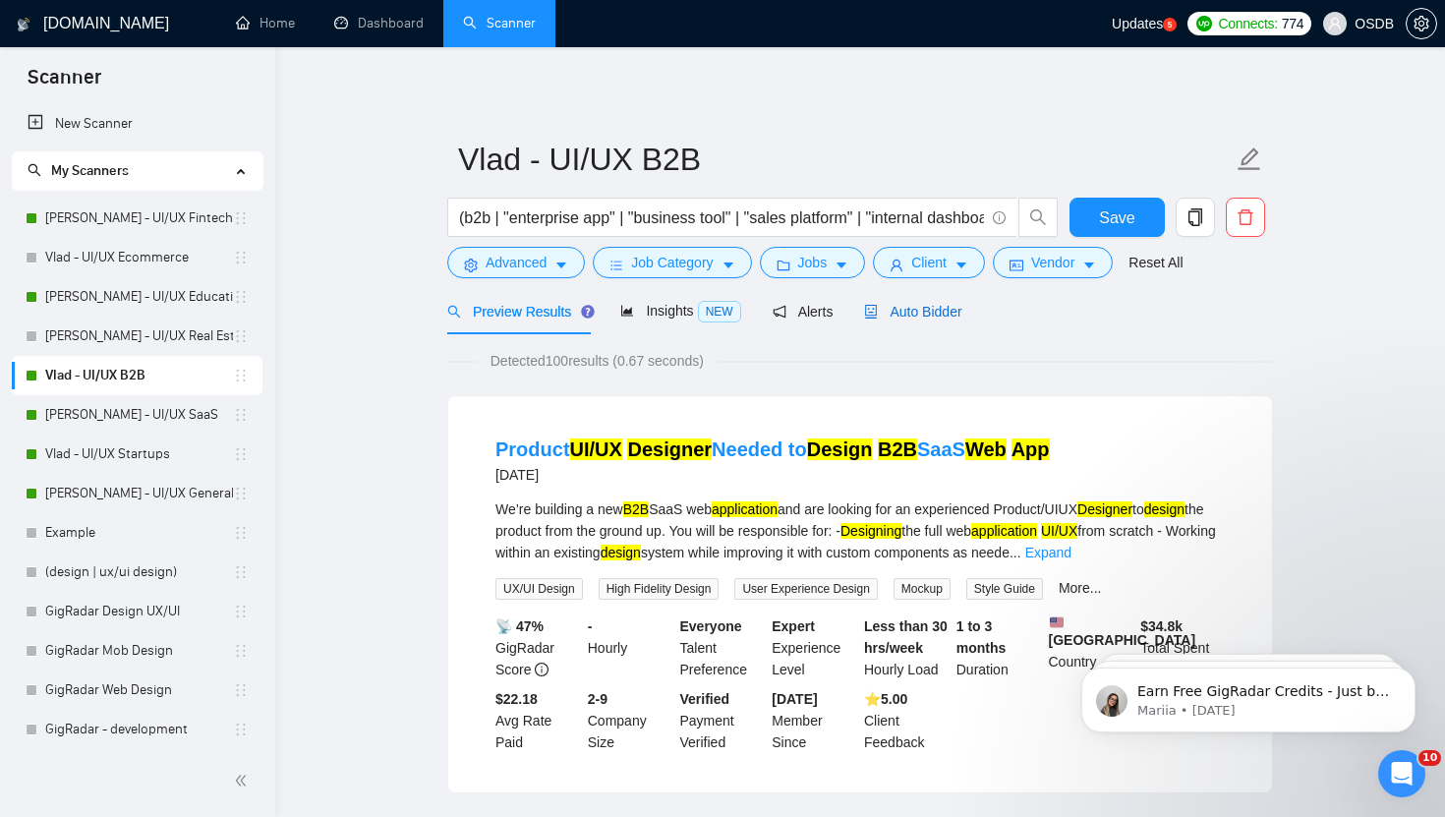
click at [902, 305] on span "Auto Bidder" at bounding box center [912, 312] width 97 height 16
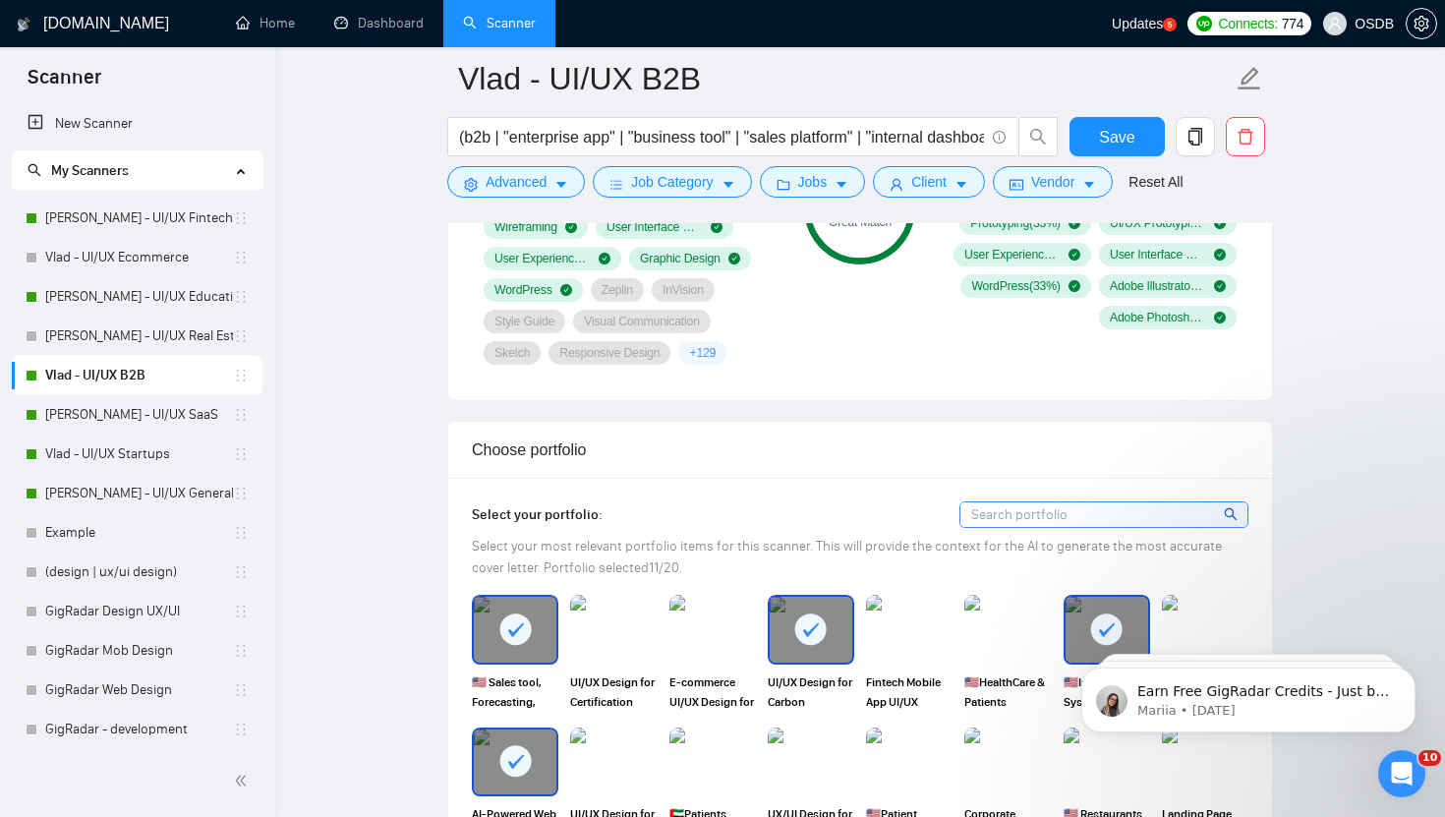
scroll to position [1535, 0]
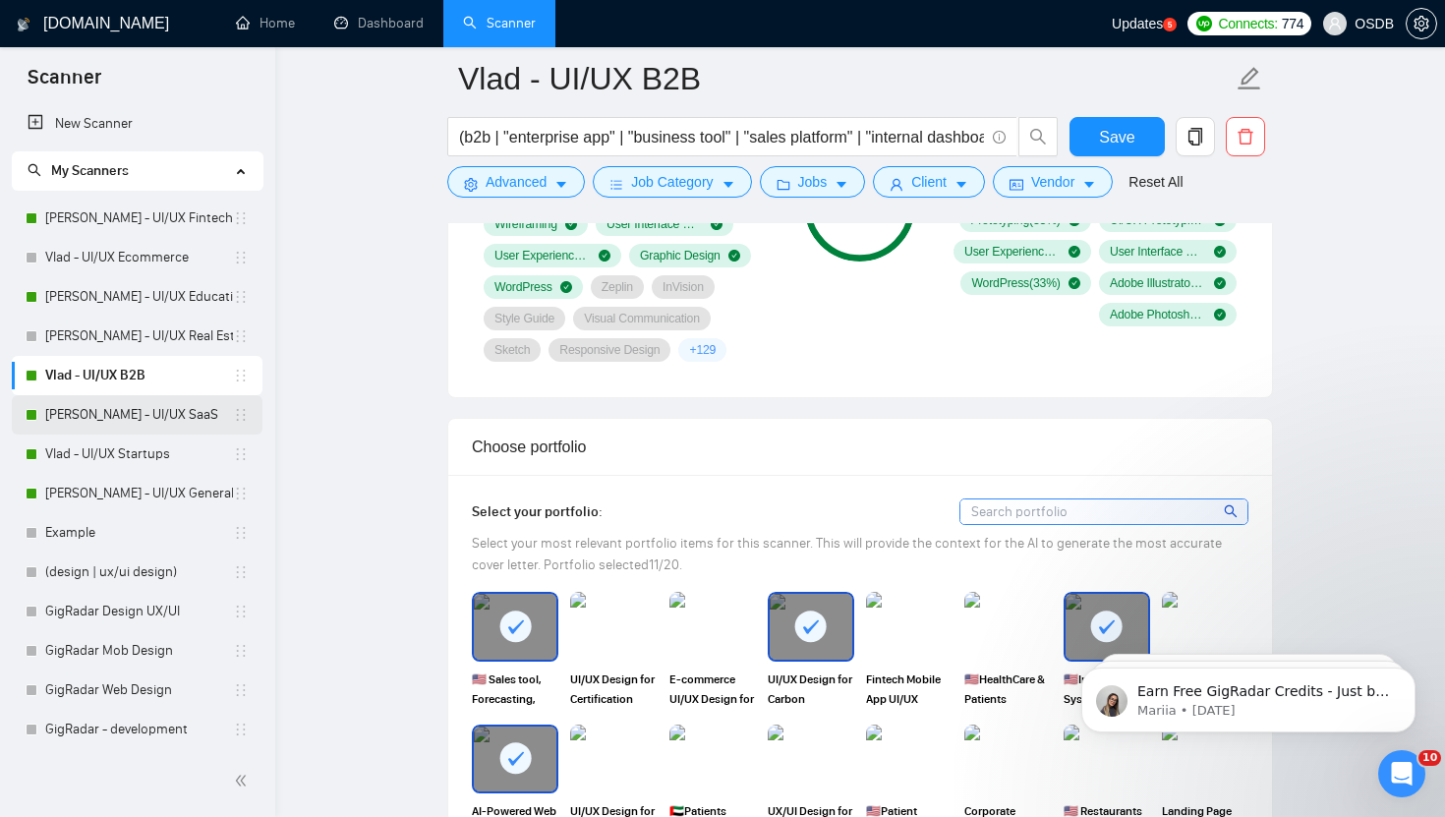
click at [123, 426] on link "[PERSON_NAME] - UI/UX SaaS" at bounding box center [139, 414] width 188 height 39
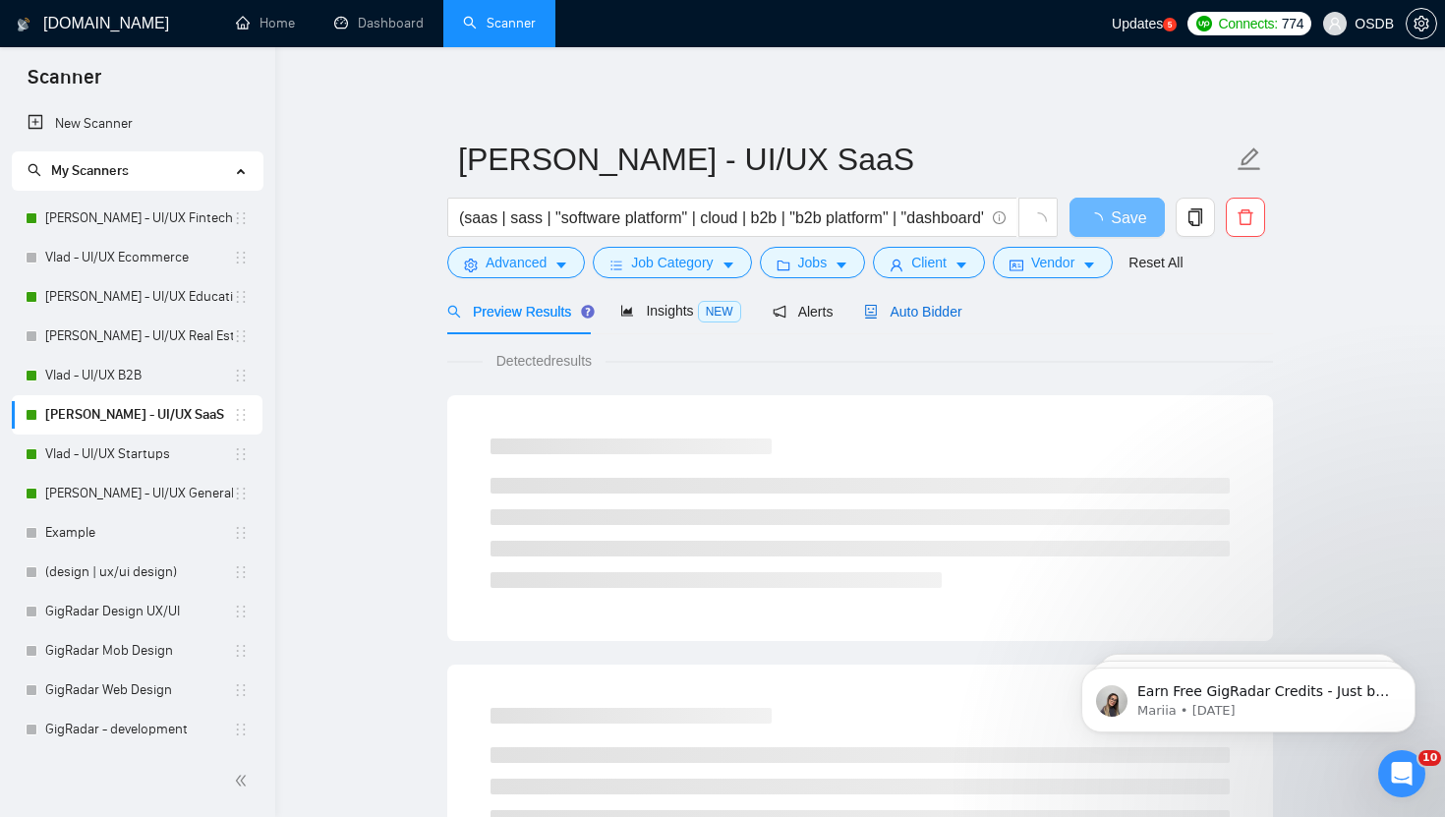
click at [913, 311] on span "Auto Bidder" at bounding box center [912, 312] width 97 height 16
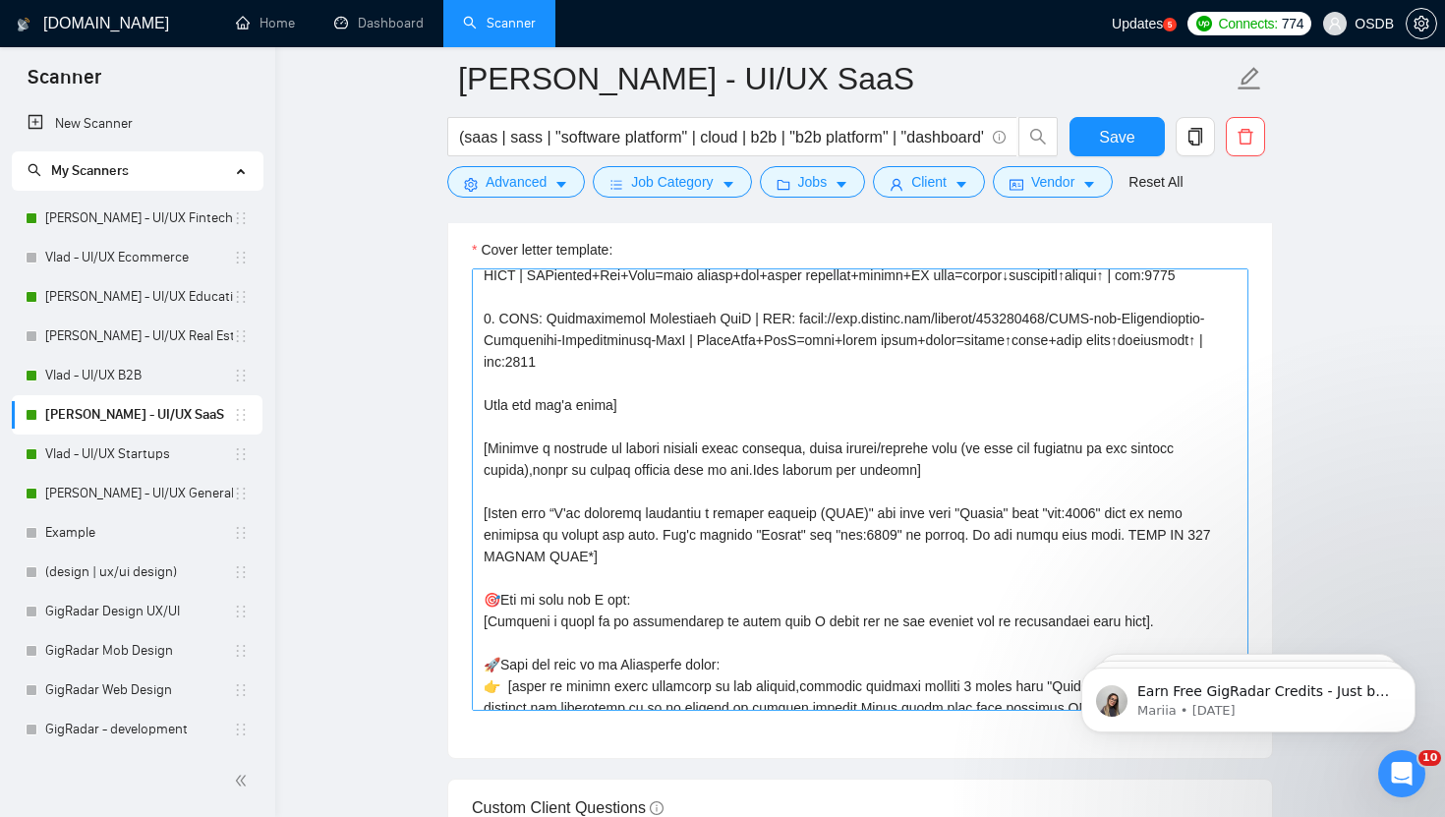
scroll to position [334, 0]
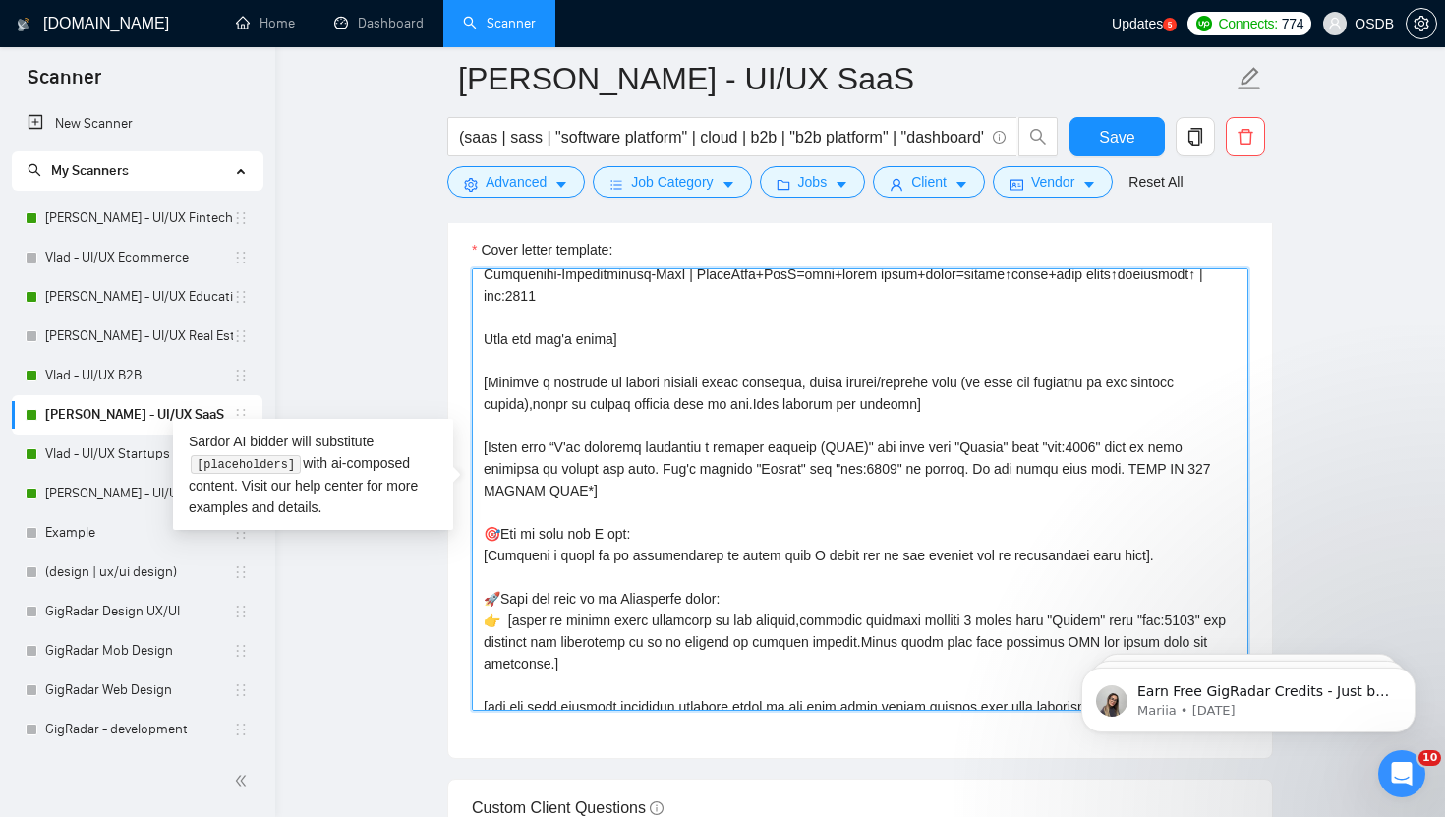
drag, startPoint x: 484, startPoint y: 450, endPoint x: 669, endPoint y: 568, distance: 219.3
click at [669, 568] on textarea "Cover letter template:" at bounding box center [860, 489] width 777 height 442
paste textarea "signed a similar project (CLNT)" use case from "Folder" with "tag:7748" wich is…"
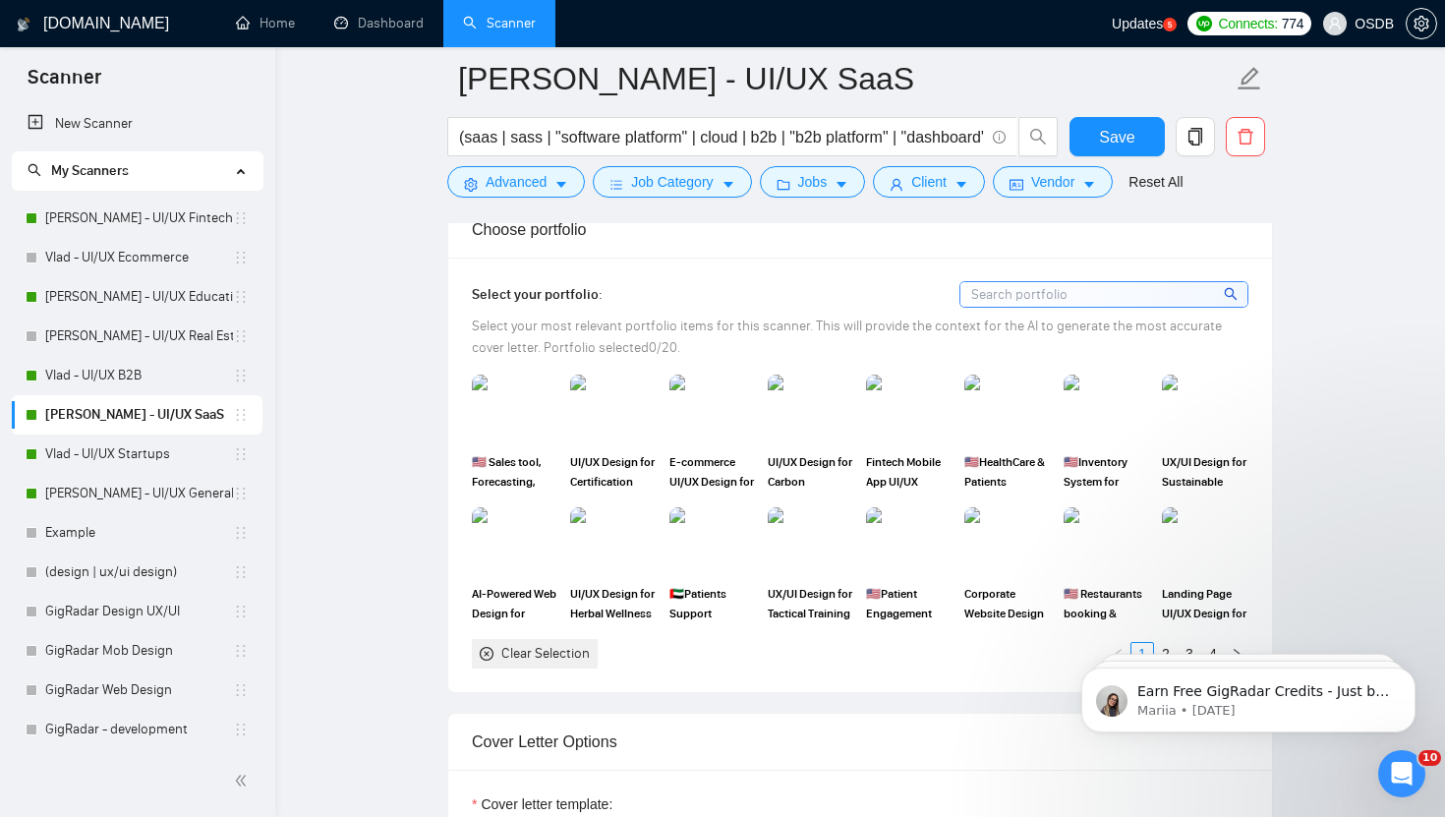
scroll to position [1771, 0]
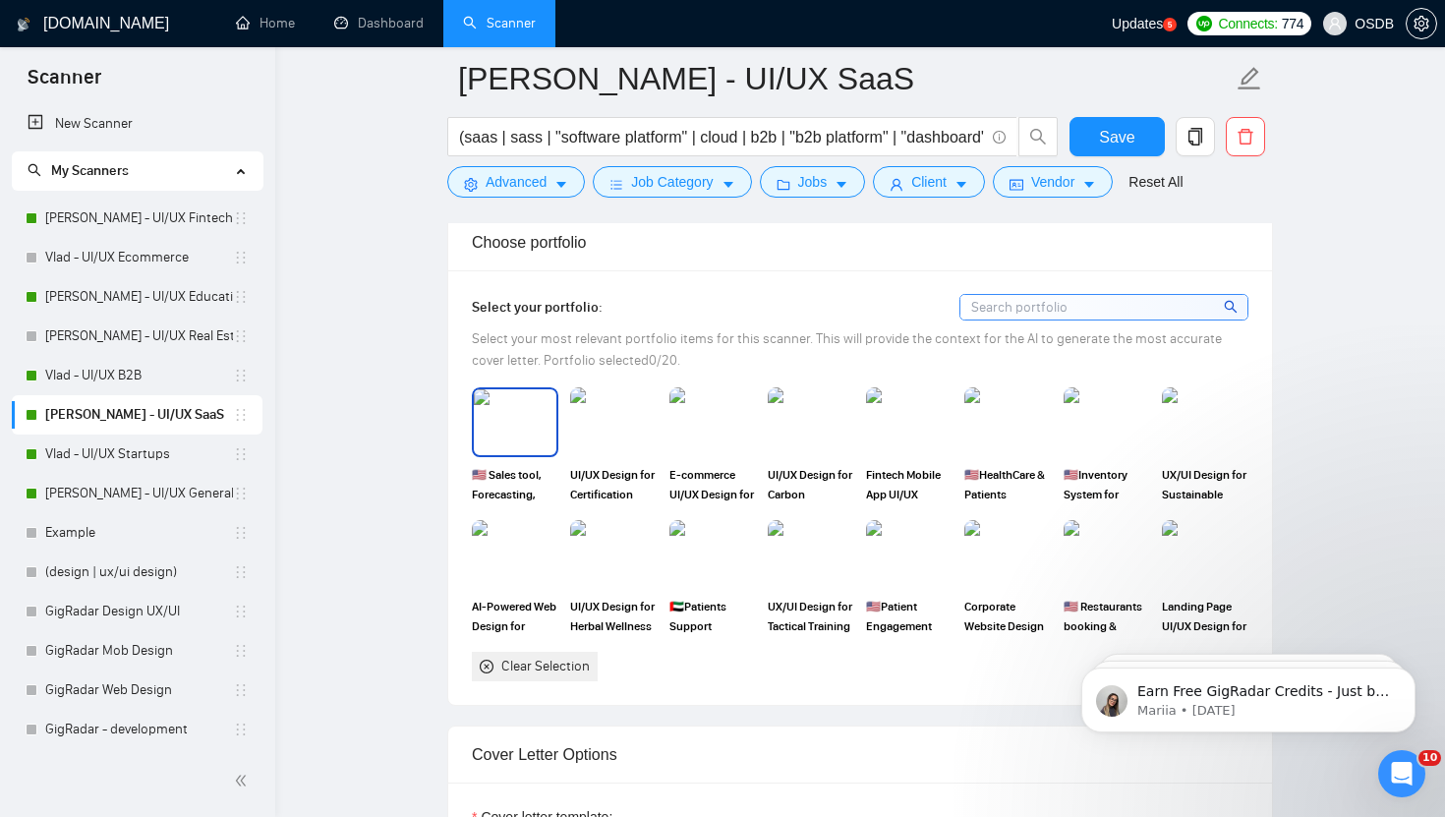
type textarea "[Loremi= 1. DOLO: Sitame | CON: adipi://eli.seddoei.tem/incidid/368220875/Utlab…"
click at [514, 425] on img at bounding box center [515, 421] width 83 height 65
click at [802, 423] on img at bounding box center [811, 421] width 83 height 65
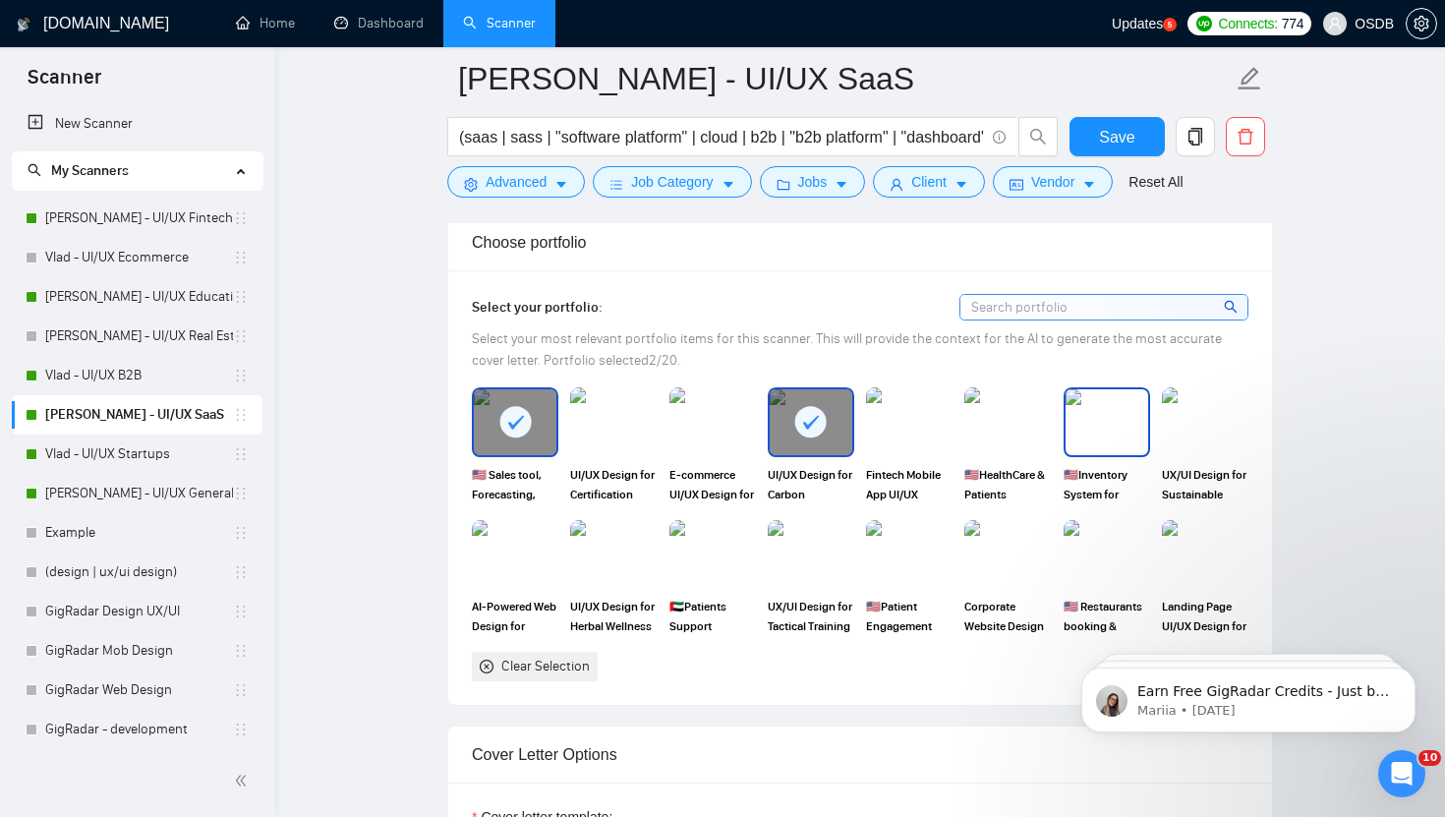
click at [1079, 401] on img at bounding box center [1107, 421] width 83 height 65
click at [894, 538] on img at bounding box center [909, 554] width 83 height 65
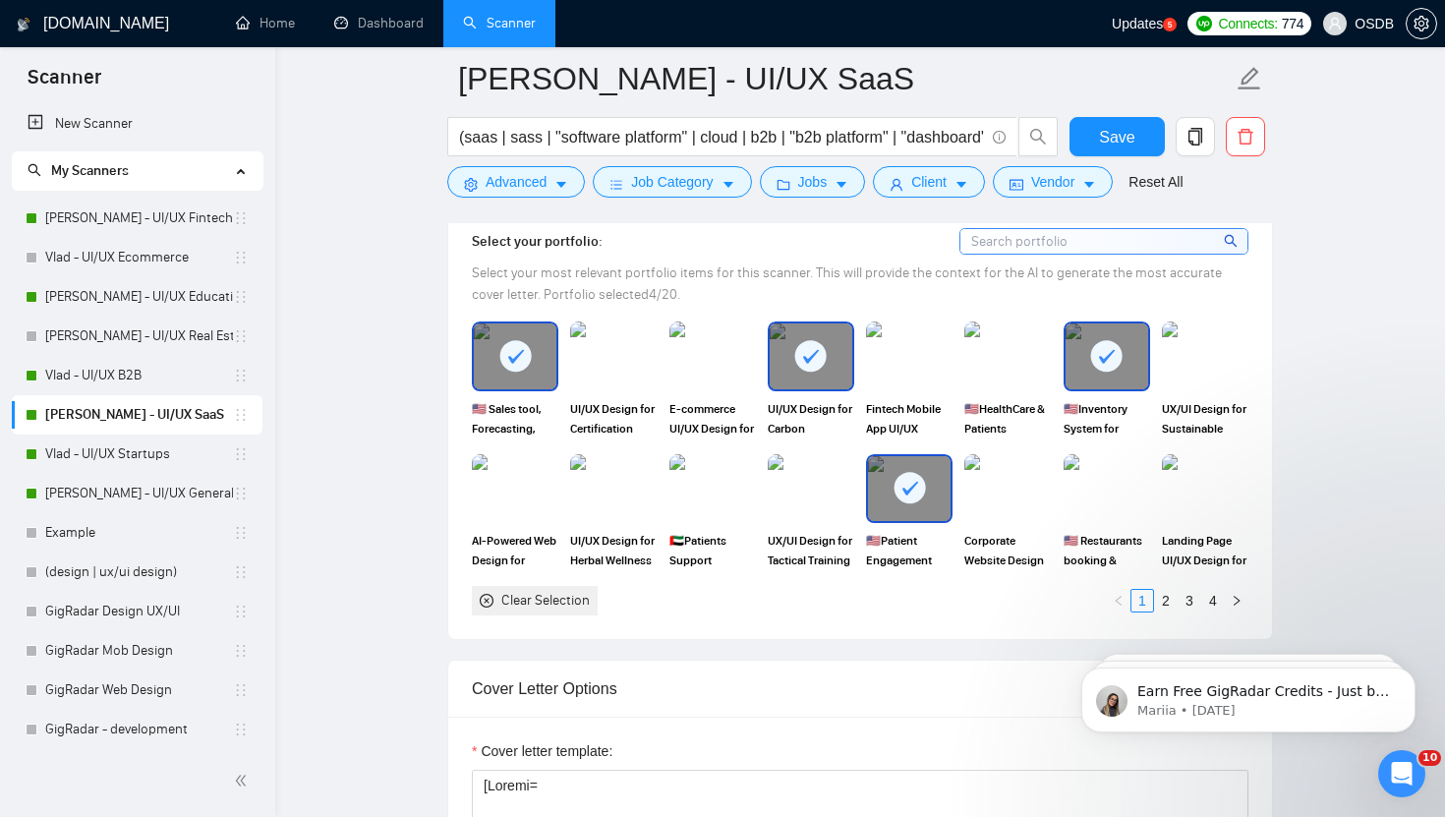
scroll to position [1836, 0]
click at [712, 497] on img at bounding box center [713, 489] width 83 height 65
click at [1168, 603] on link "2" at bounding box center [1166, 602] width 22 height 22
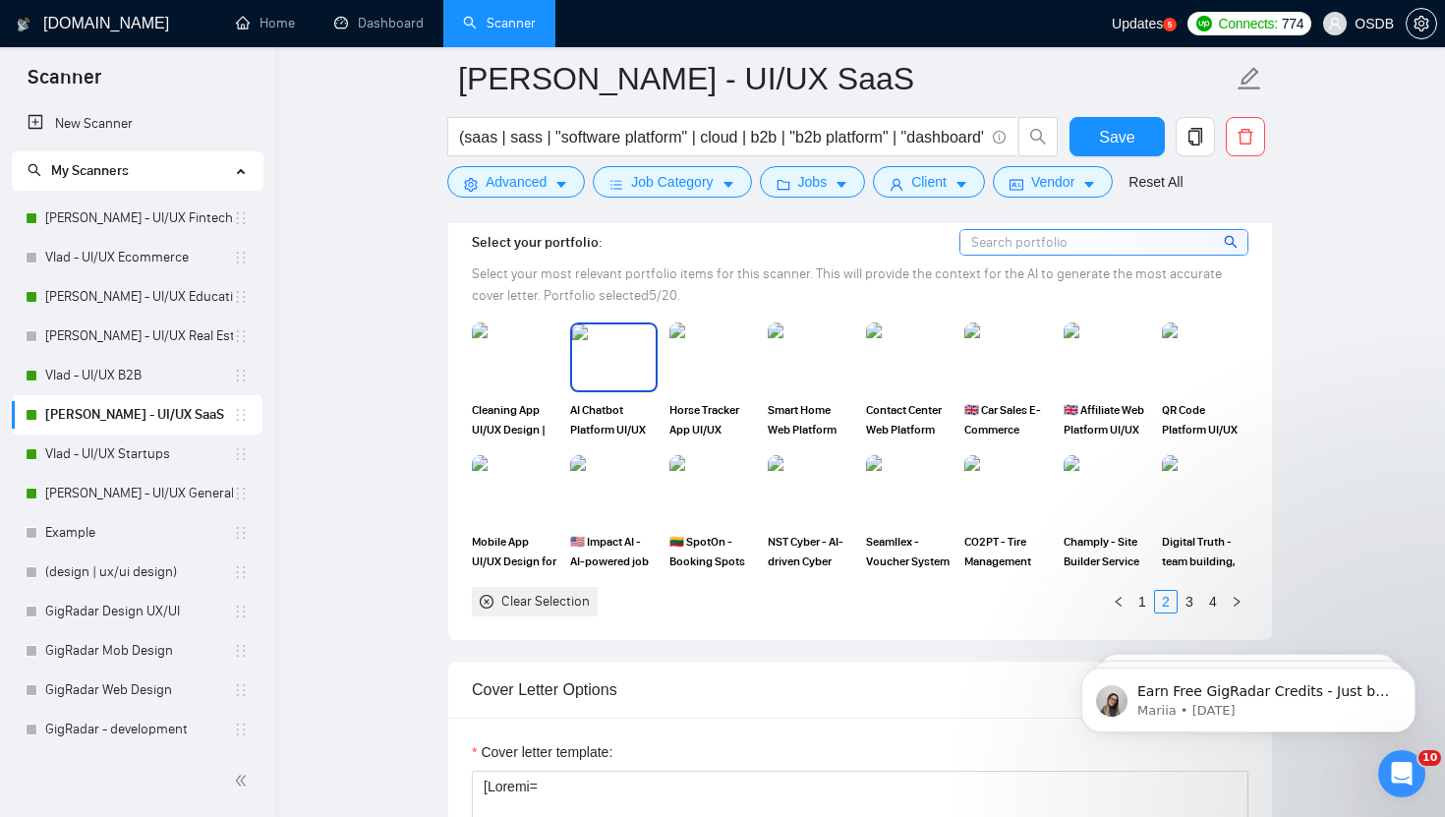
click at [602, 357] on img at bounding box center [613, 356] width 83 height 65
click at [1213, 355] on img at bounding box center [1205, 356] width 83 height 65
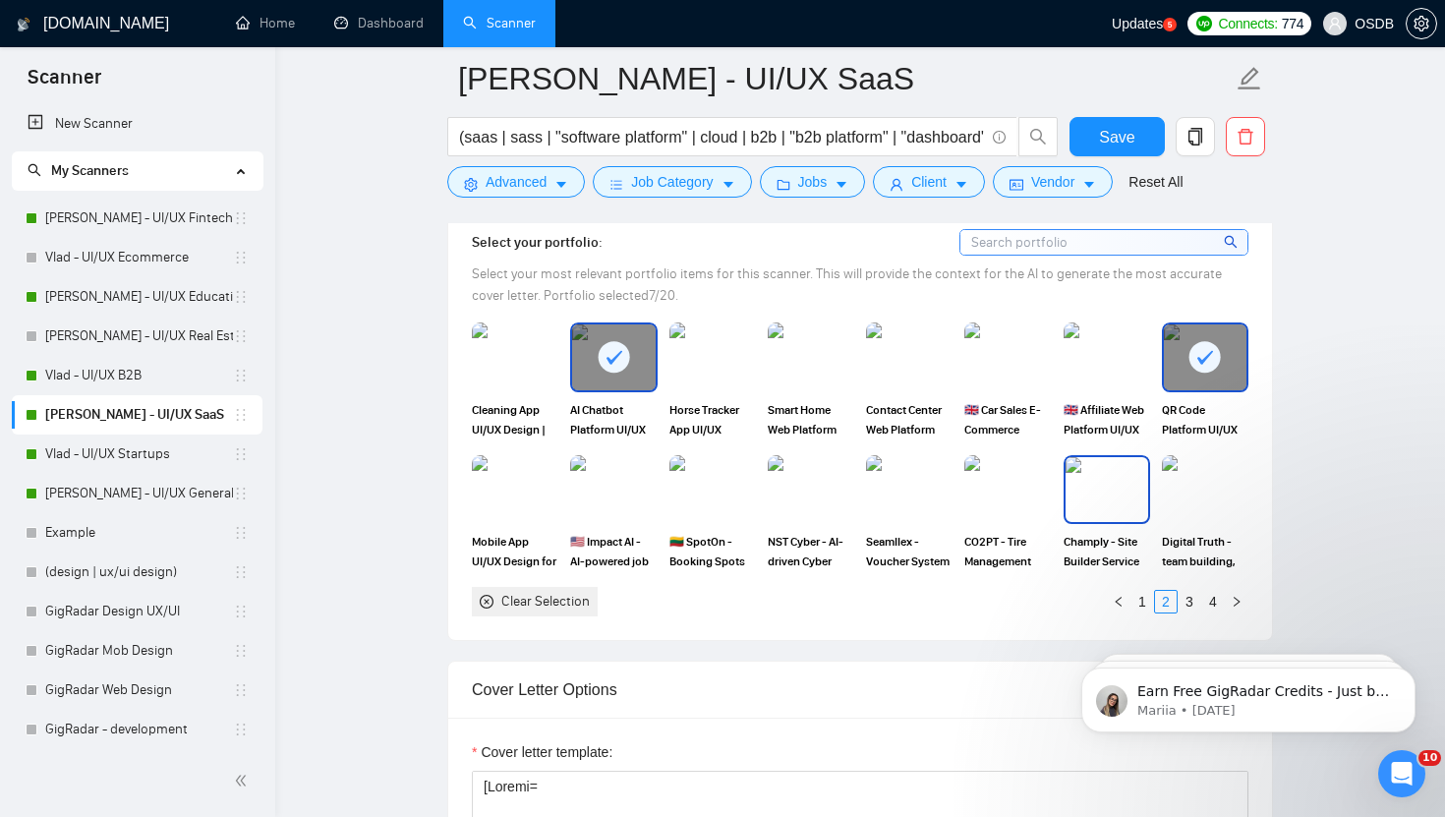
click at [1112, 475] on img at bounding box center [1107, 489] width 83 height 65
click at [1189, 597] on link "3" at bounding box center [1190, 602] width 22 height 22
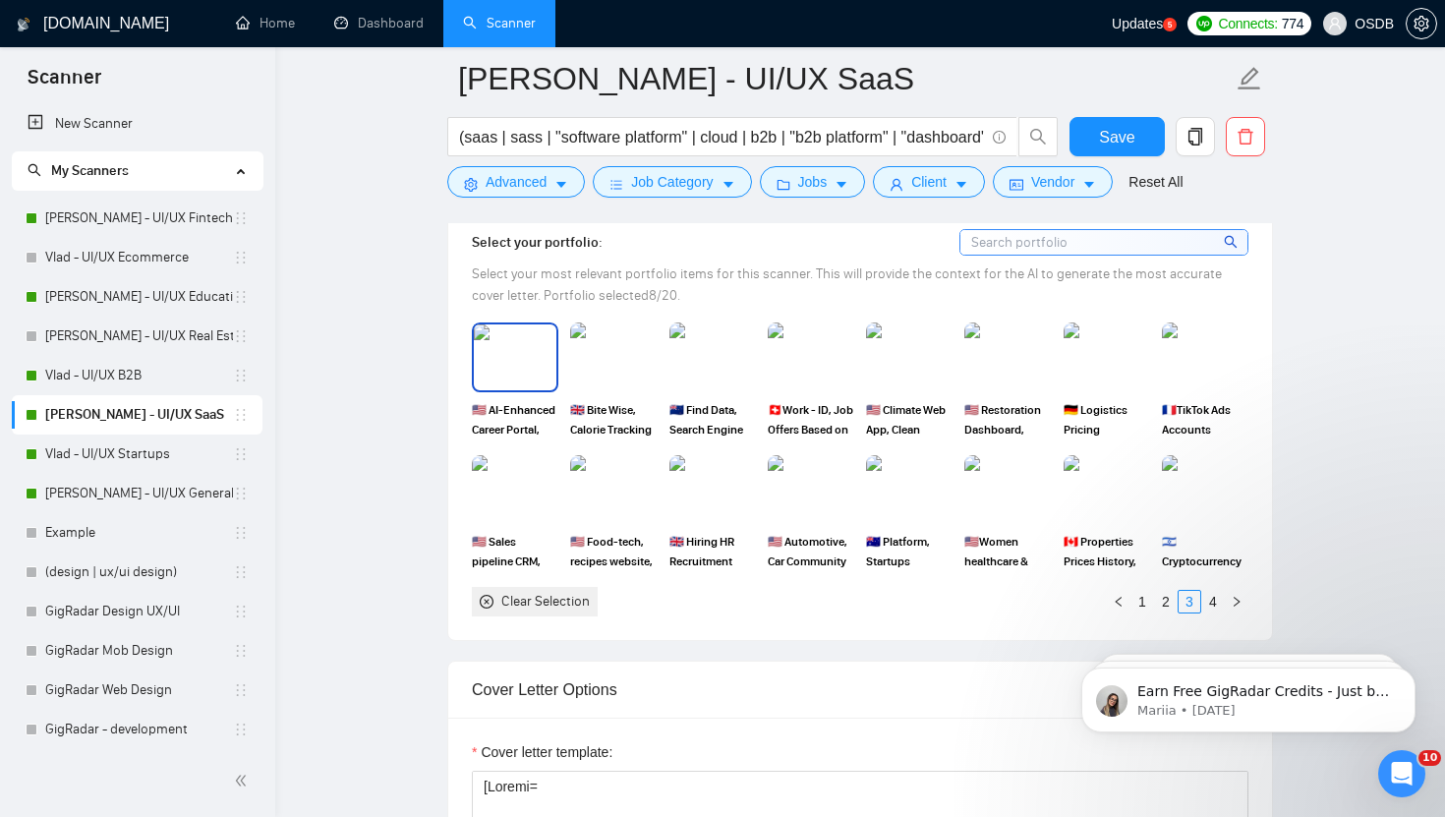
click at [512, 345] on img at bounding box center [515, 356] width 83 height 65
click at [723, 339] on img at bounding box center [713, 356] width 83 height 65
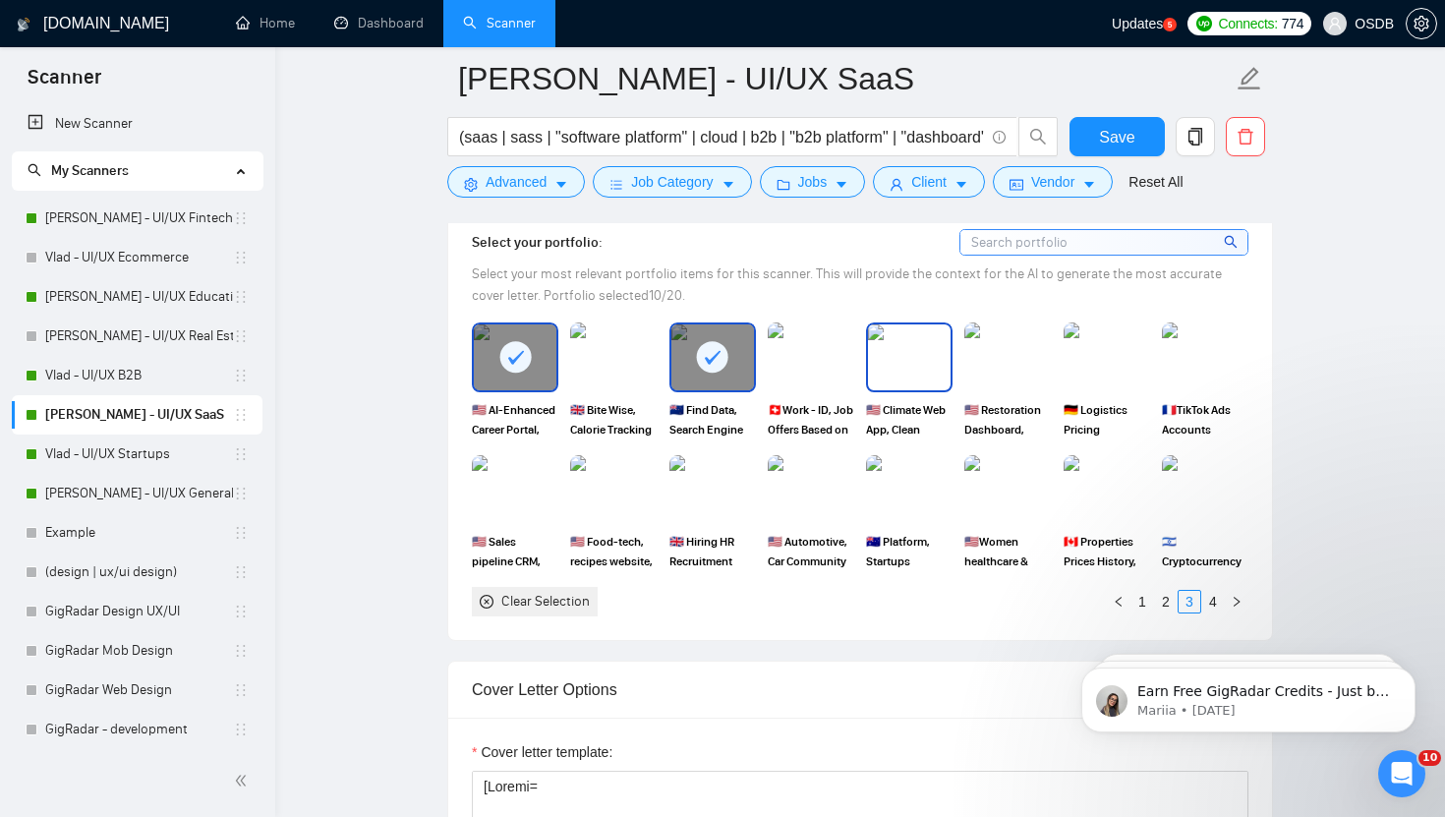
click at [886, 352] on img at bounding box center [909, 356] width 83 height 65
click at [1082, 360] on img at bounding box center [1107, 356] width 83 height 65
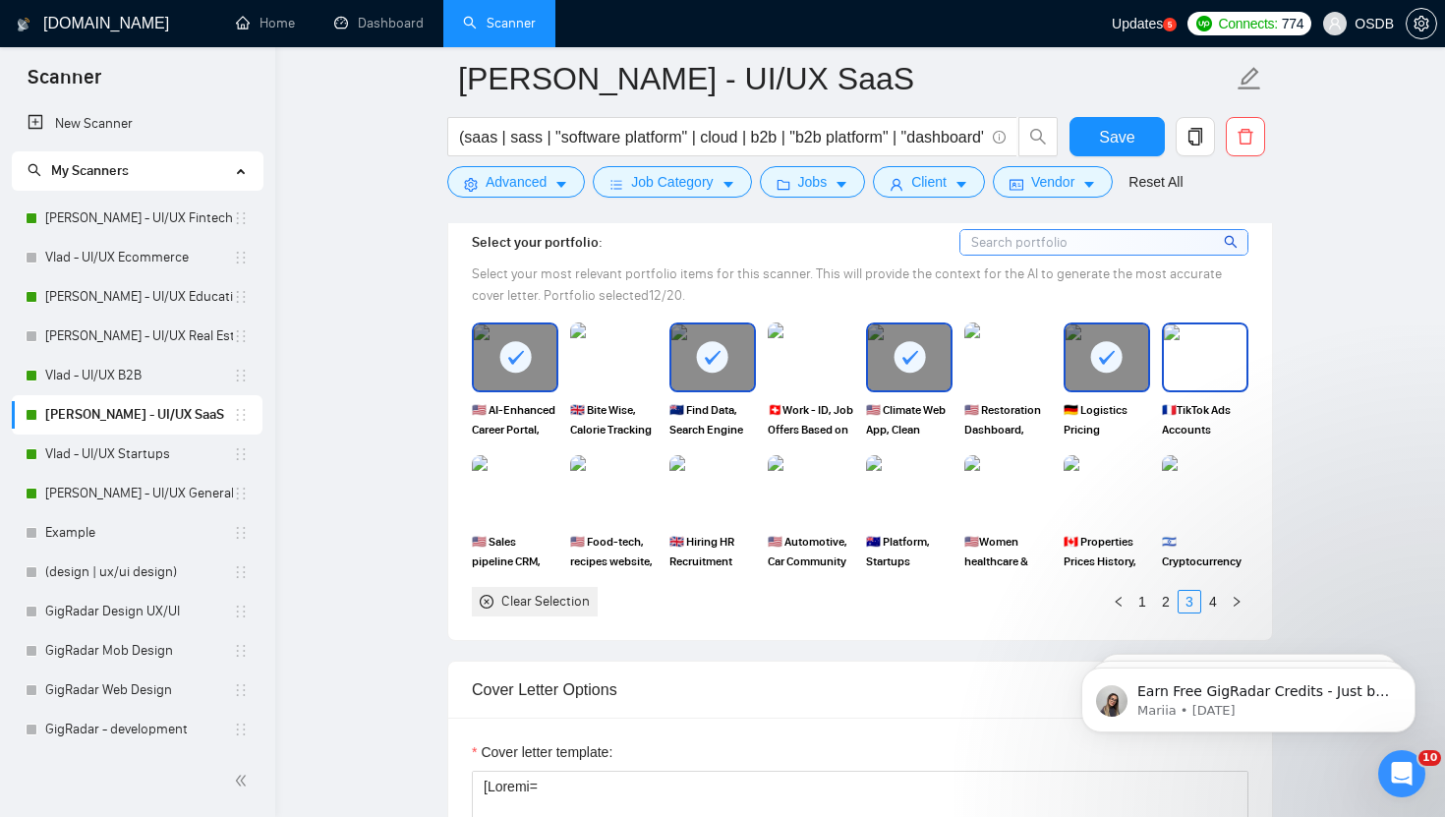
click at [1166, 358] on img at bounding box center [1205, 356] width 83 height 65
click at [1185, 470] on img at bounding box center [1205, 489] width 83 height 65
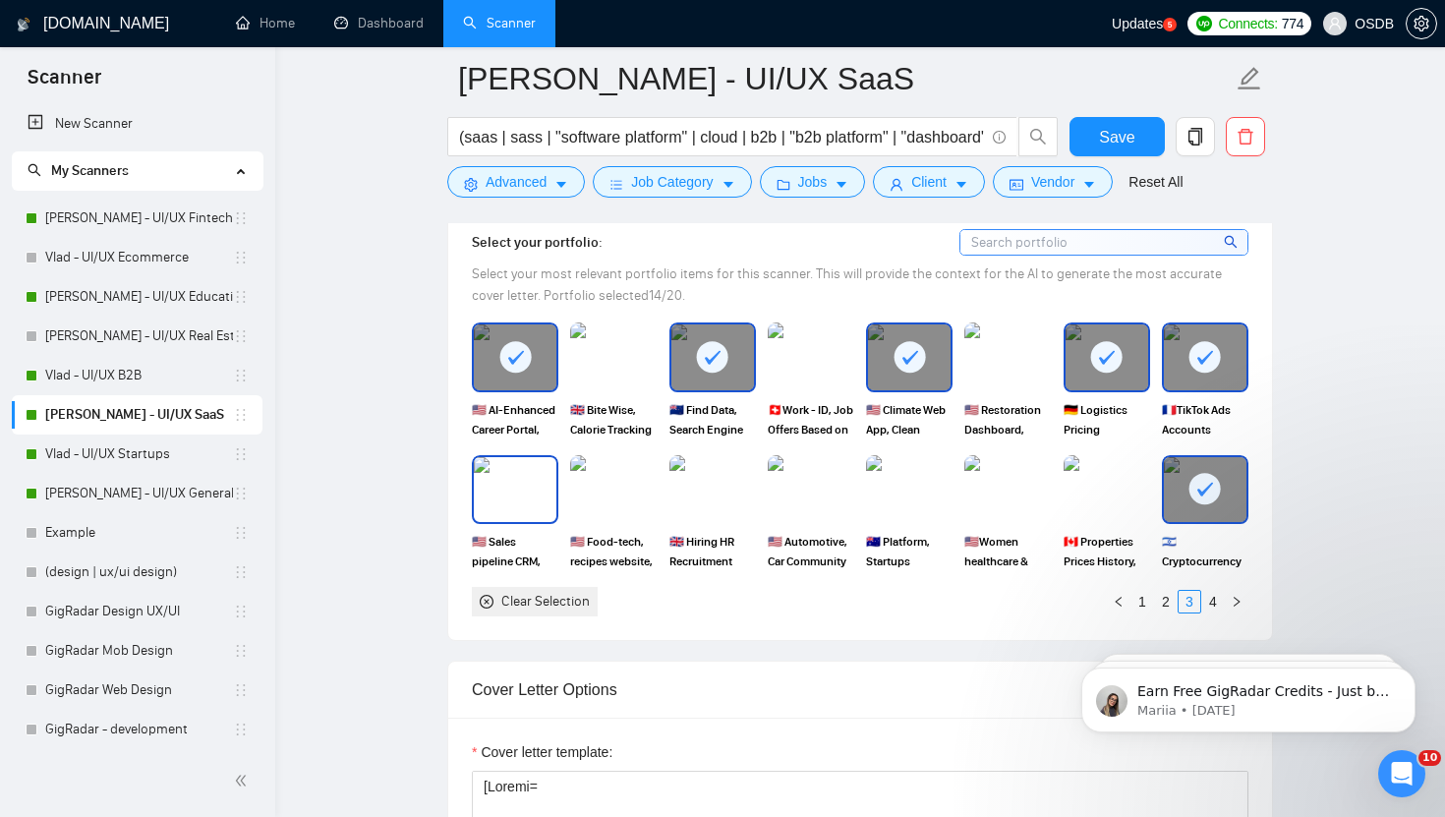
click at [492, 488] on img at bounding box center [515, 489] width 83 height 65
click at [719, 486] on img at bounding box center [713, 489] width 83 height 65
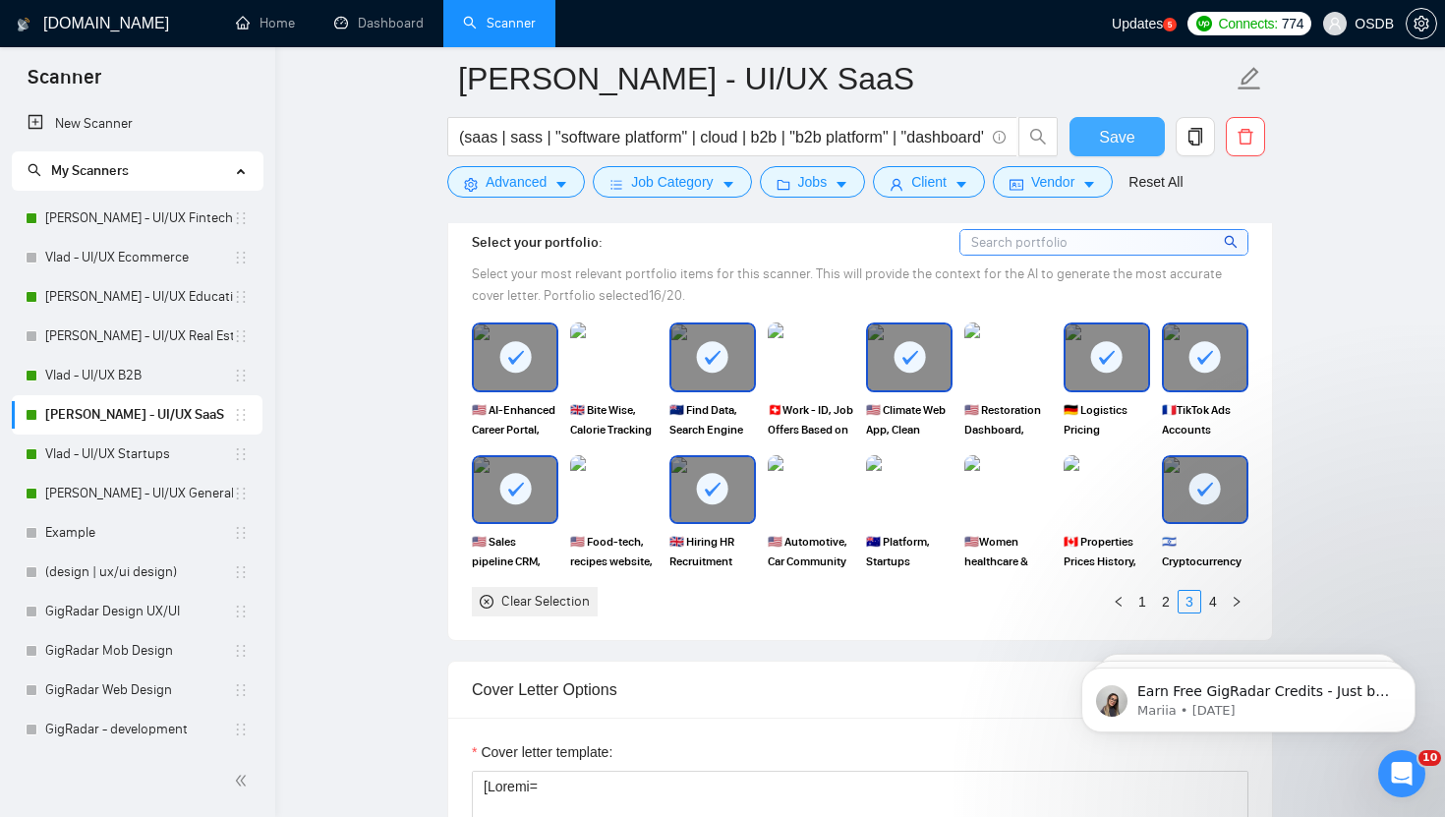
click at [1104, 136] on span "Save" at bounding box center [1116, 137] width 35 height 25
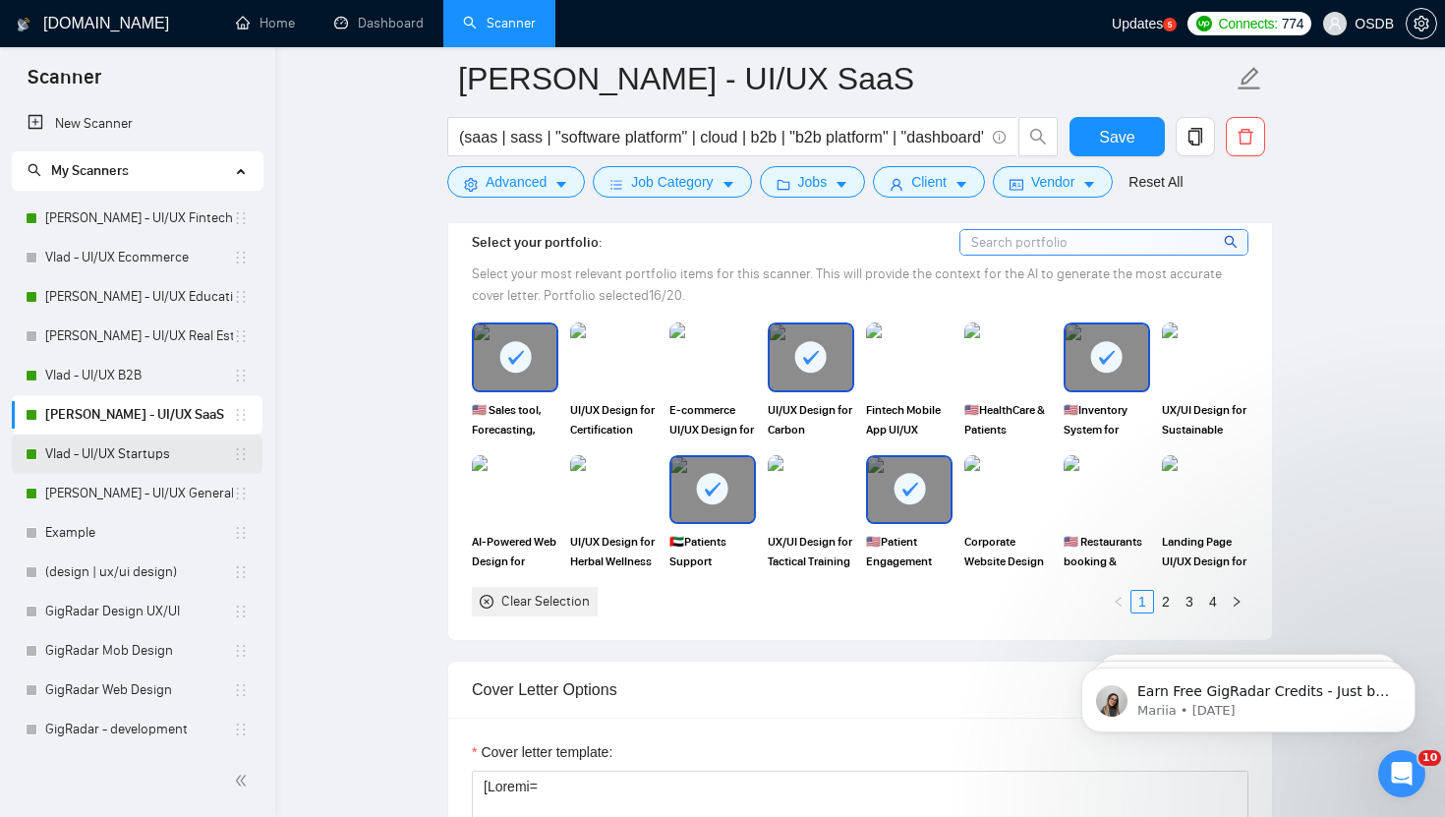
click at [83, 455] on link "Vlad - UI/UX Startups" at bounding box center [139, 454] width 188 height 39
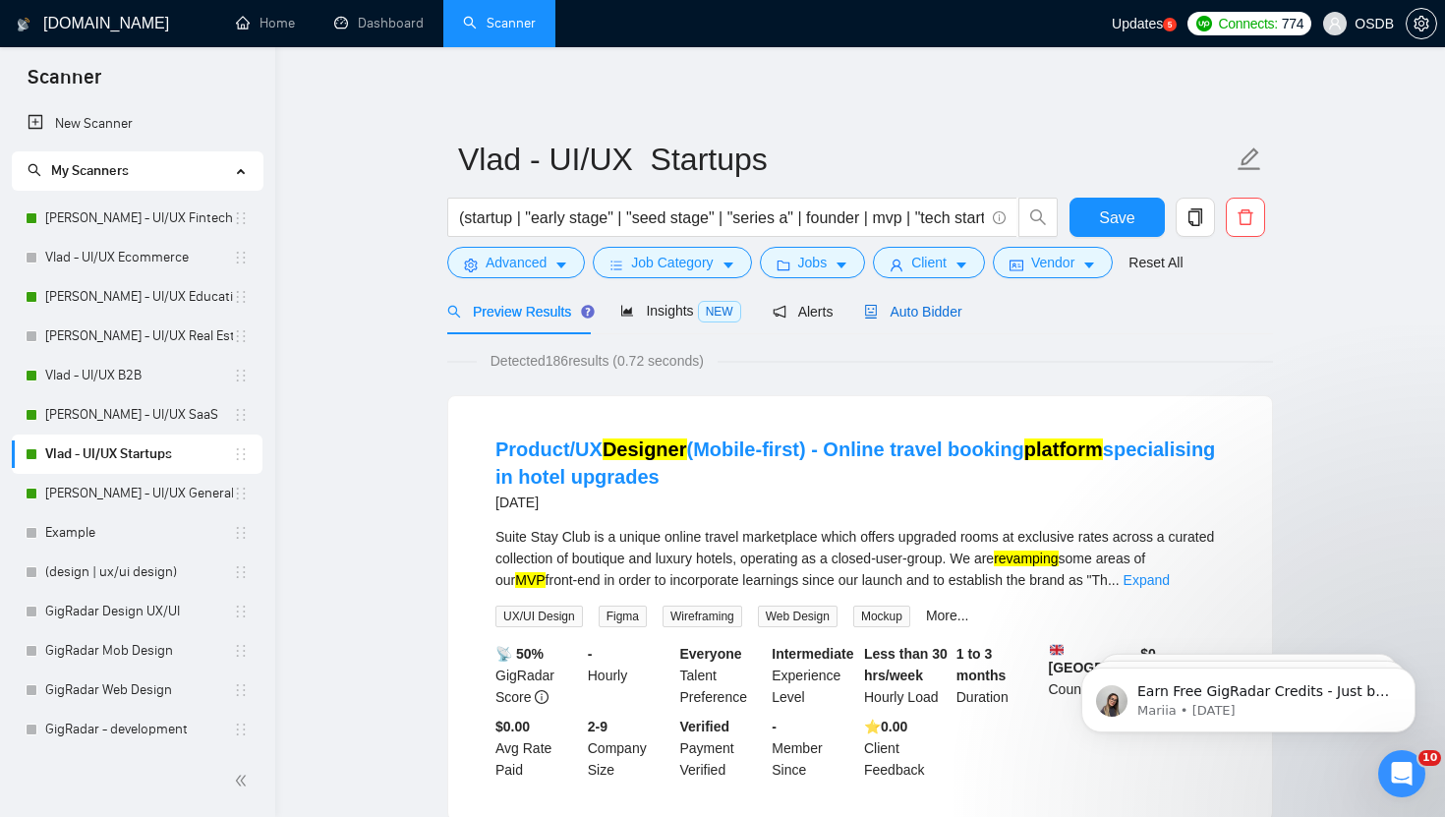
click at [892, 315] on span "Auto Bidder" at bounding box center [912, 312] width 97 height 16
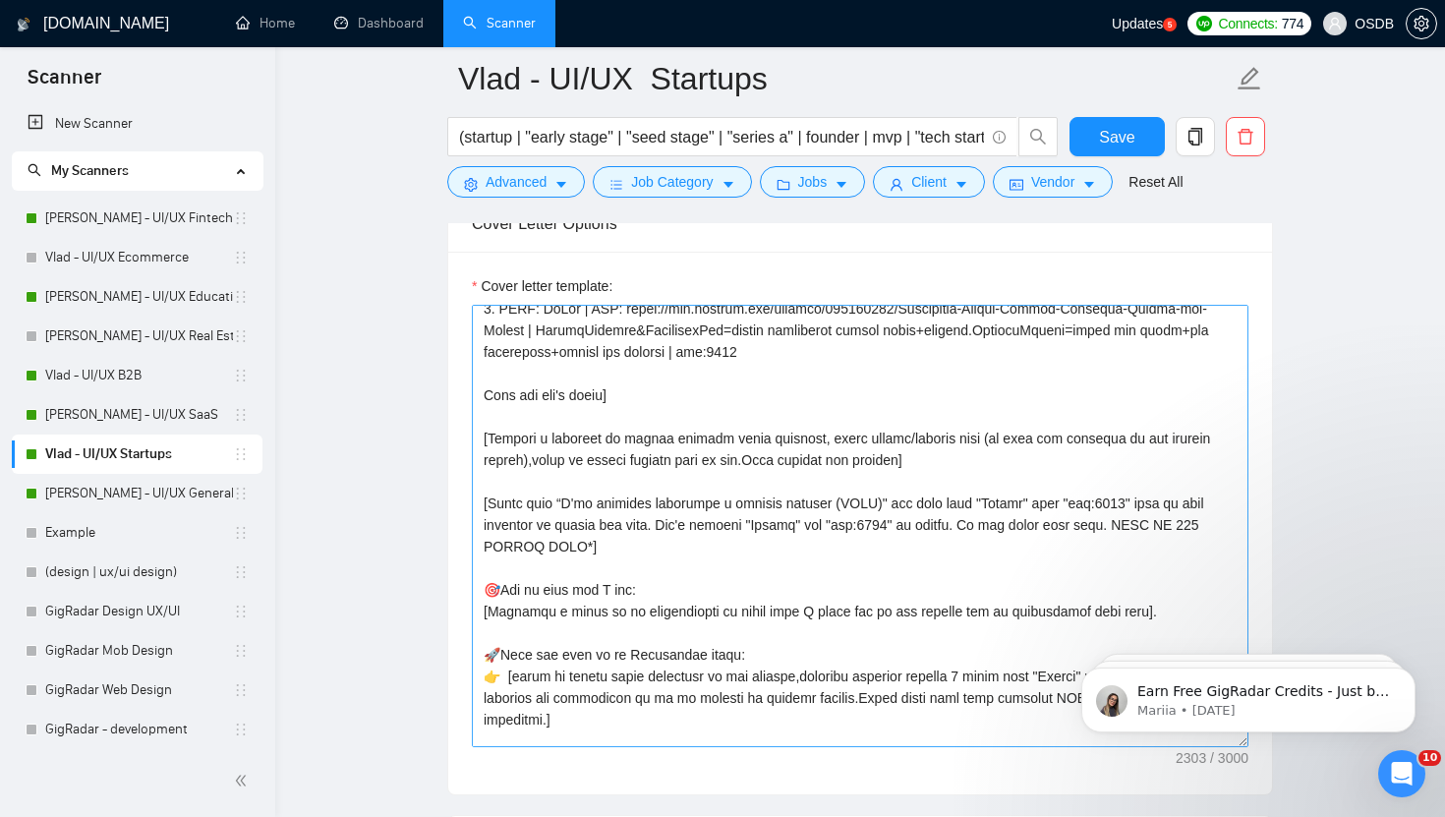
scroll to position [323, 0]
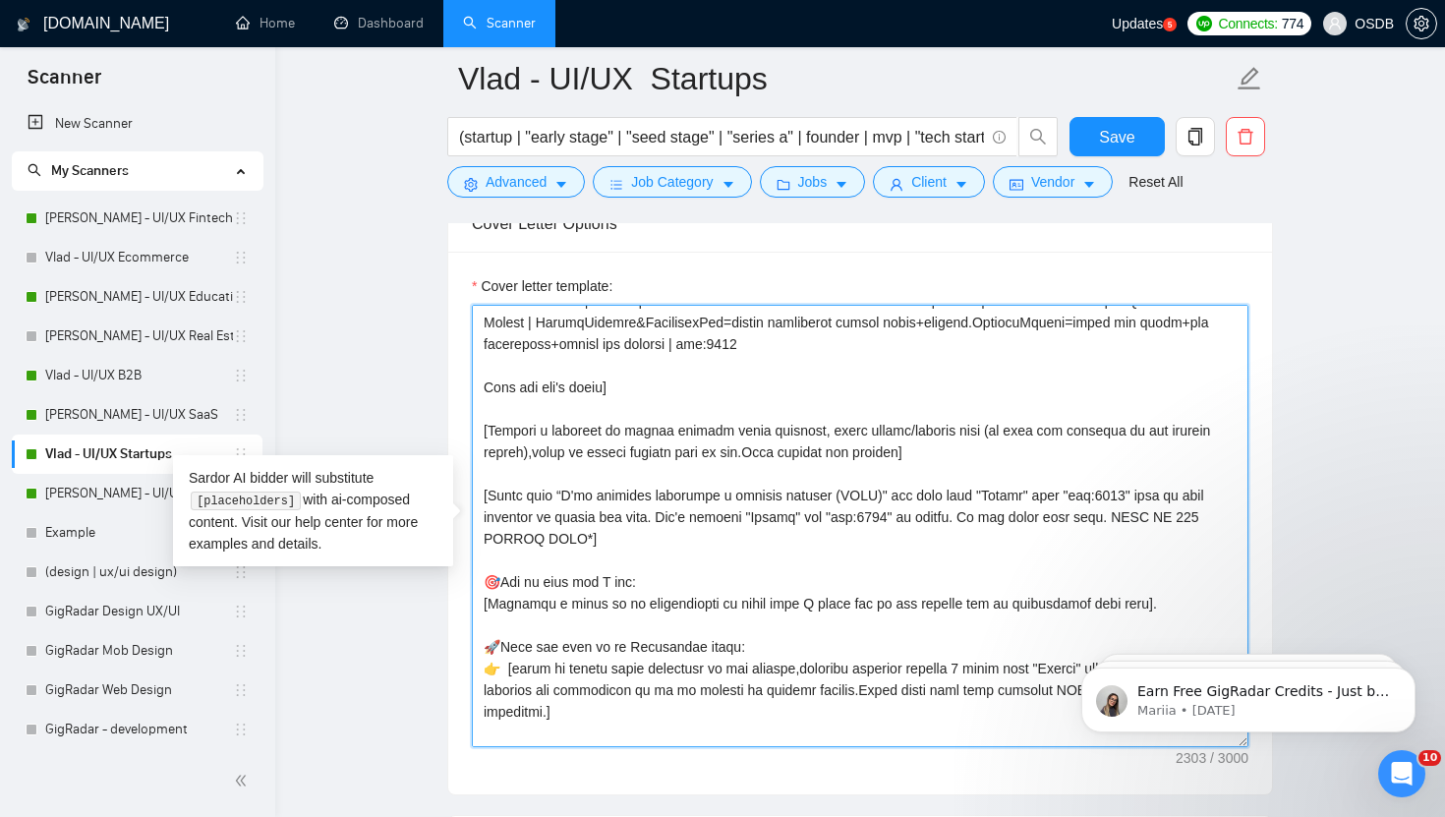
drag, startPoint x: 482, startPoint y: 523, endPoint x: 582, endPoint y: 639, distance: 153.4
click at [581, 642] on textarea "Cover letter template:" at bounding box center [860, 526] width 777 height 442
paste textarea "signed a similar project (CLNT)" use case from "Folder" with "tag:7748" wich is…"
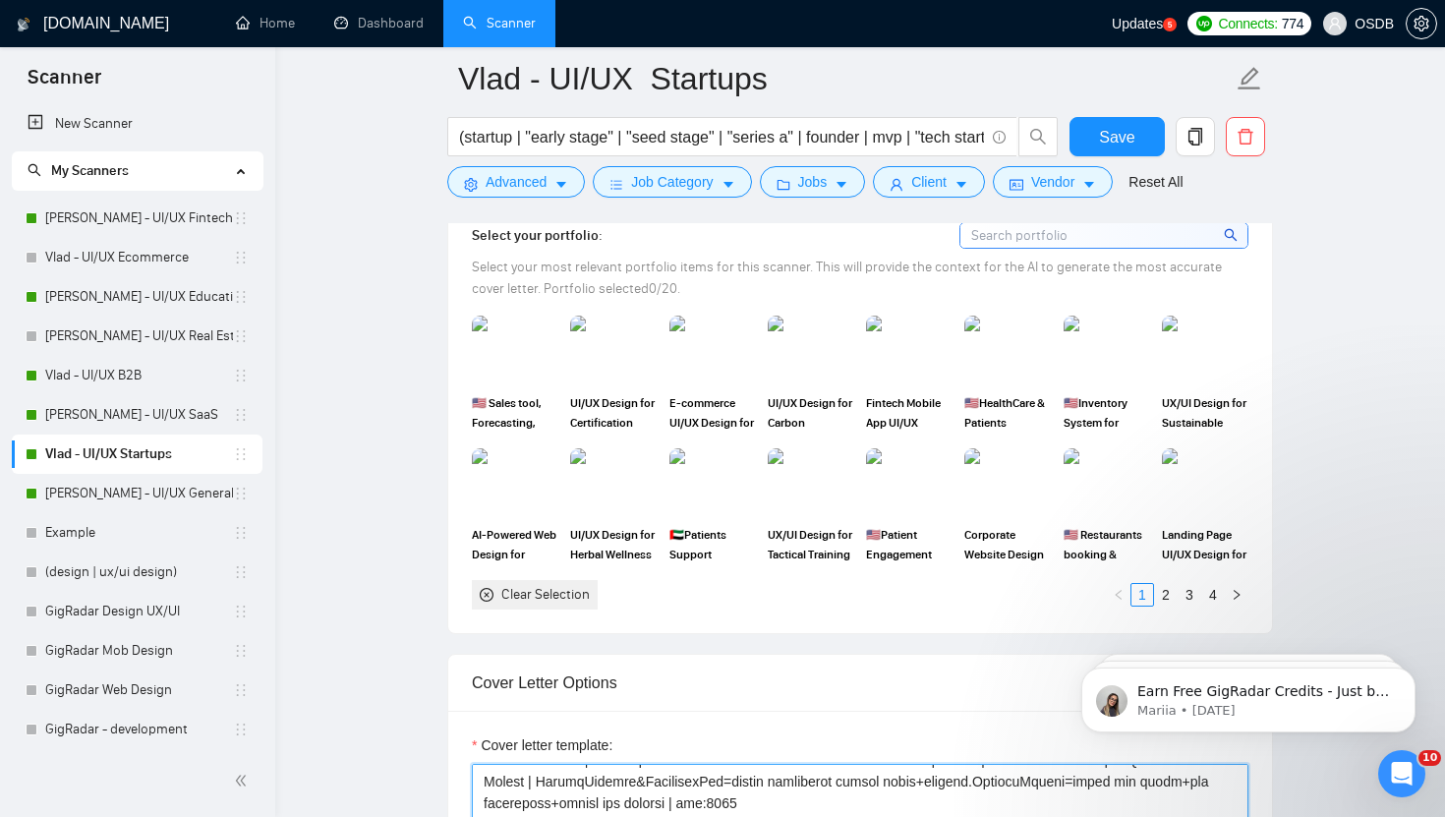
scroll to position [1806, 0]
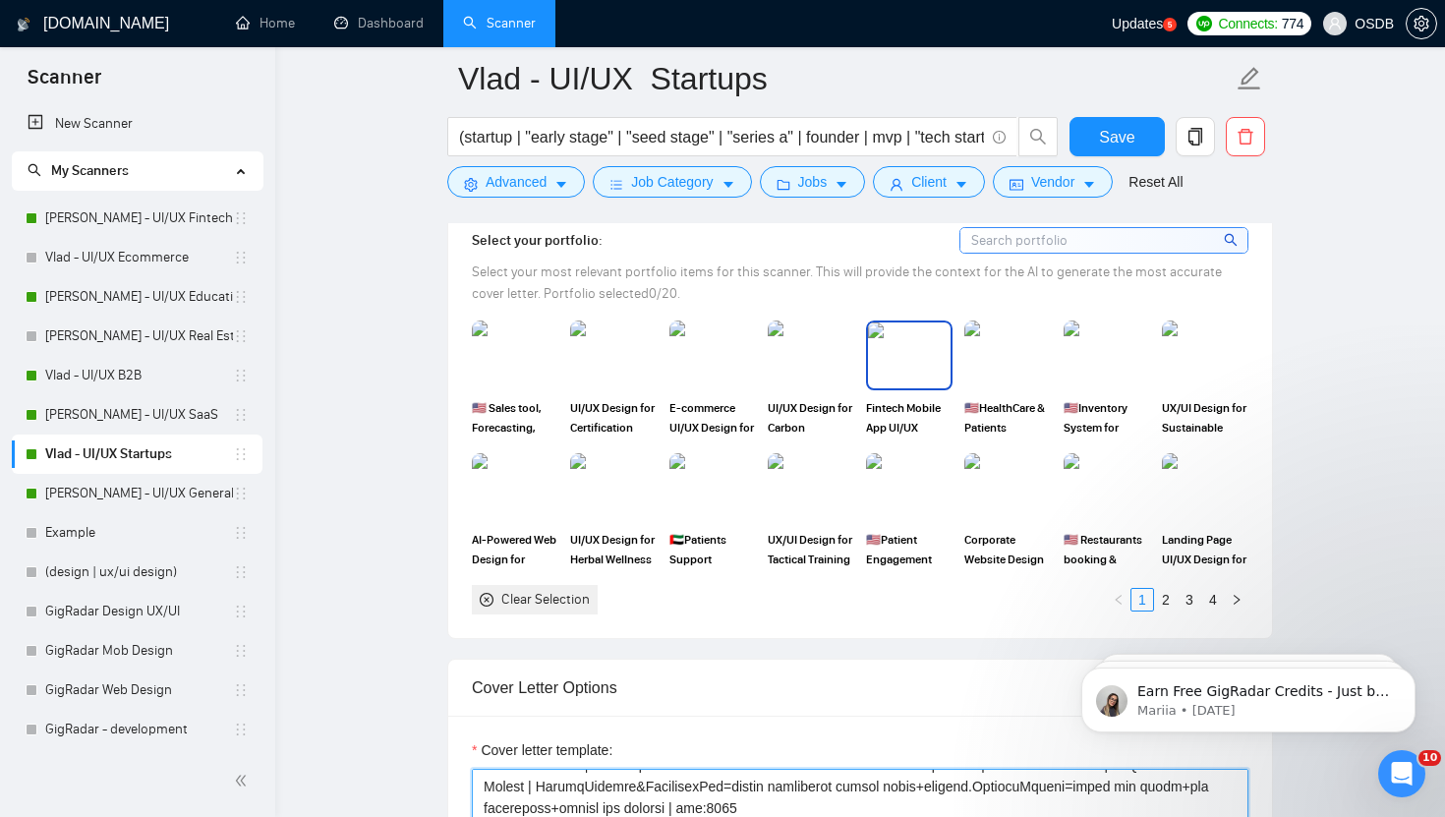
type textarea "[Loremi= 4. DOLO: SitaMetc | ADI: elits://doe.tempori.utl/etdolor/254753543/Mag…"
click at [888, 343] on img at bounding box center [909, 355] width 83 height 65
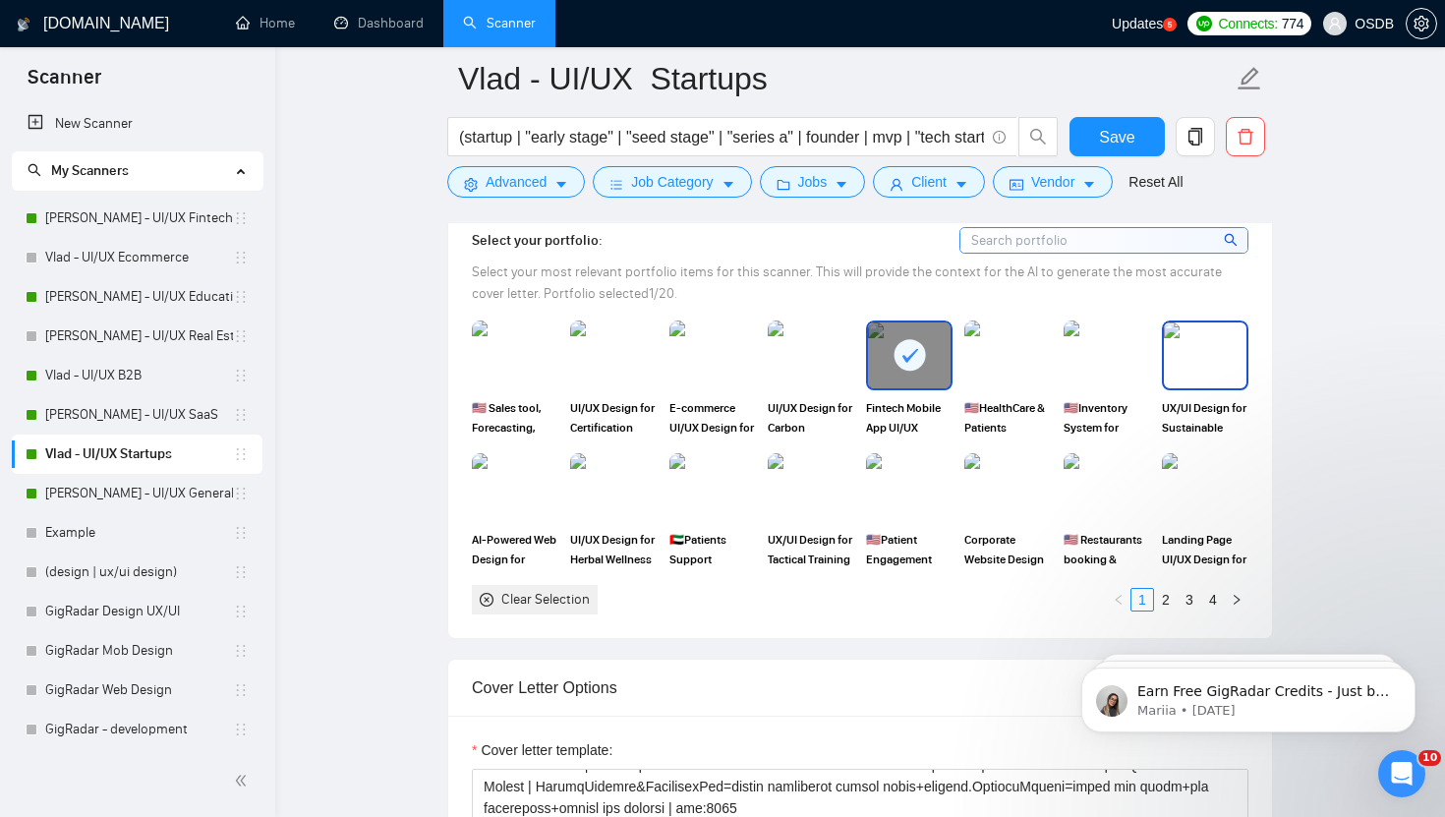
click at [1203, 357] on img at bounding box center [1205, 355] width 83 height 65
click at [504, 488] on img at bounding box center [515, 487] width 83 height 65
click at [1162, 599] on link "2" at bounding box center [1166, 600] width 22 height 22
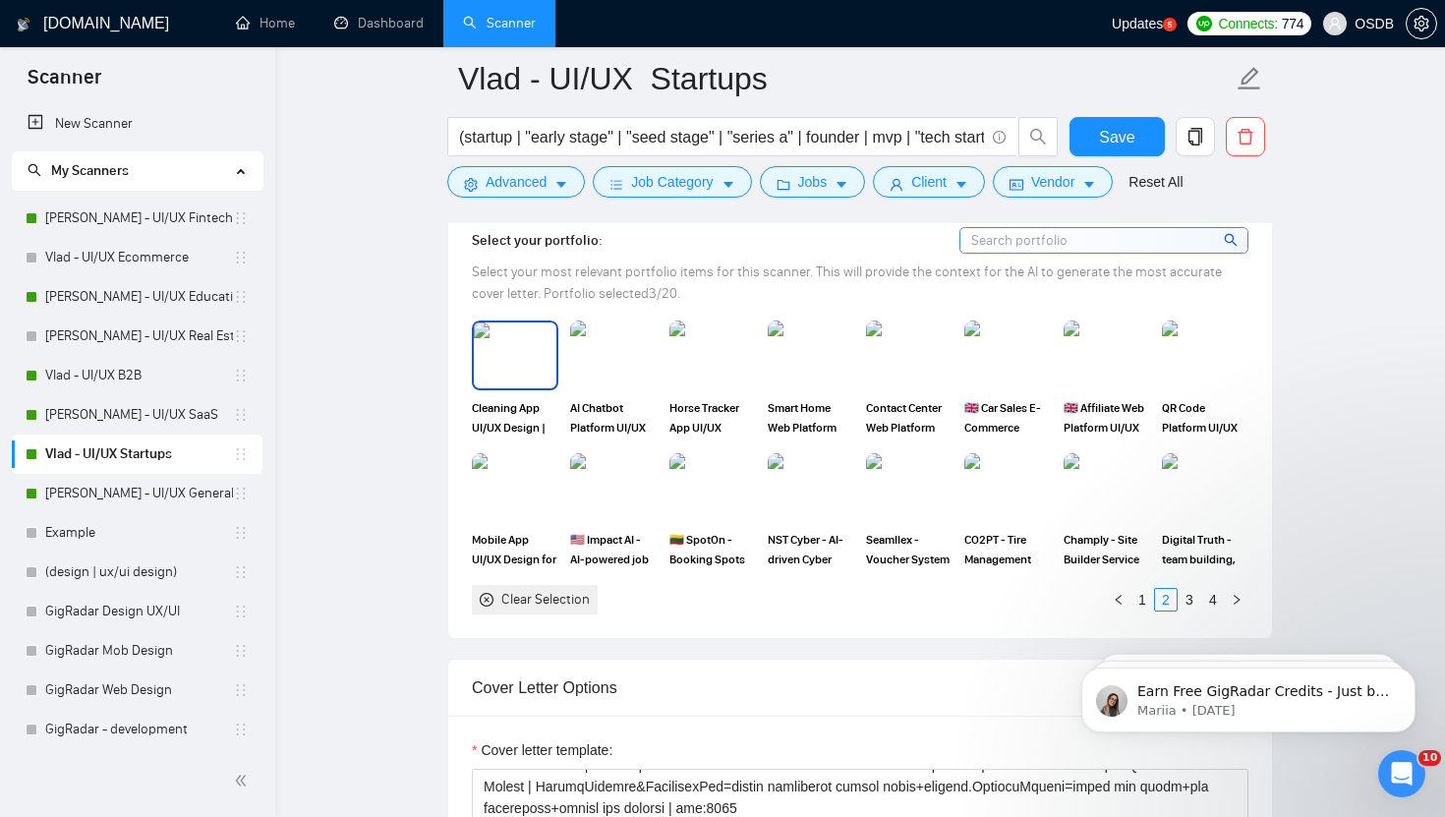
click at [501, 370] on img at bounding box center [515, 355] width 83 height 65
click at [731, 360] on img at bounding box center [713, 355] width 83 height 65
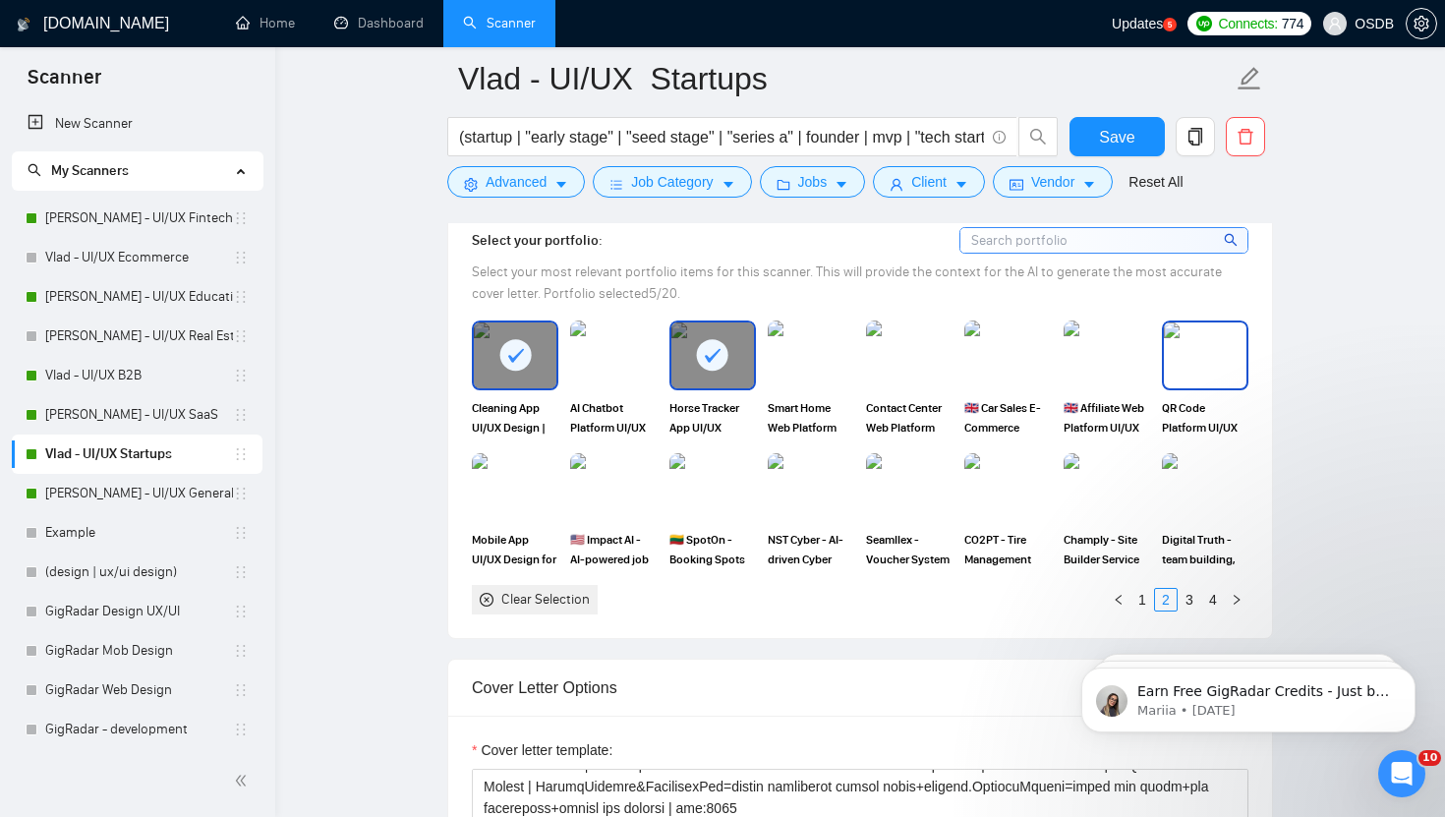
click at [1179, 350] on img at bounding box center [1205, 355] width 83 height 65
click at [1191, 595] on link "3" at bounding box center [1190, 600] width 22 height 22
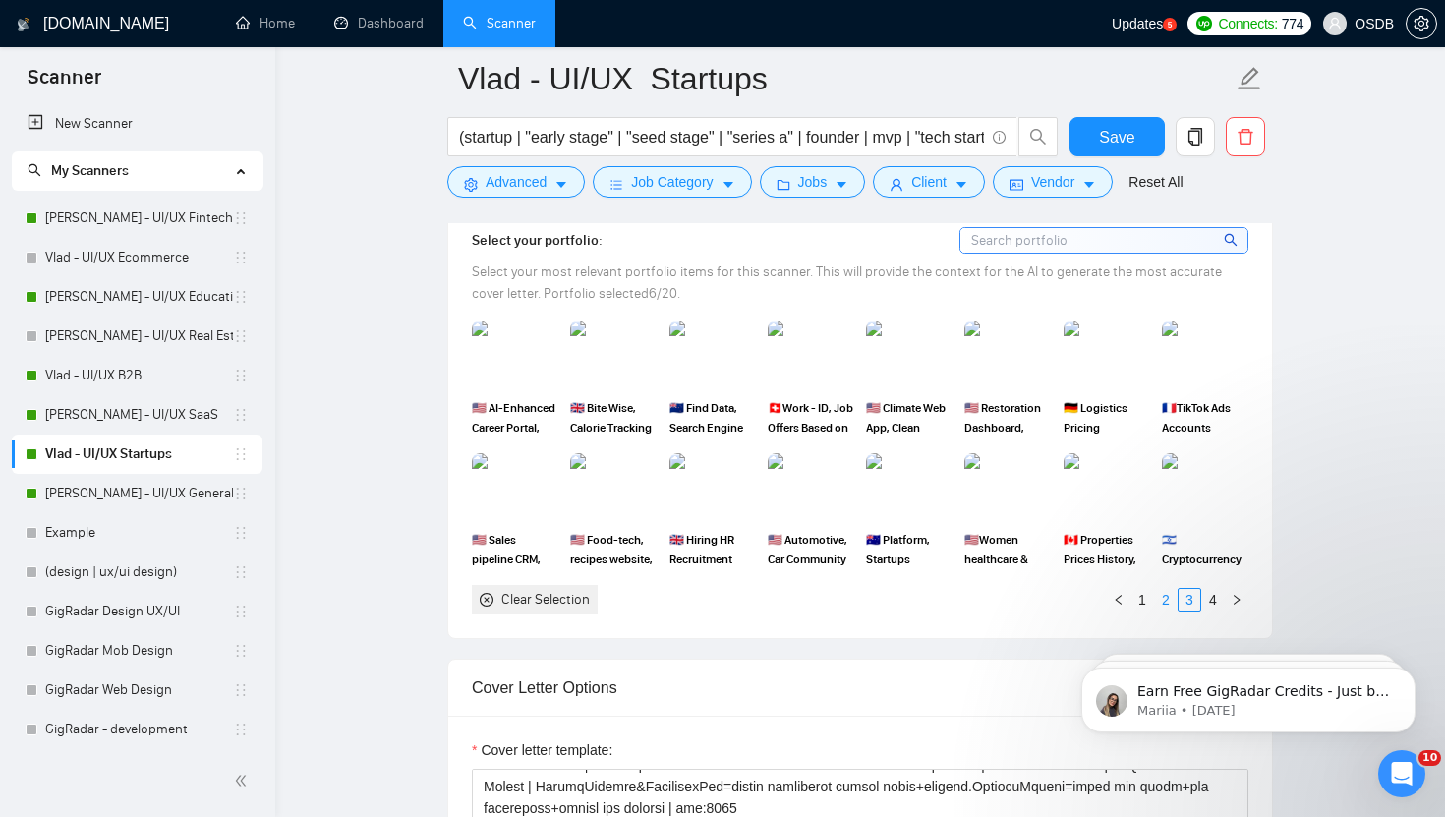
click at [1165, 599] on link "2" at bounding box center [1166, 600] width 22 height 22
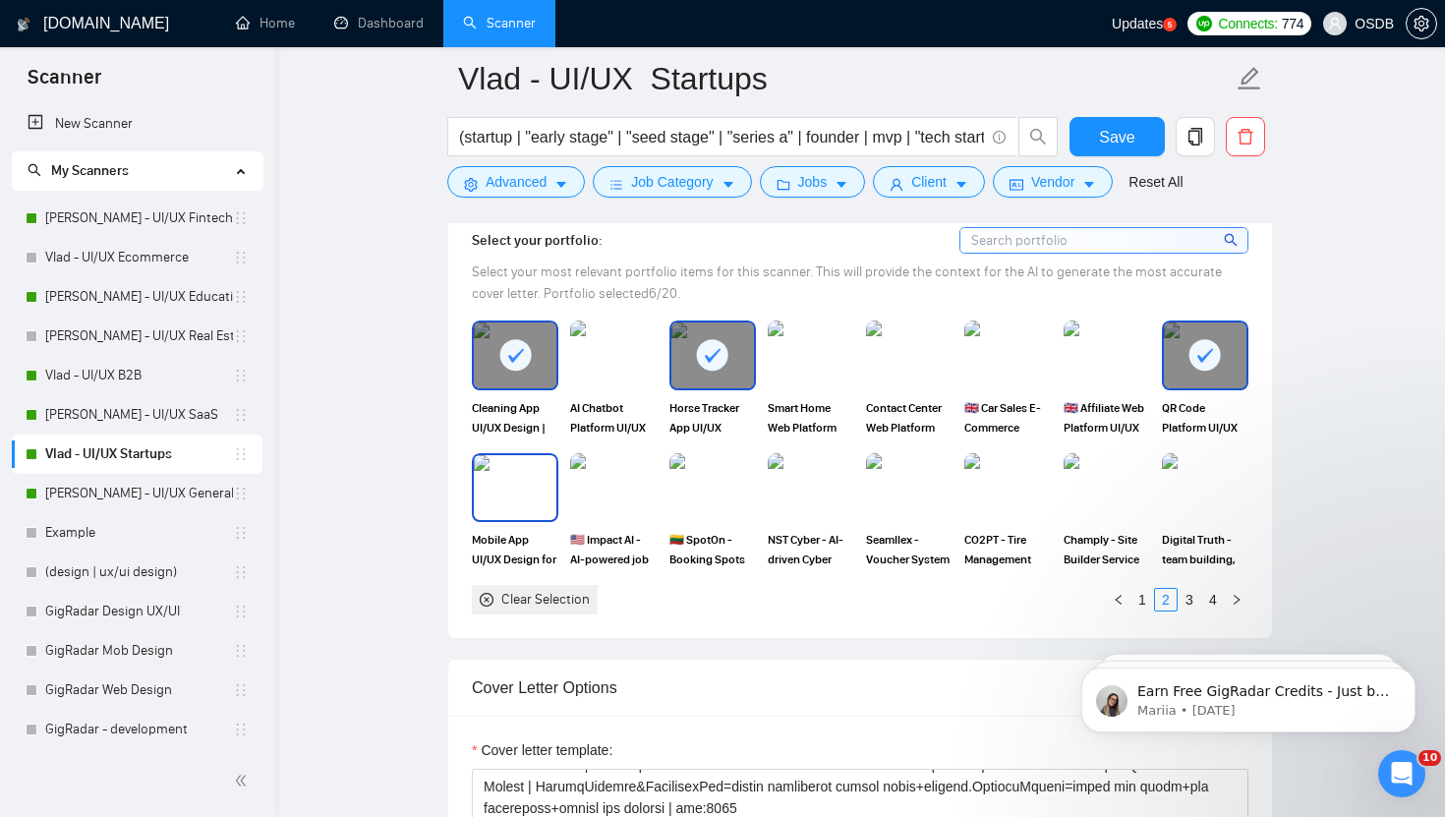
click at [507, 477] on img at bounding box center [515, 487] width 83 height 65
click at [1190, 586] on div "Clear Selection 1 2 3 4" at bounding box center [860, 599] width 777 height 29
click at [1190, 589] on link "3" at bounding box center [1190, 600] width 22 height 22
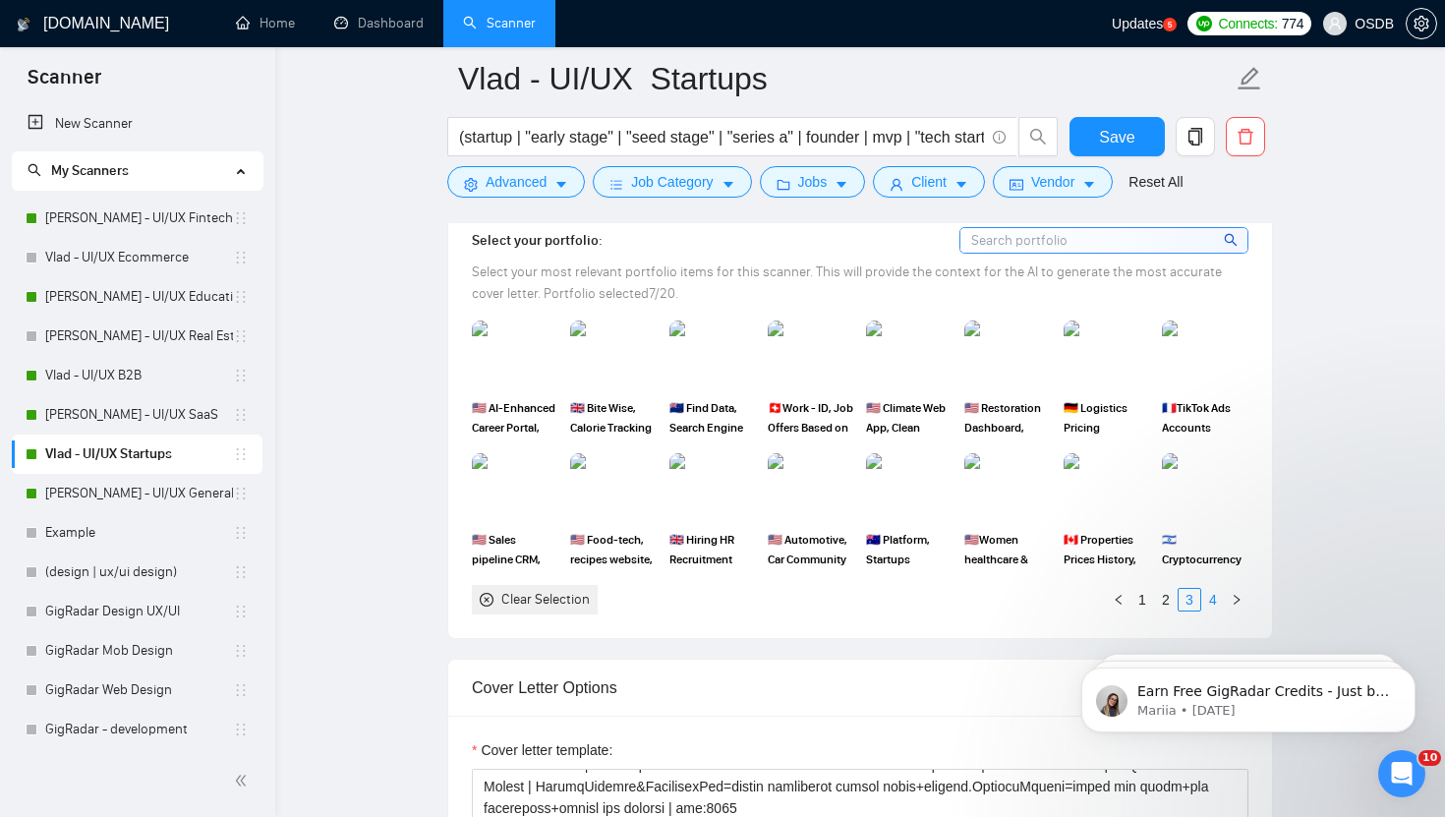
click at [1214, 594] on link "4" at bounding box center [1214, 600] width 22 height 22
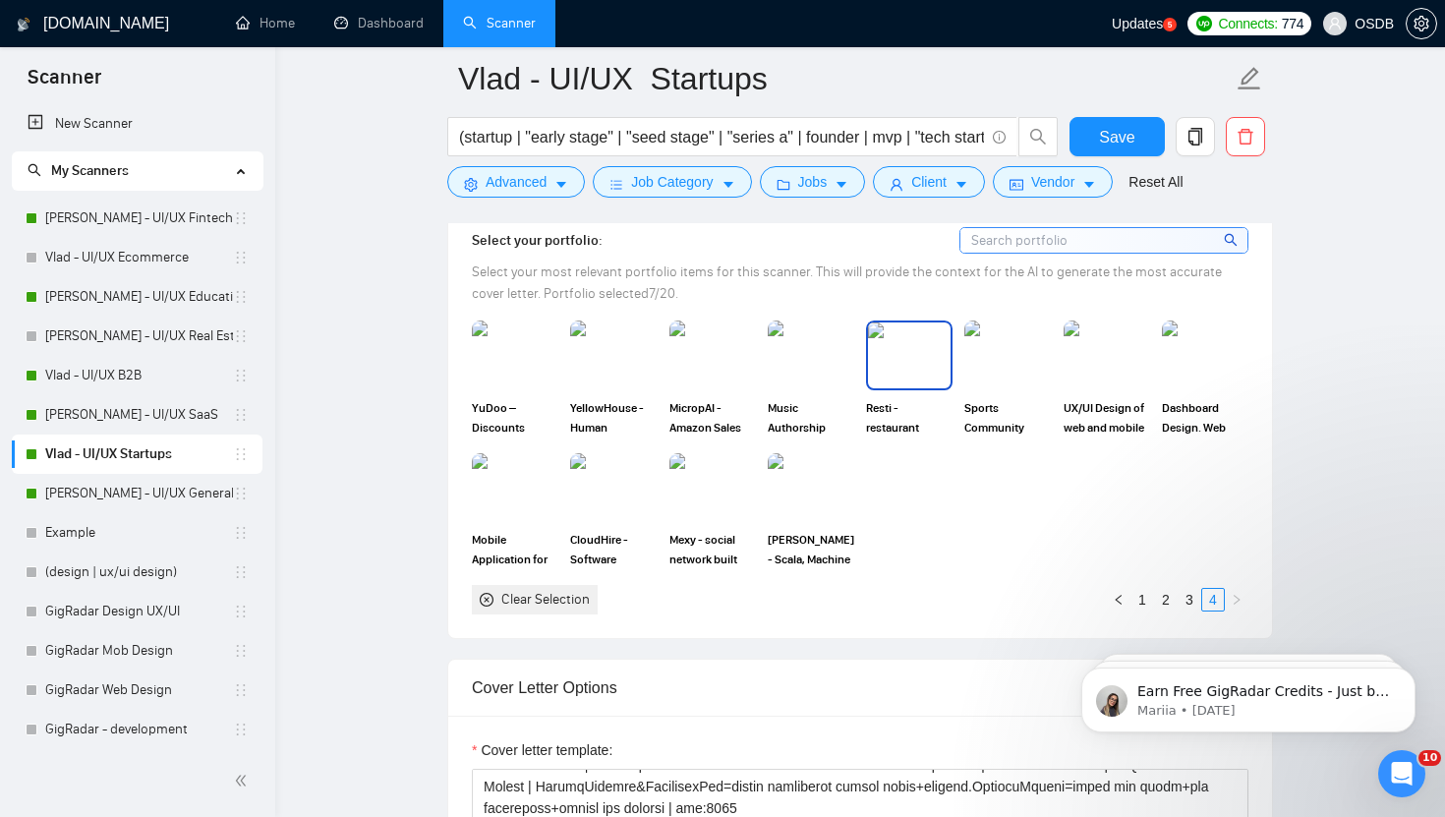
click at [925, 351] on img at bounding box center [909, 355] width 83 height 65
click at [1128, 136] on span "Save" at bounding box center [1116, 137] width 35 height 25
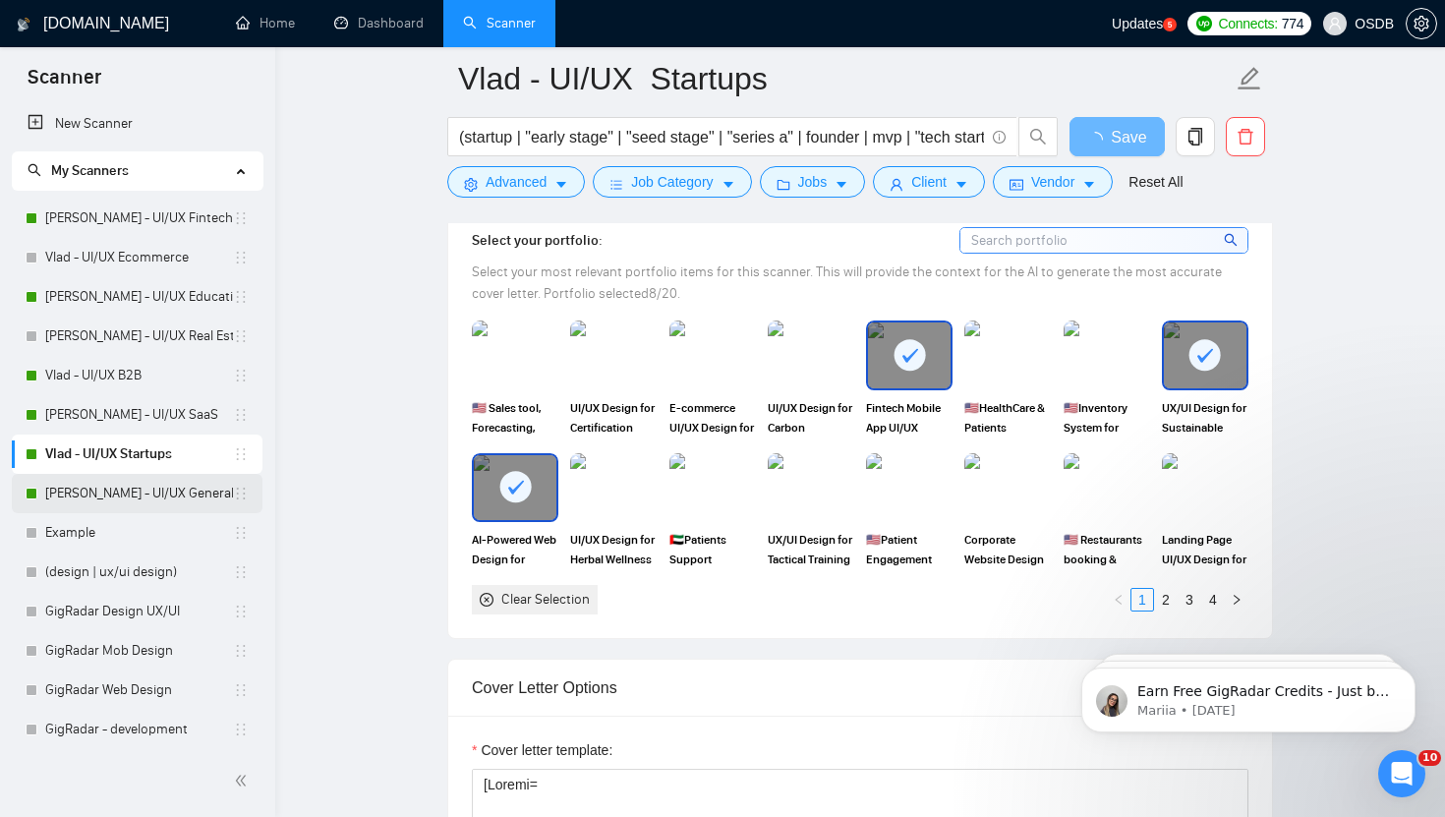
click at [125, 492] on link "[PERSON_NAME] - UI/UX General" at bounding box center [139, 493] width 188 height 39
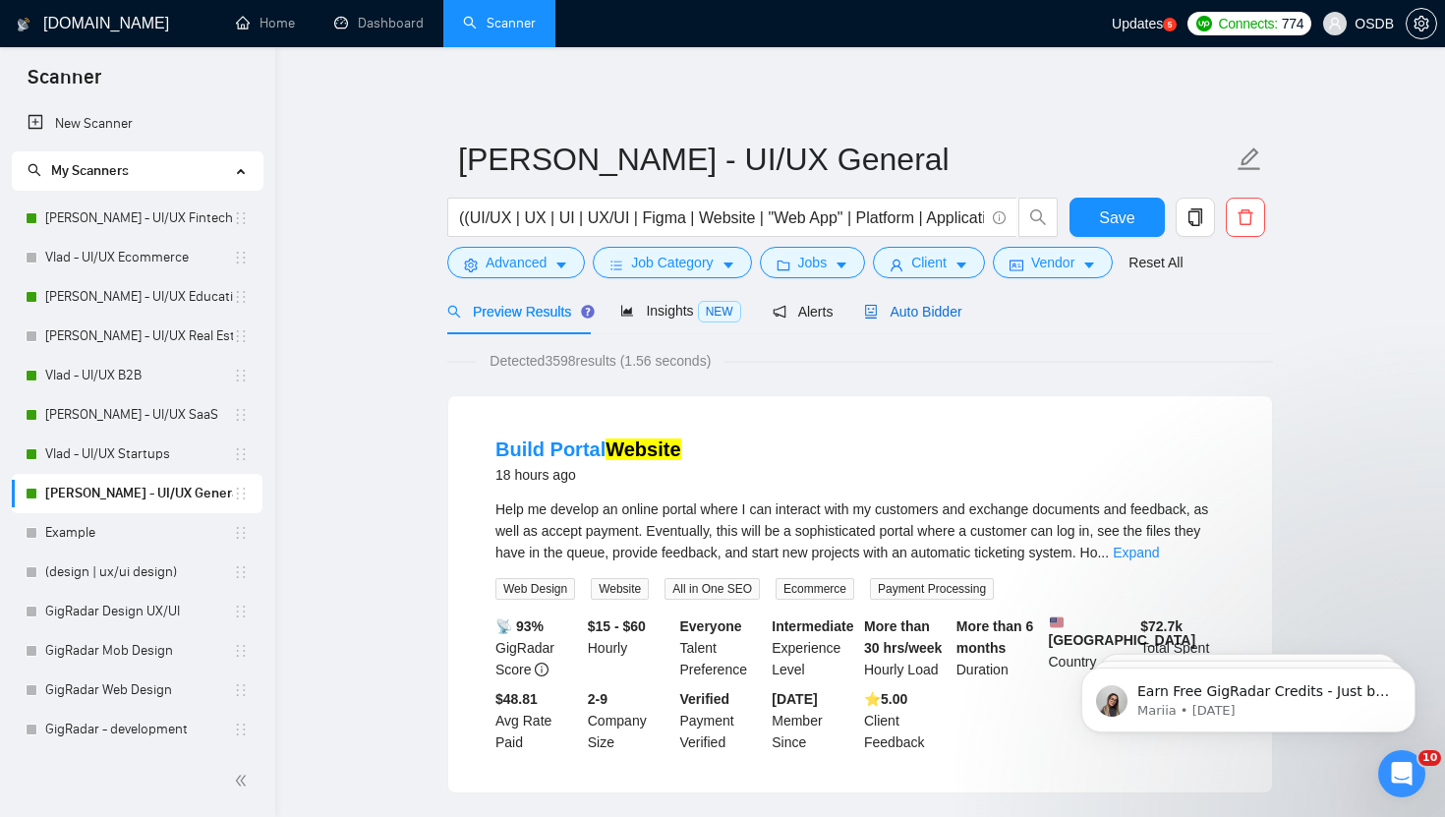
click at [936, 318] on span "Auto Bidder" at bounding box center [912, 312] width 97 height 16
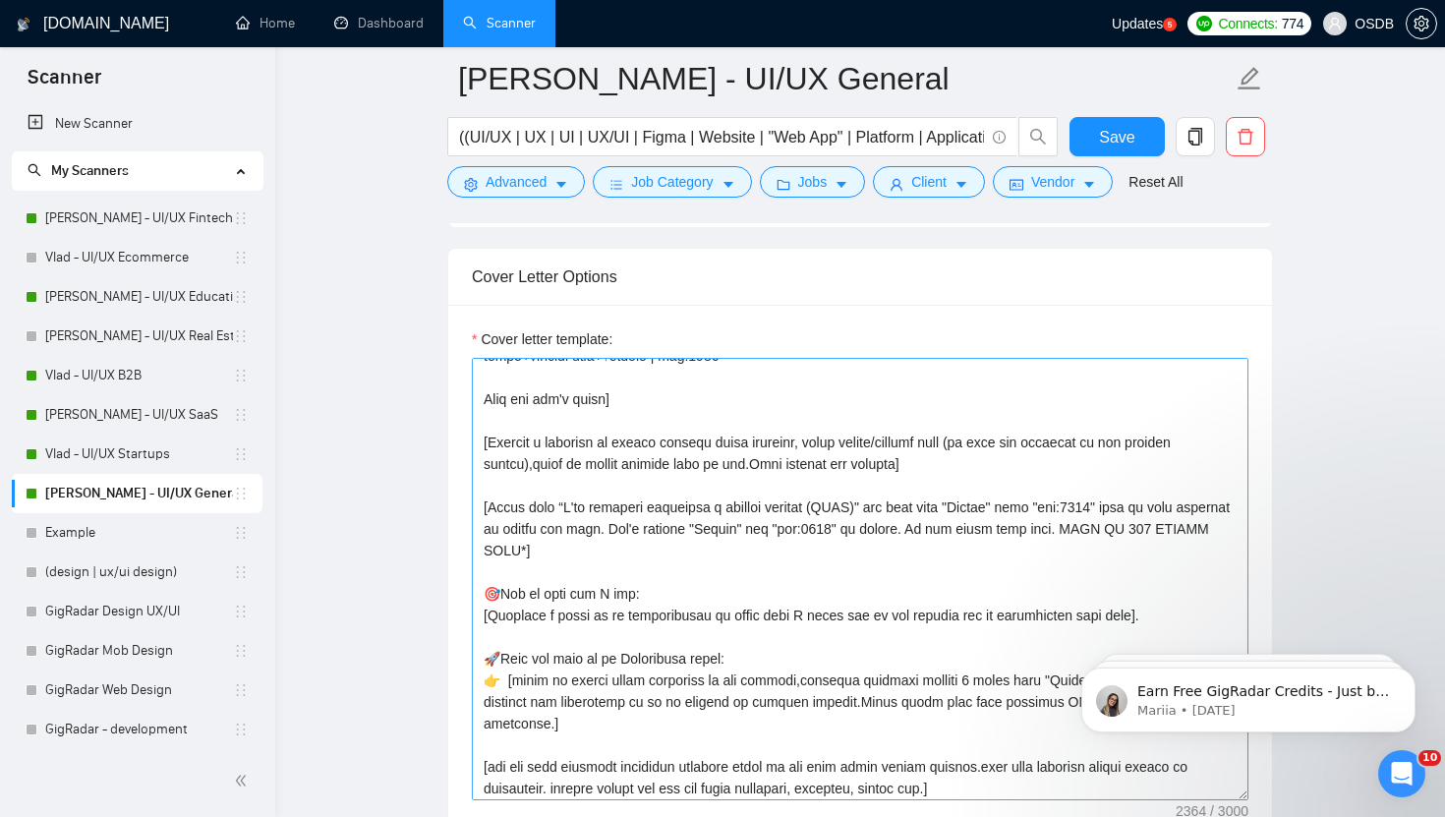
scroll to position [427, 0]
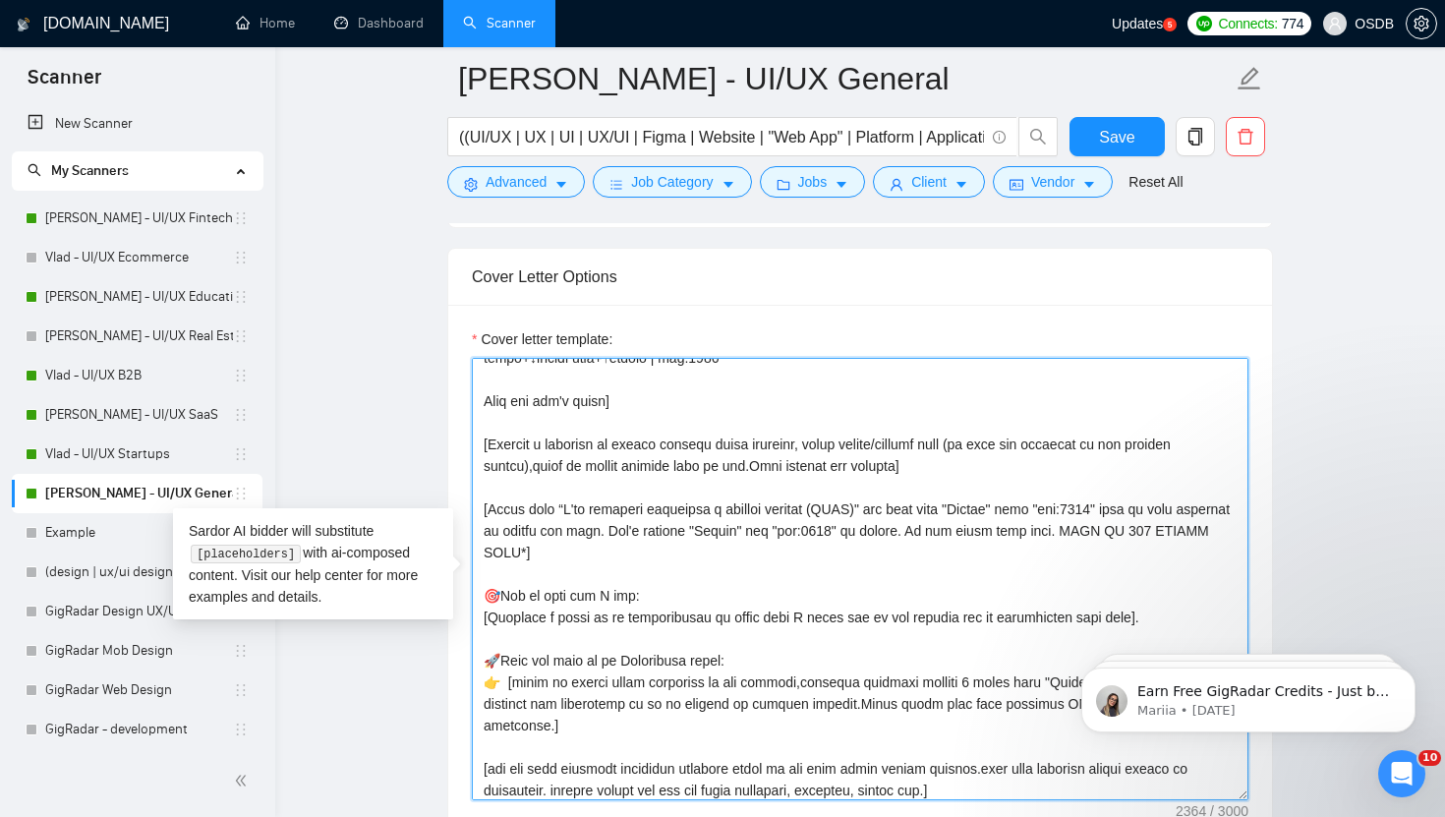
drag, startPoint x: 484, startPoint y: 509, endPoint x: 566, endPoint y: 630, distance: 146.5
click at [566, 631] on textarea "Cover letter template:" at bounding box center [860, 579] width 777 height 442
paste textarea "signed a similar project (CLNT)" use case from "Folder" with "tag:7748" wich is…"
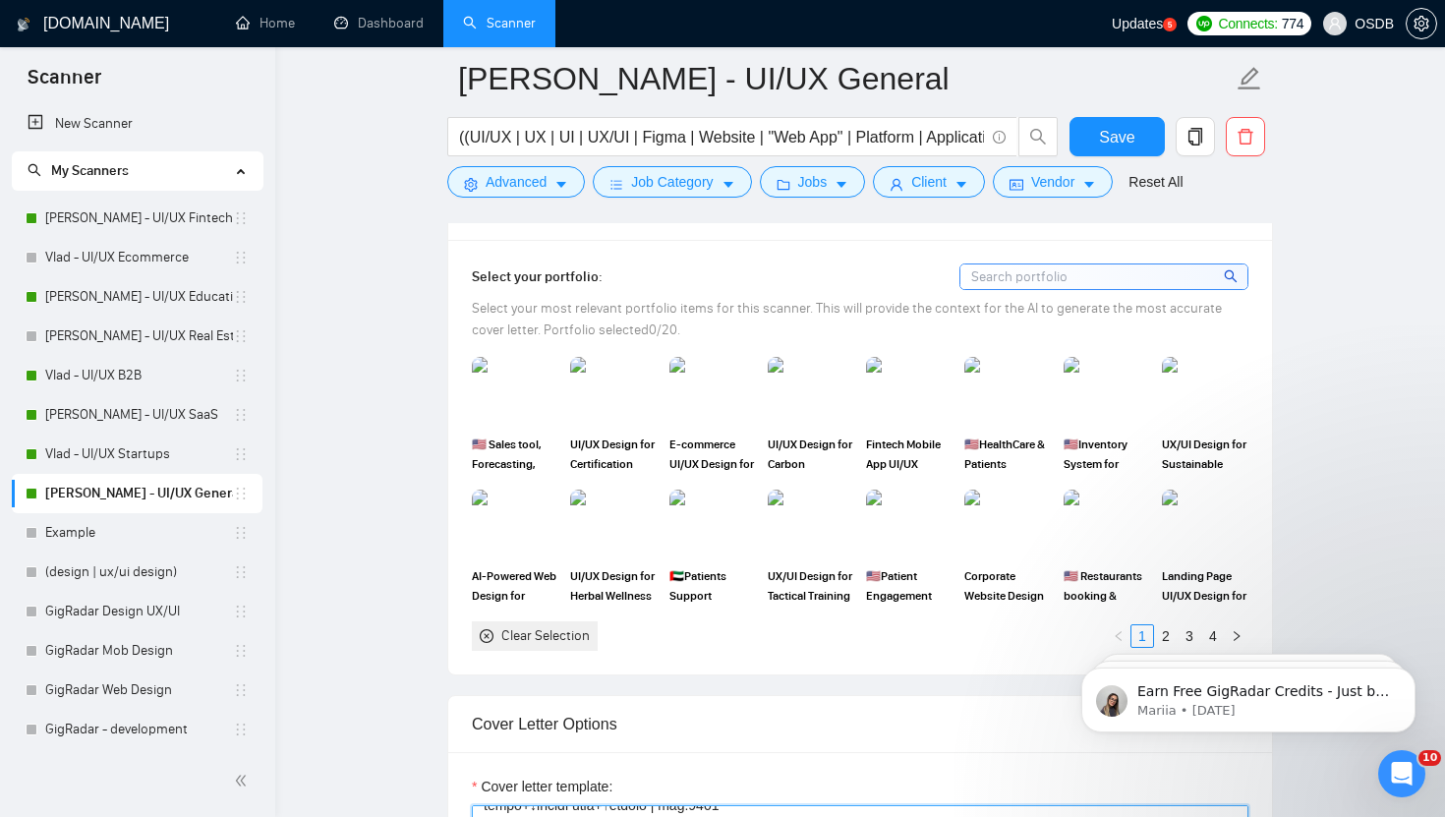
scroll to position [1766, 0]
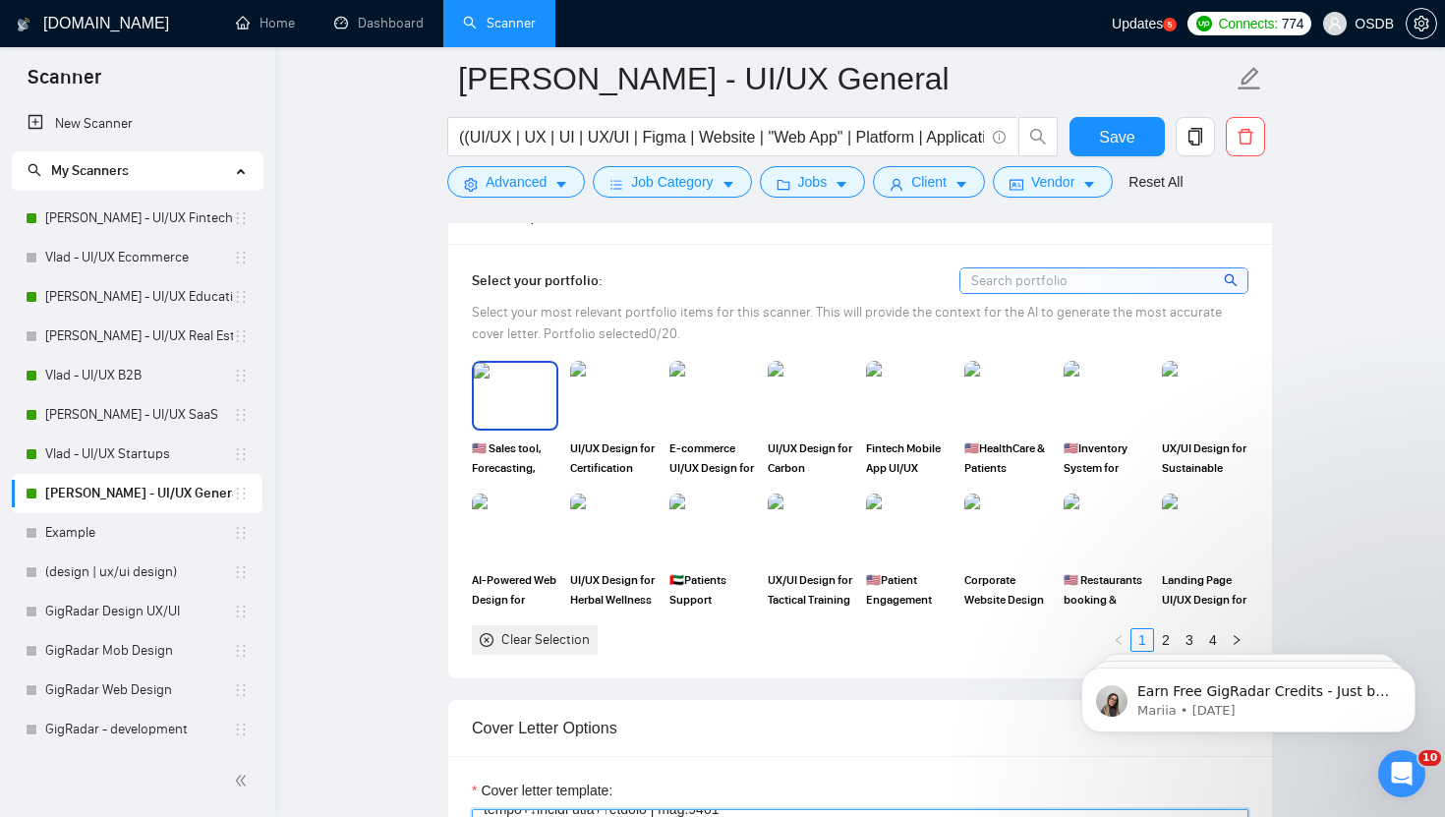
type textarea "[Loremi= 3. DOLO: SITAM | CON: adipi://el.se/doeius | TEmporinc6UTLaboreetdo=ma…"
click at [522, 402] on img at bounding box center [515, 395] width 83 height 65
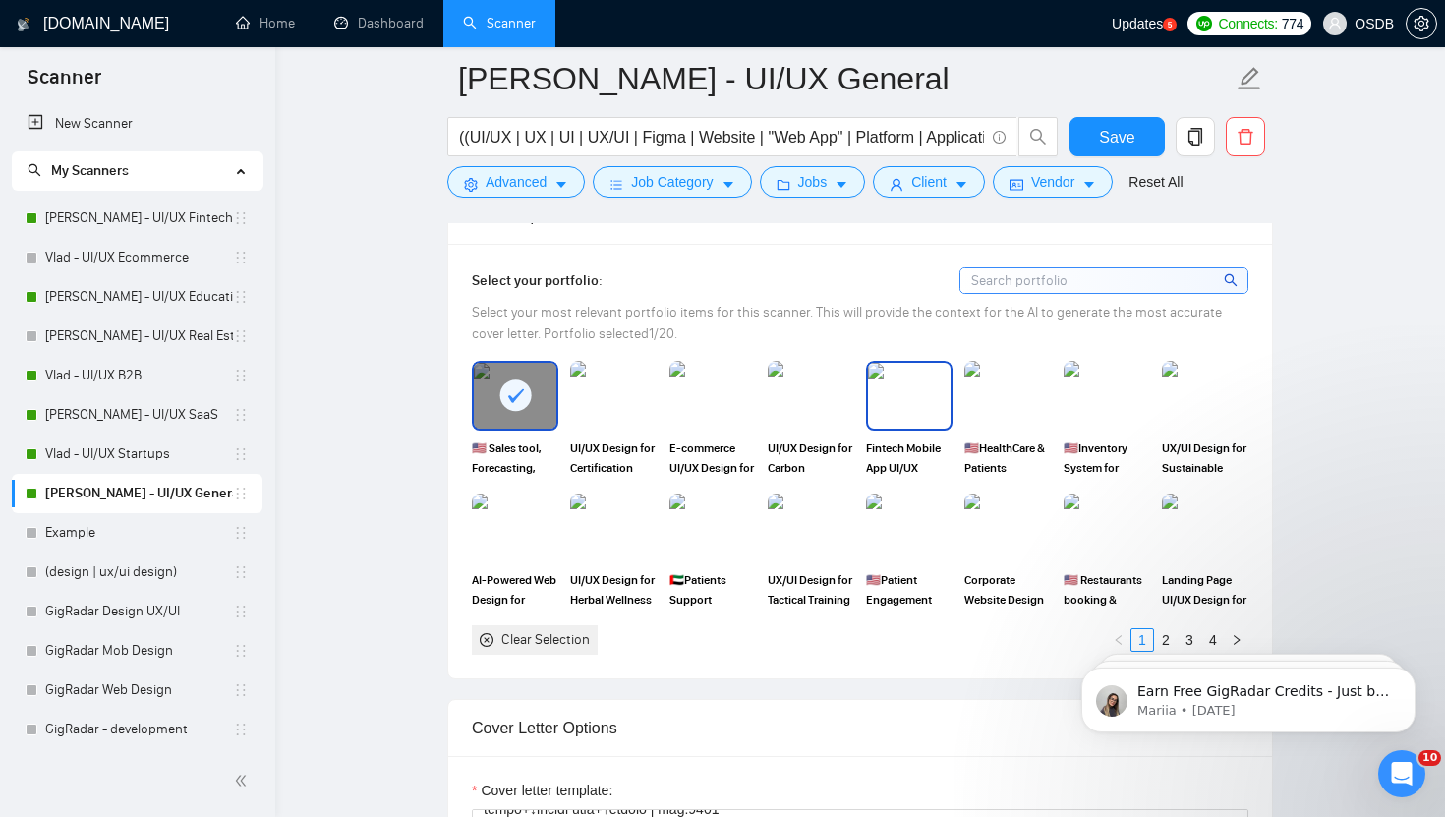
click at [922, 387] on img at bounding box center [909, 395] width 83 height 65
click at [502, 524] on img at bounding box center [515, 528] width 83 height 65
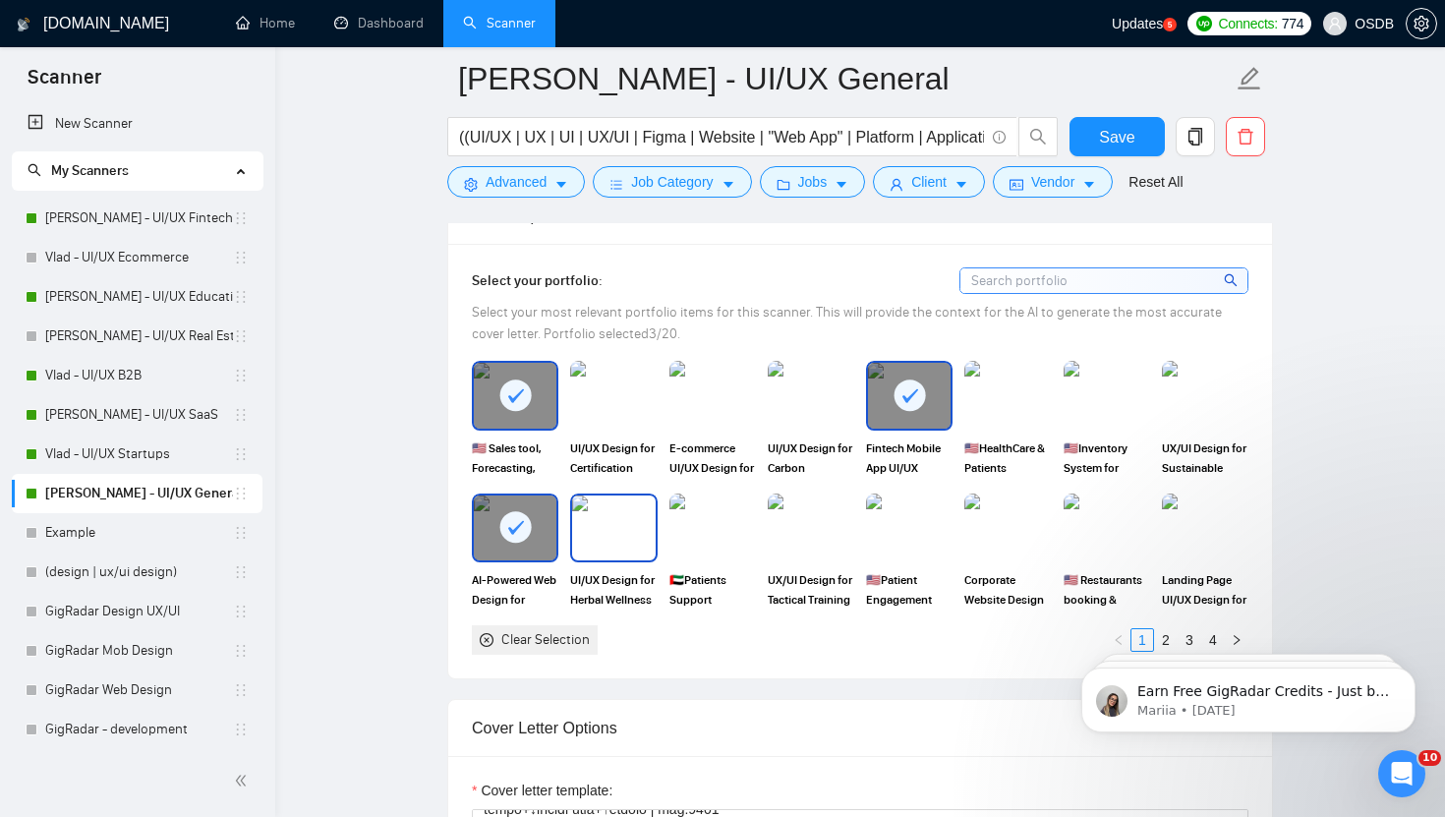
click at [605, 543] on img at bounding box center [613, 528] width 83 height 65
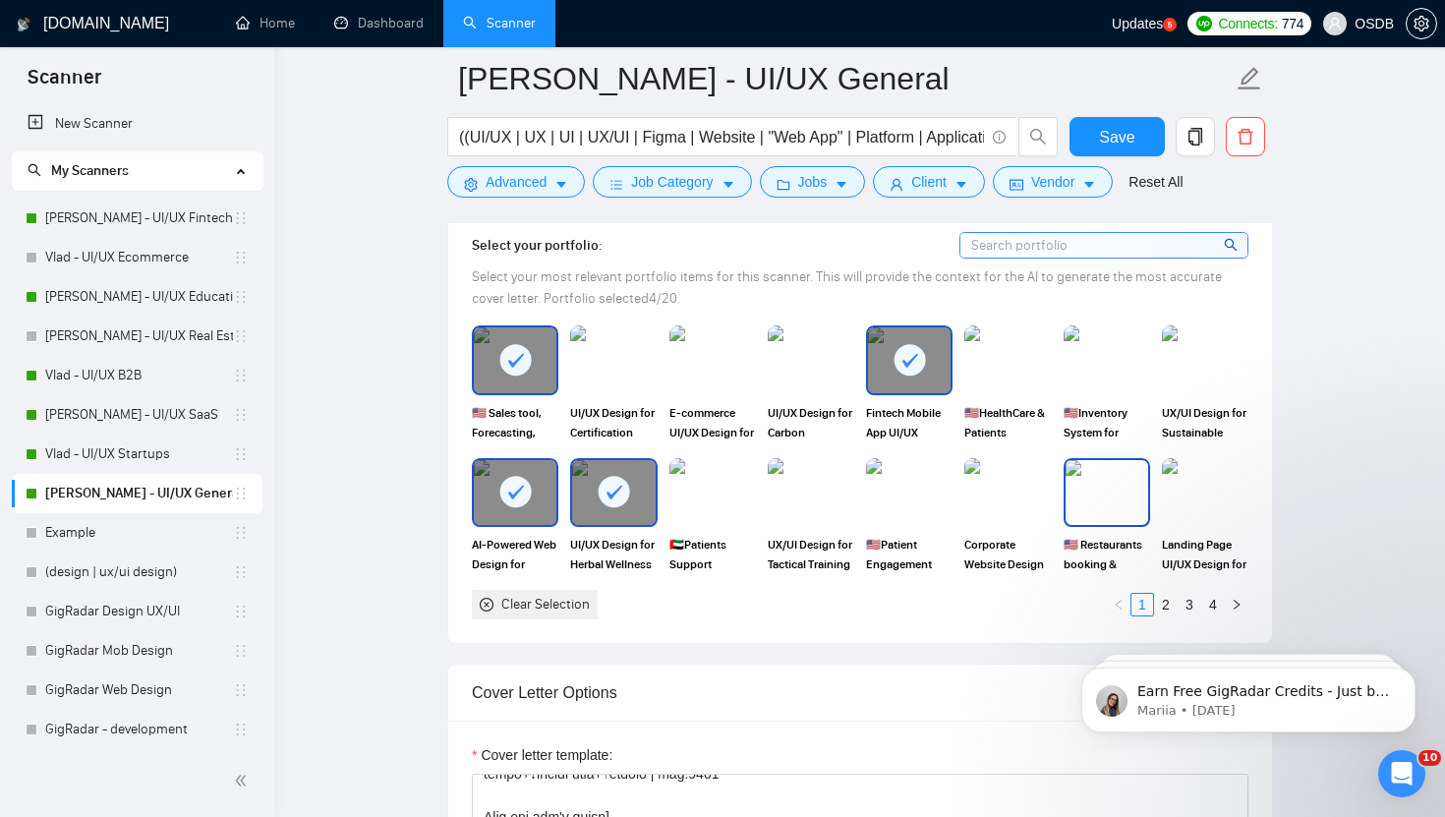
scroll to position [1808, 0]
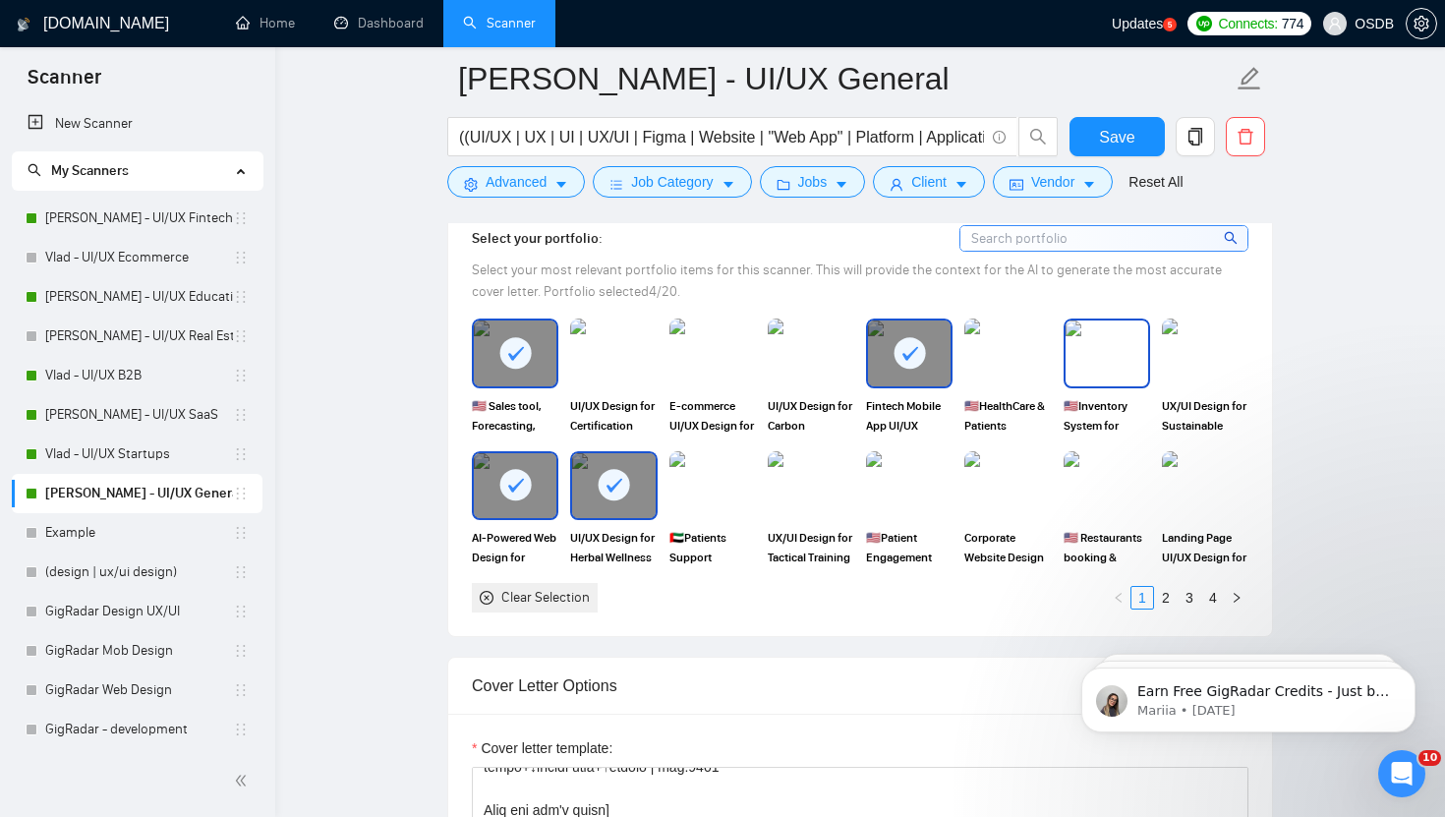
click at [1105, 348] on img at bounding box center [1107, 353] width 83 height 65
click at [1170, 598] on link "2" at bounding box center [1166, 598] width 22 height 22
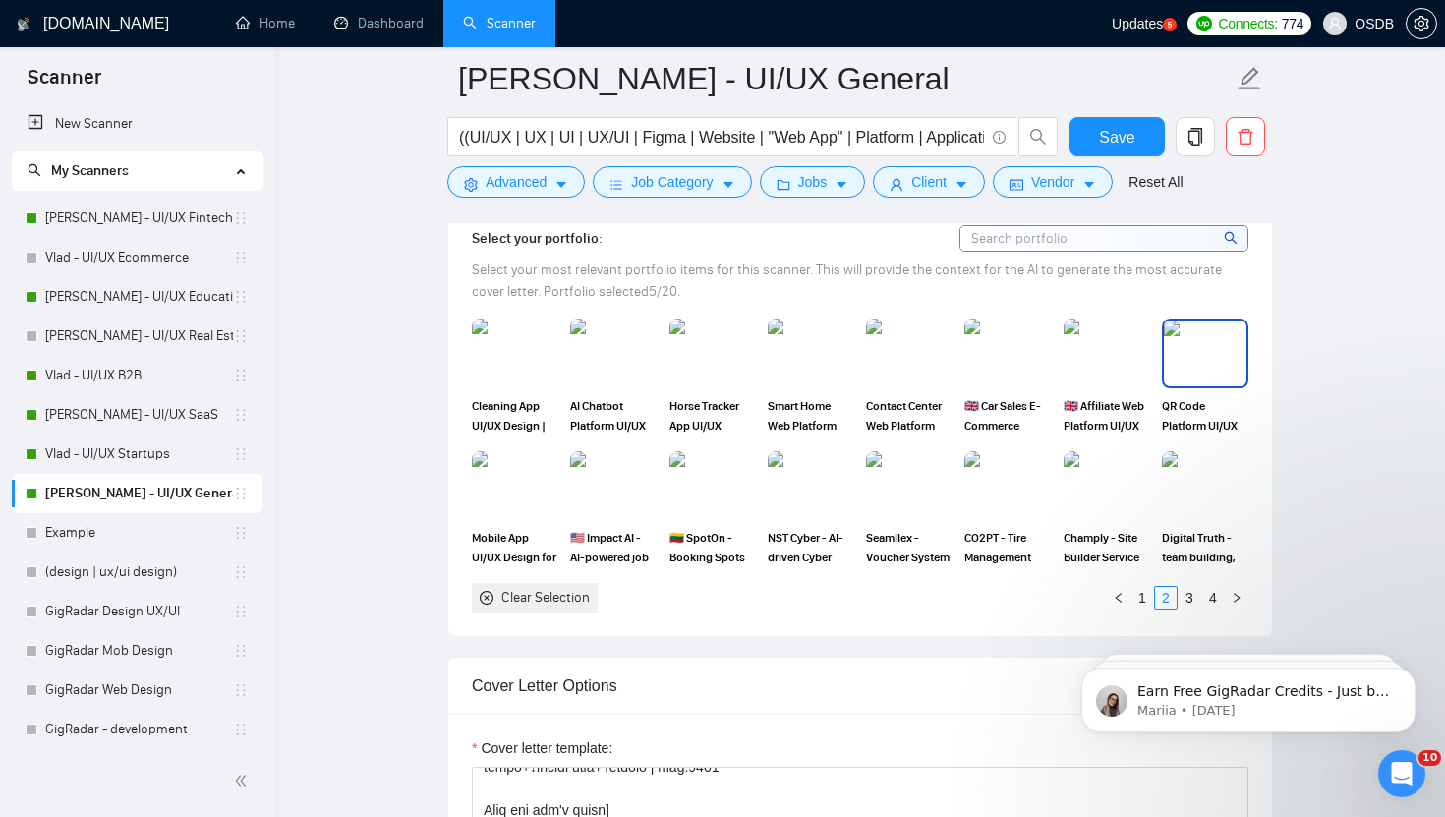
click at [1192, 366] on img at bounding box center [1205, 353] width 83 height 65
click at [824, 480] on img at bounding box center [811, 485] width 83 height 65
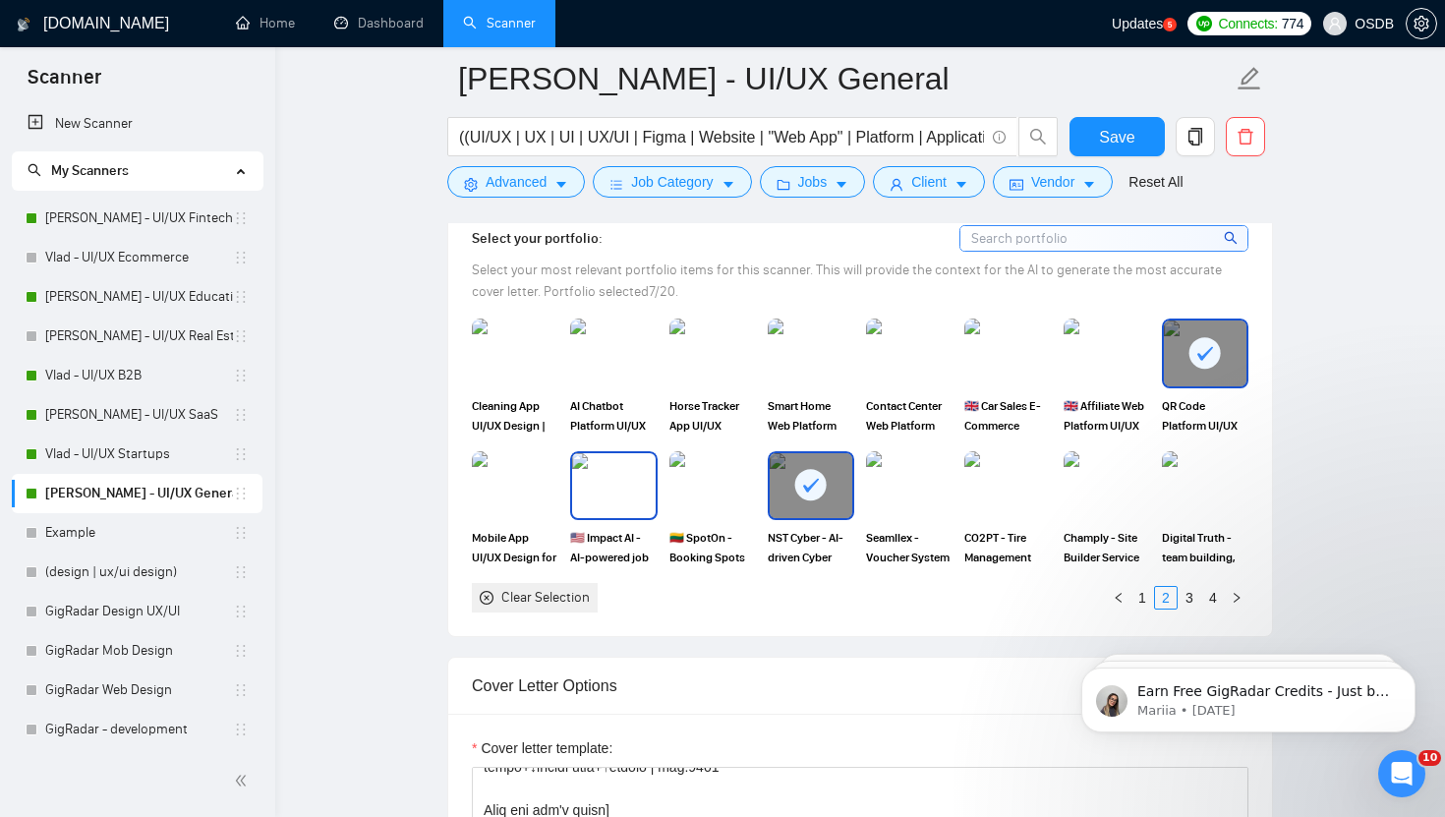
click at [632, 477] on img at bounding box center [613, 485] width 83 height 65
click at [1188, 596] on link "3" at bounding box center [1190, 598] width 22 height 22
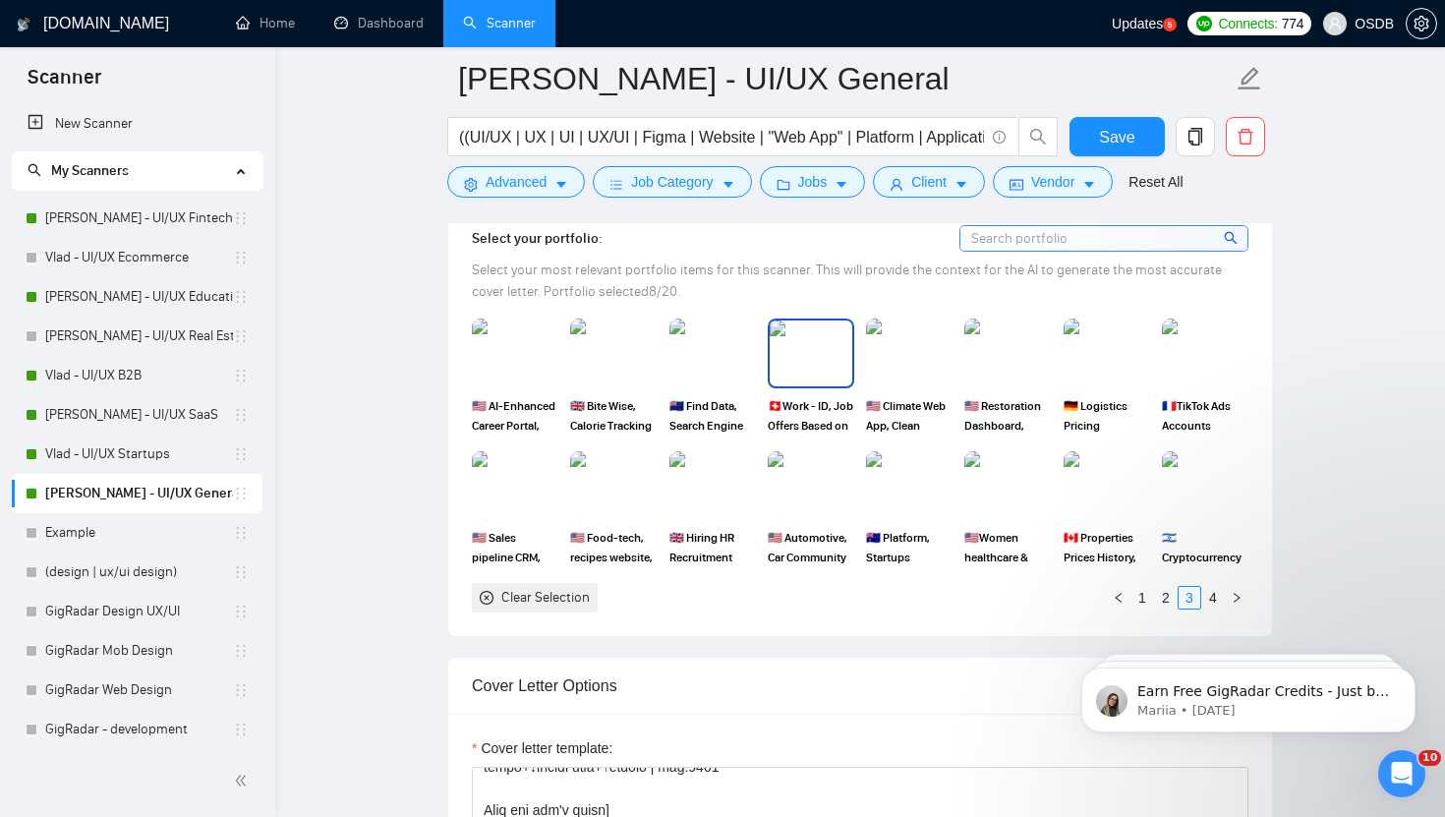
click at [813, 346] on img at bounding box center [811, 353] width 83 height 65
click at [595, 334] on img at bounding box center [613, 353] width 83 height 65
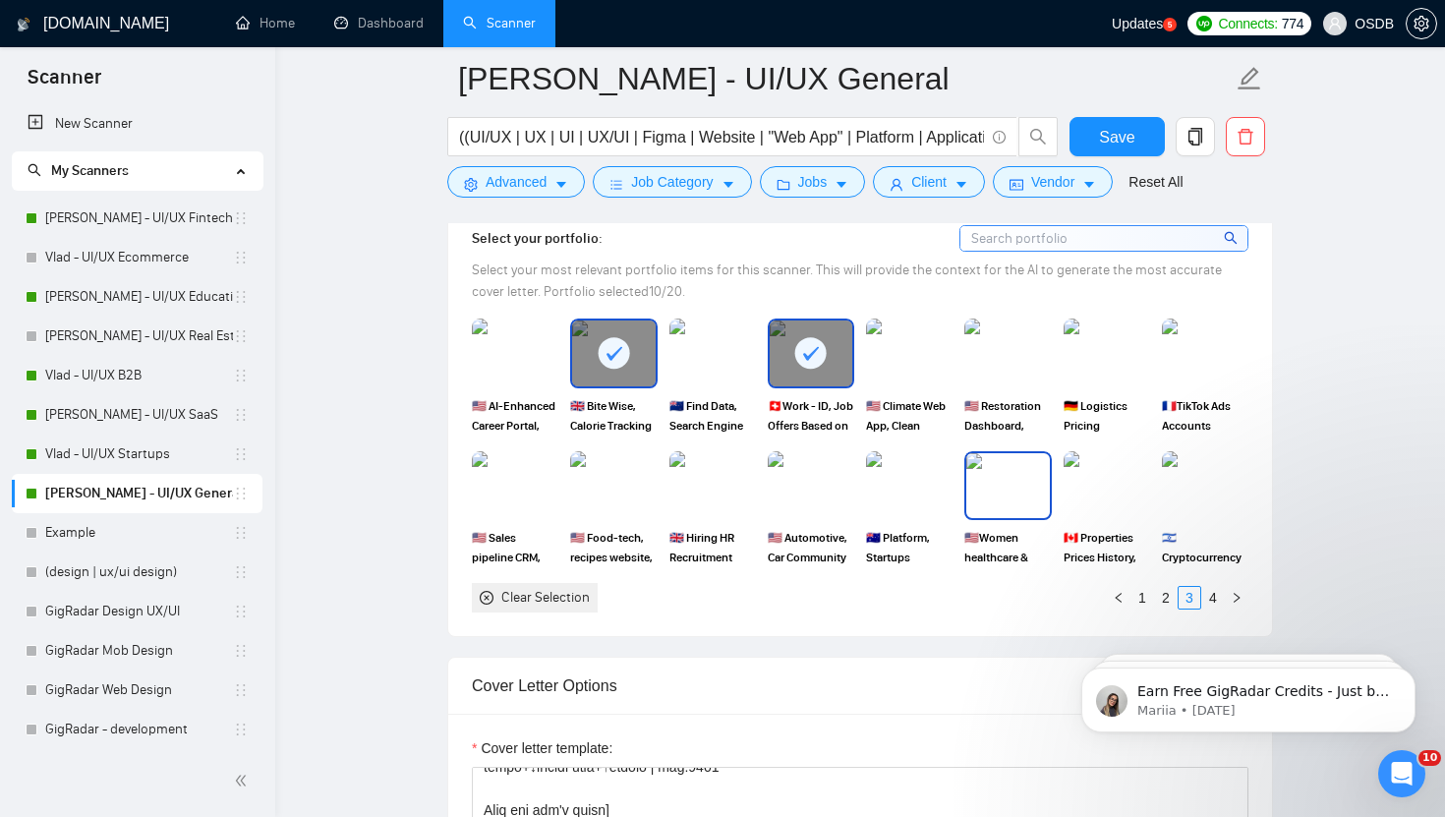
click at [994, 487] on img at bounding box center [1008, 485] width 83 height 65
click at [1071, 330] on img at bounding box center [1107, 353] width 83 height 65
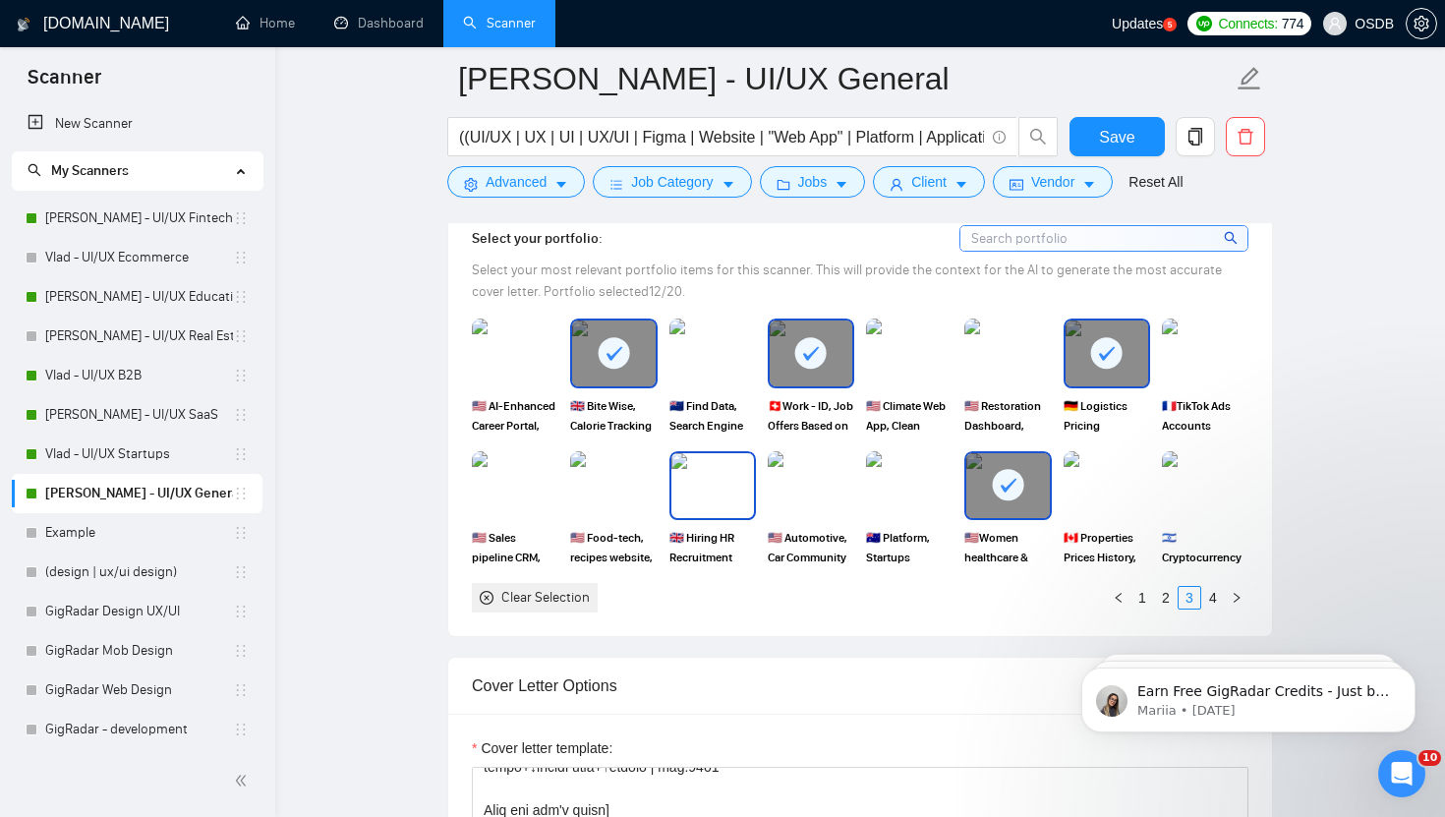
click at [700, 483] on img at bounding box center [713, 485] width 83 height 65
click at [527, 487] on img at bounding box center [515, 485] width 83 height 65
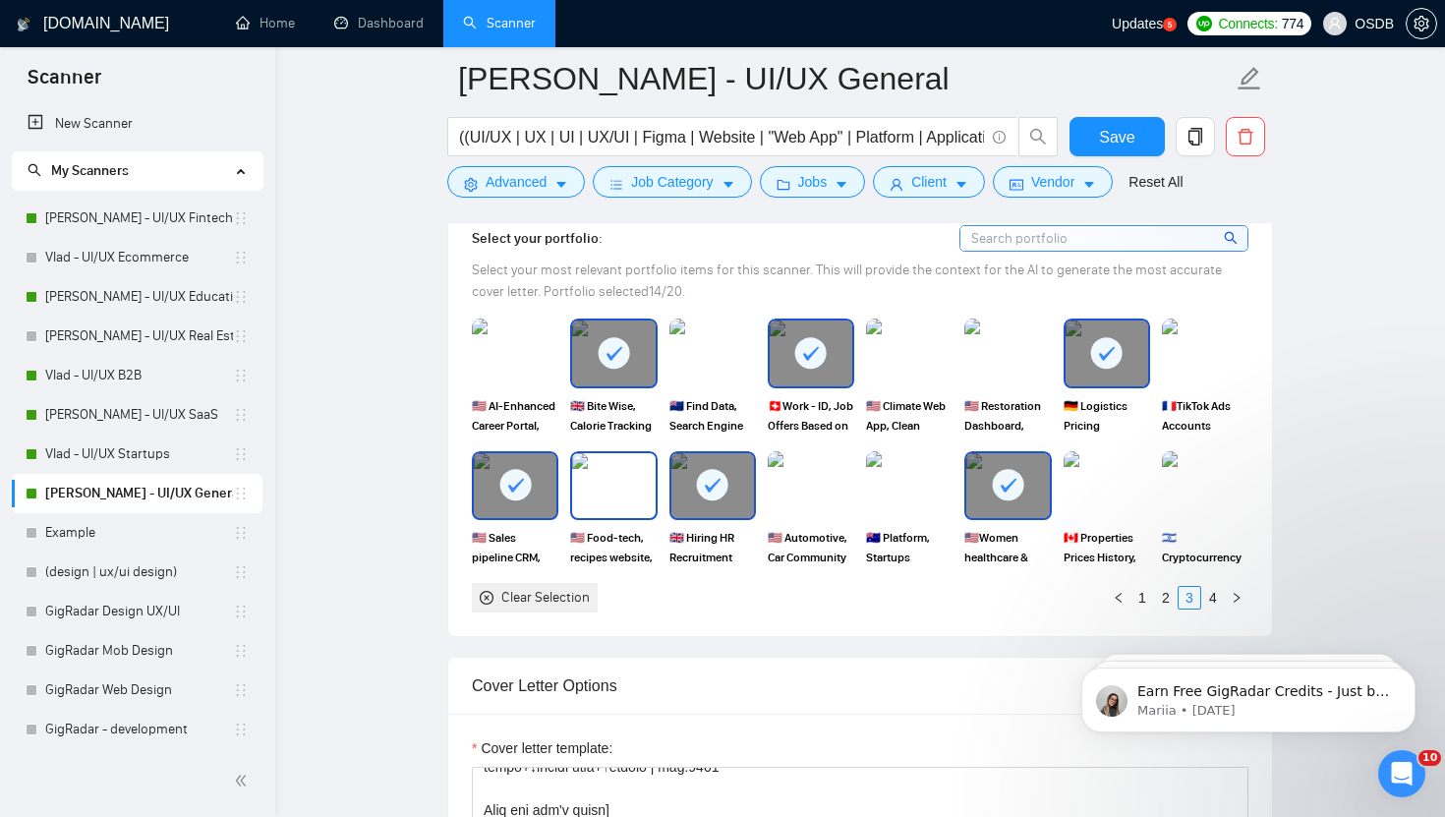
click at [616, 487] on img at bounding box center [613, 485] width 83 height 65
click at [1120, 125] on span "Save" at bounding box center [1116, 137] width 35 height 25
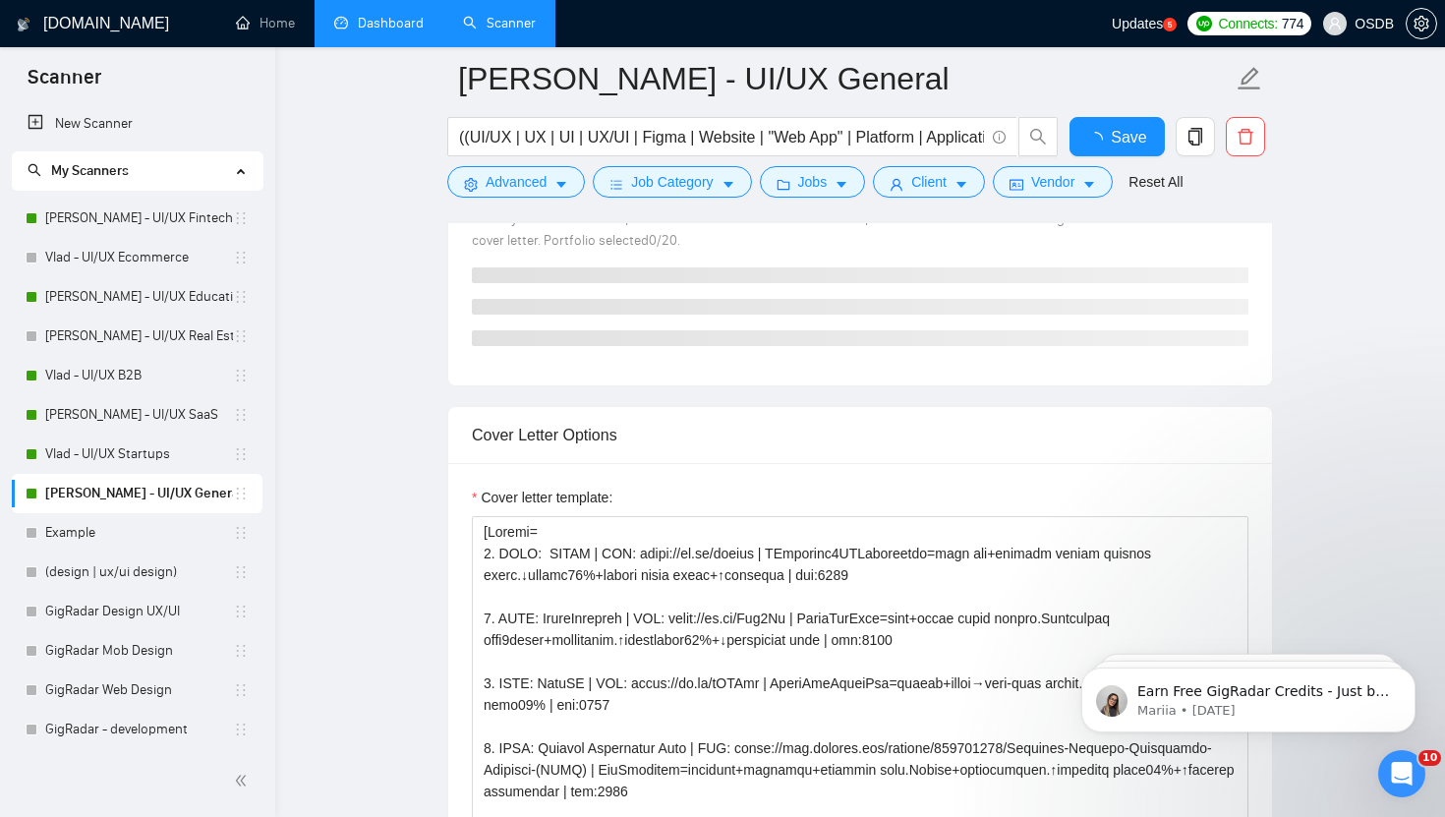
click at [374, 31] on link "Dashboard" at bounding box center [378, 23] width 89 height 17
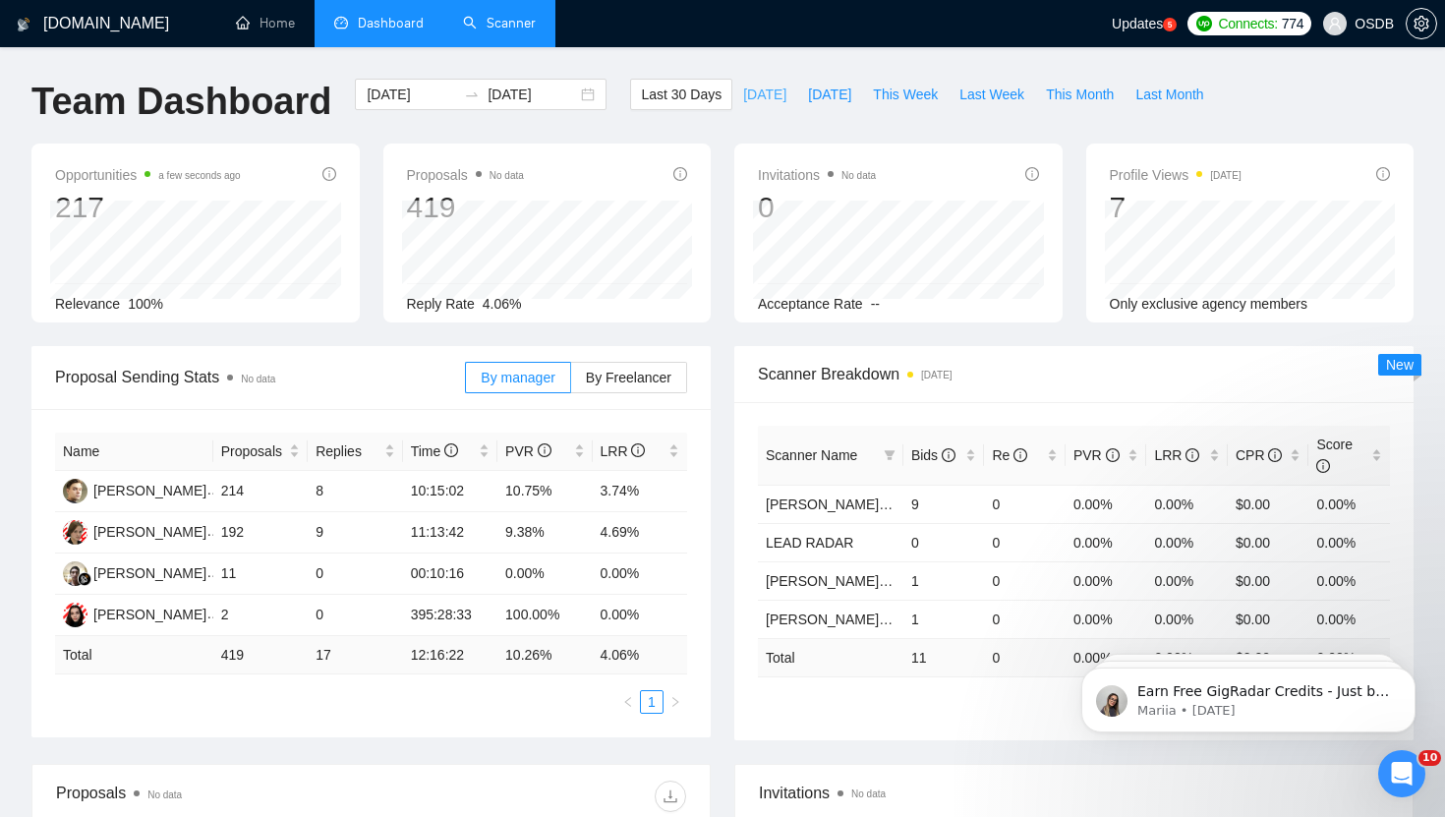
click at [751, 88] on span "[DATE]" at bounding box center [764, 95] width 43 height 22
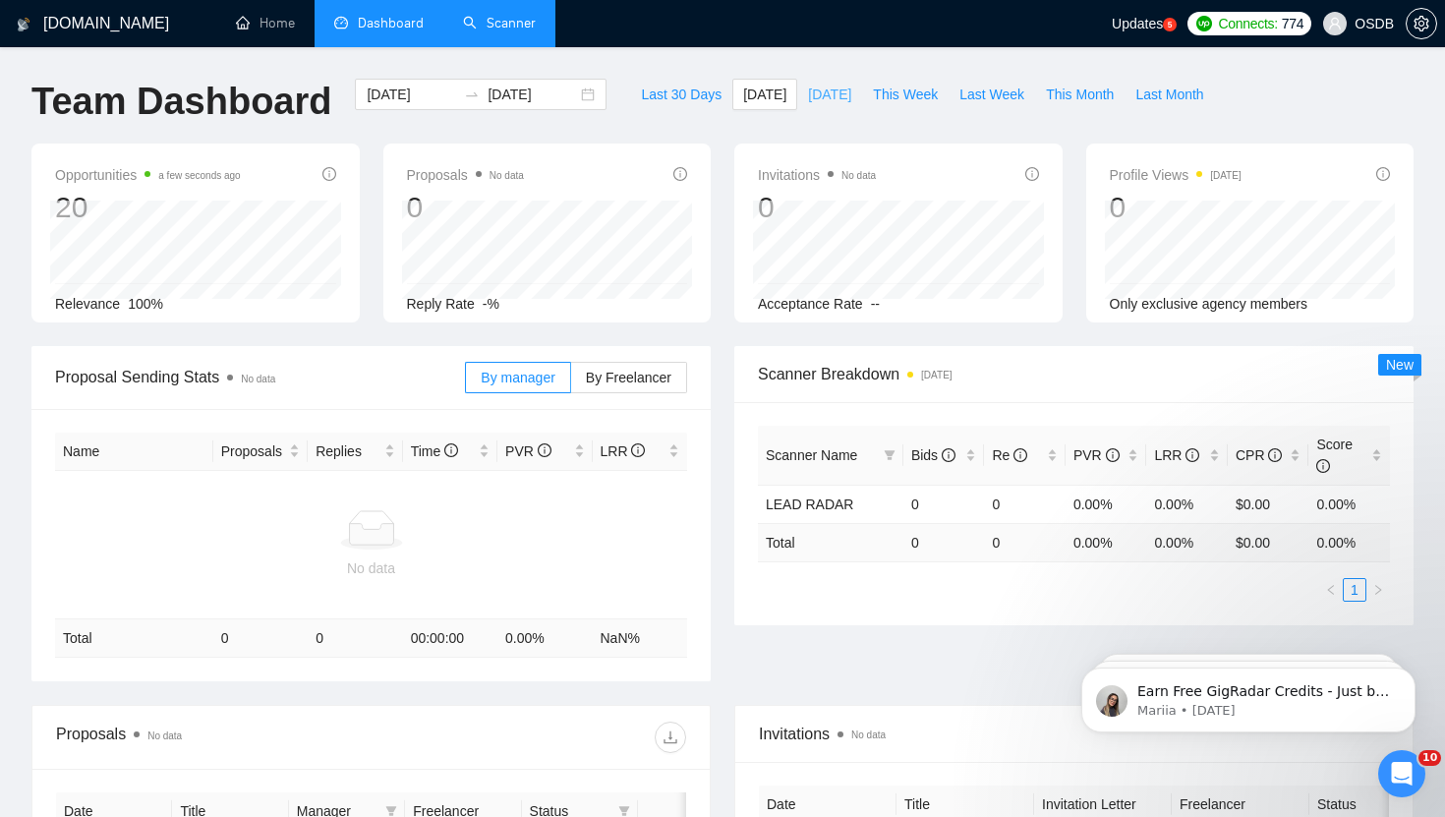
click at [808, 88] on span "[DATE]" at bounding box center [829, 95] width 43 height 22
type input "[DATE]"
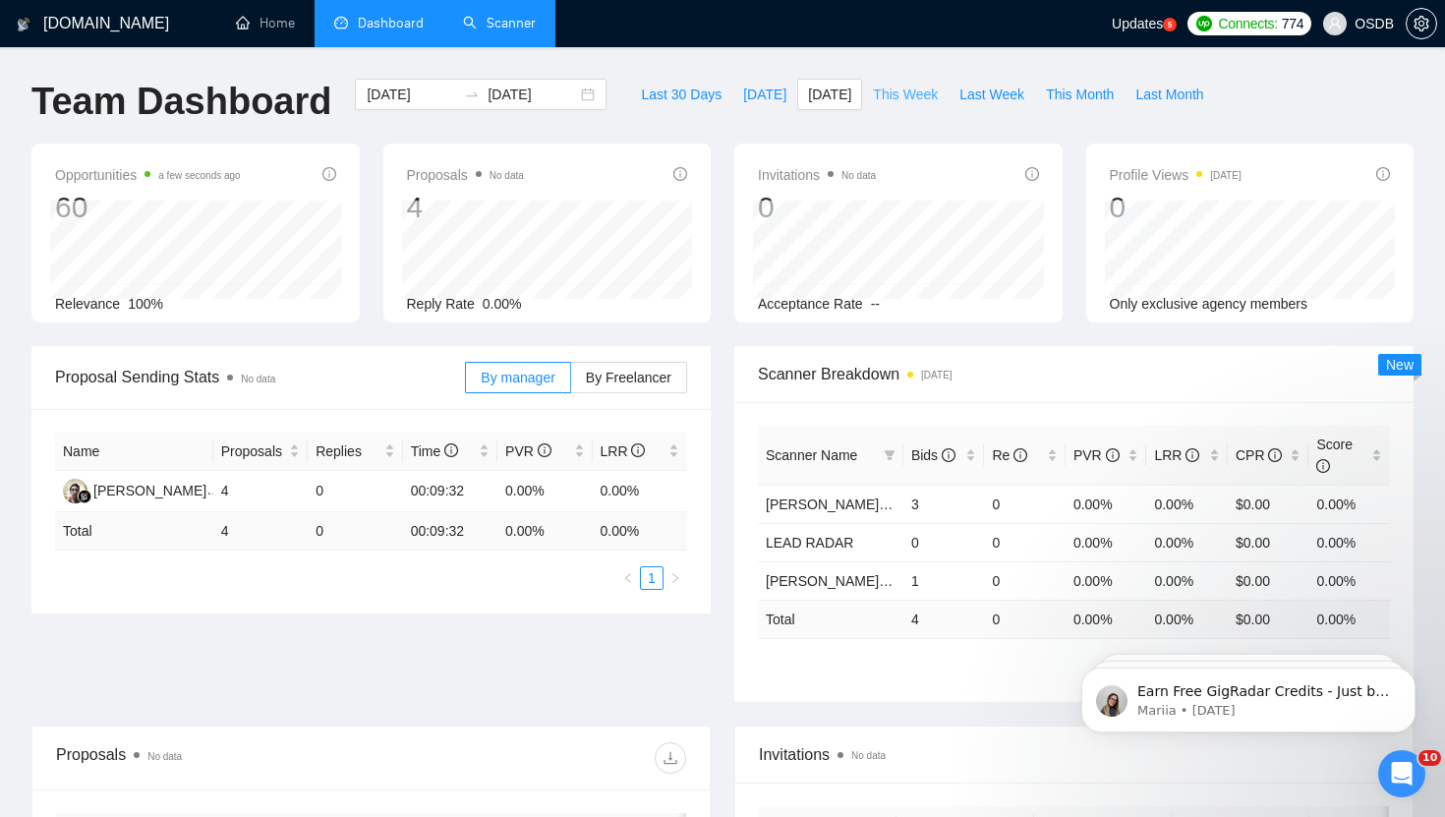
click at [911, 90] on span "This Week" at bounding box center [905, 95] width 65 height 22
type input "[DATE]"
